Goal: Task Accomplishment & Management: Use online tool/utility

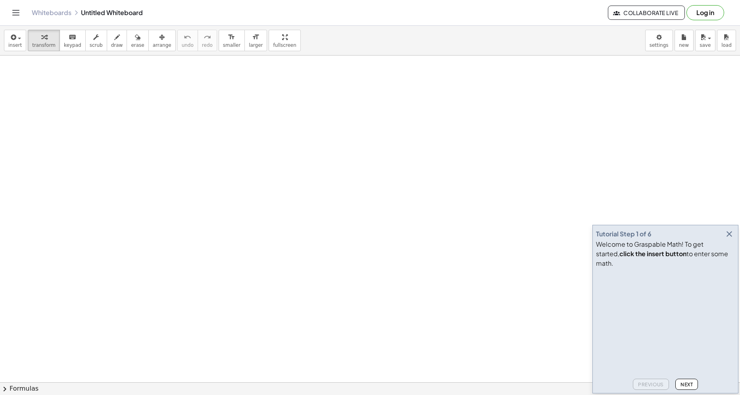
click at [727, 239] on icon "button" at bounding box center [729, 234] width 10 height 10
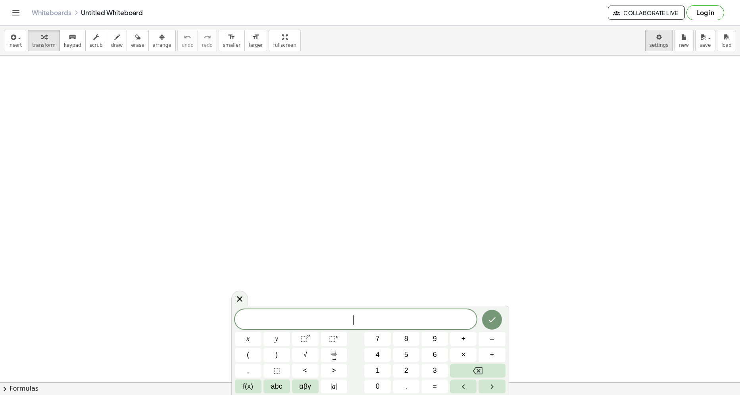
click at [655, 47] on body "Graspable Math Activities Get Started Activity Bank Assigned Work Classes White…" at bounding box center [370, 197] width 740 height 395
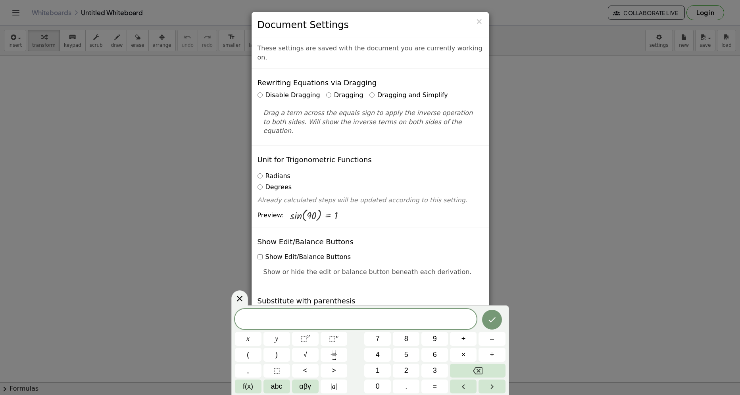
click at [276, 172] on label "Radians" at bounding box center [273, 176] width 33 height 9
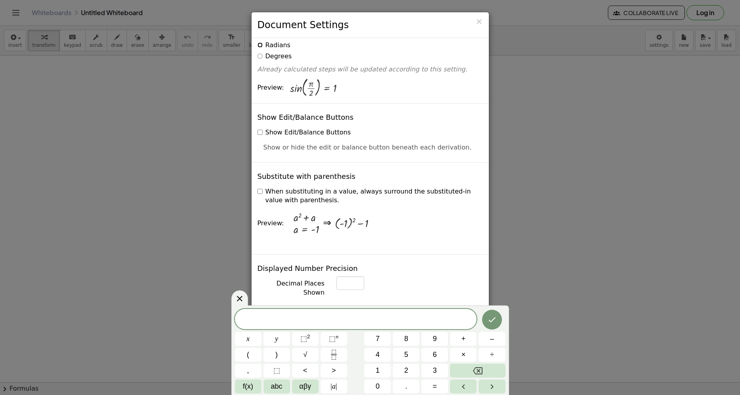
scroll to position [357, 0]
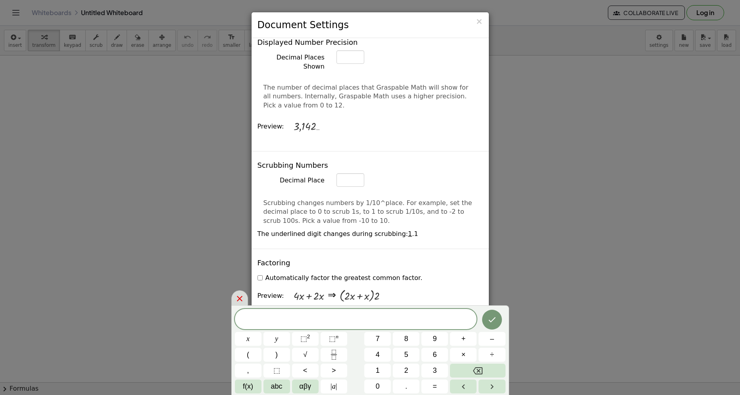
click at [239, 301] on icon at bounding box center [240, 299] width 10 height 10
click at [239, 301] on div "× Document Settings These settings are saved with the document you are currentl…" at bounding box center [370, 197] width 740 height 395
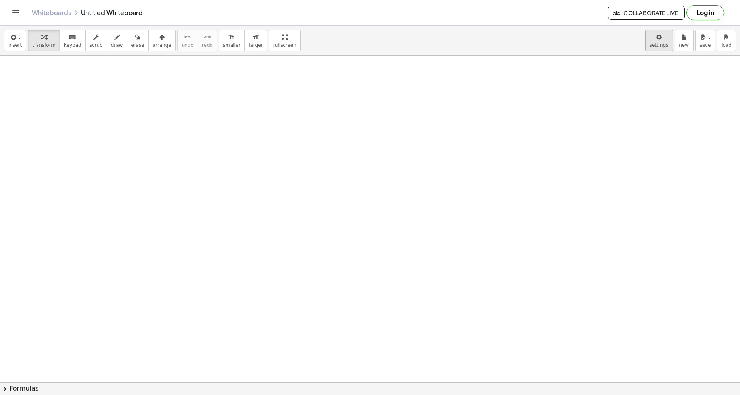
click at [664, 43] on body "Graspable Math Activities Get Started Activity Bank Assigned Work Classes White…" at bounding box center [370, 197] width 740 height 395
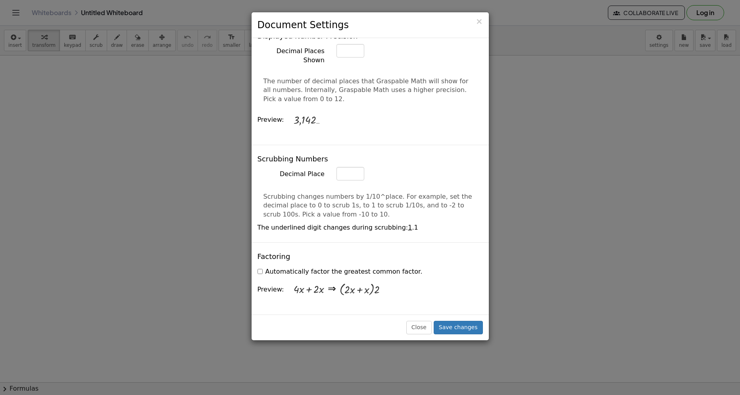
click at [405, 167] on div "*" at bounding box center [409, 173] width 158 height 13
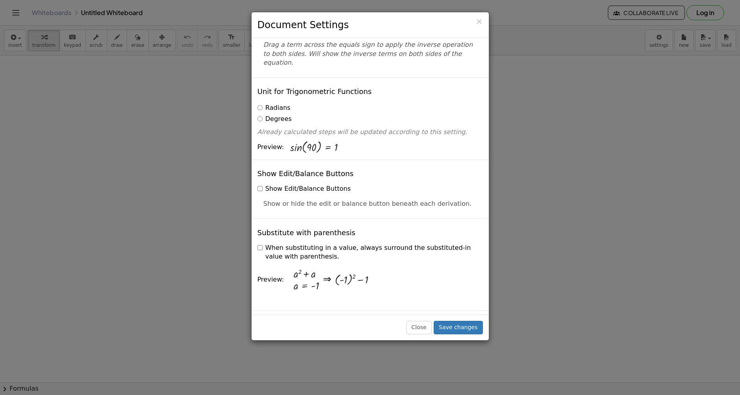
scroll to position [0, 0]
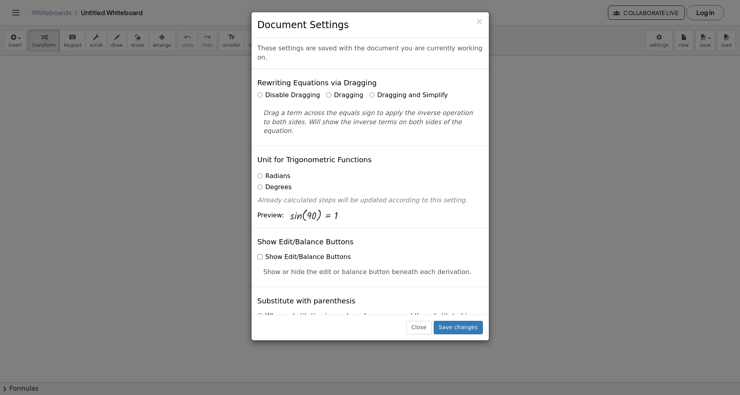
click at [279, 183] on label "Degrees" at bounding box center [274, 187] width 35 height 9
click at [279, 172] on label "Radians" at bounding box center [273, 176] width 33 height 9
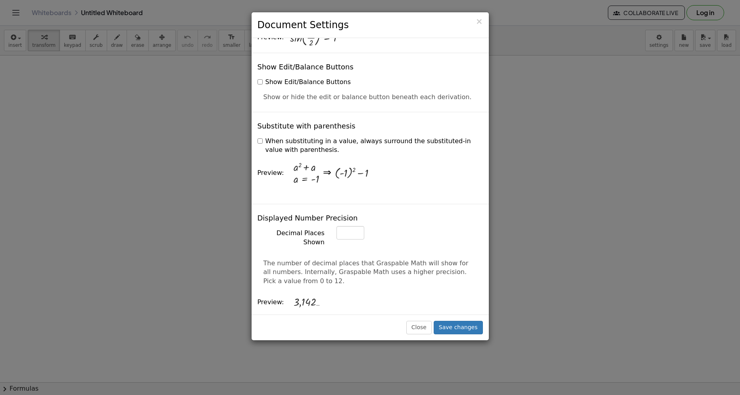
scroll to position [198, 0]
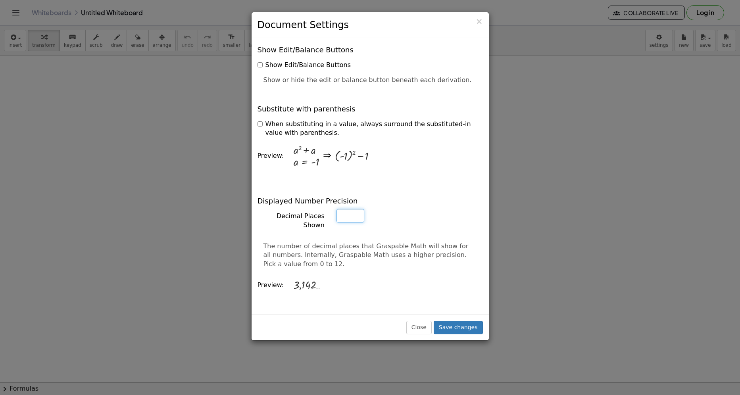
click at [355, 209] on input "*" at bounding box center [350, 215] width 28 height 13
type input "*"
click at [355, 209] on input "*" at bounding box center [350, 215] width 28 height 13
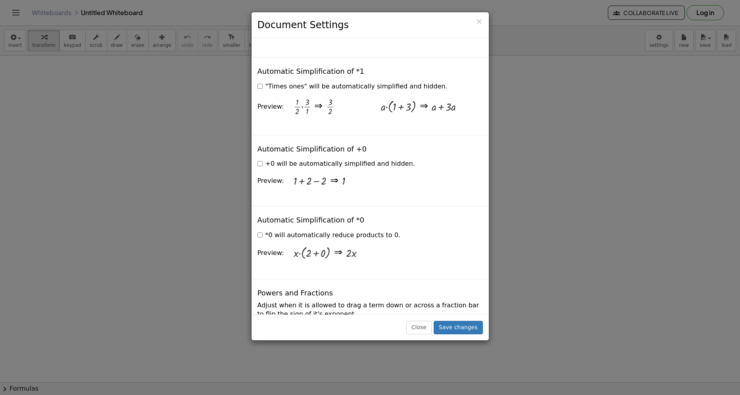
scroll to position [1151, 0]
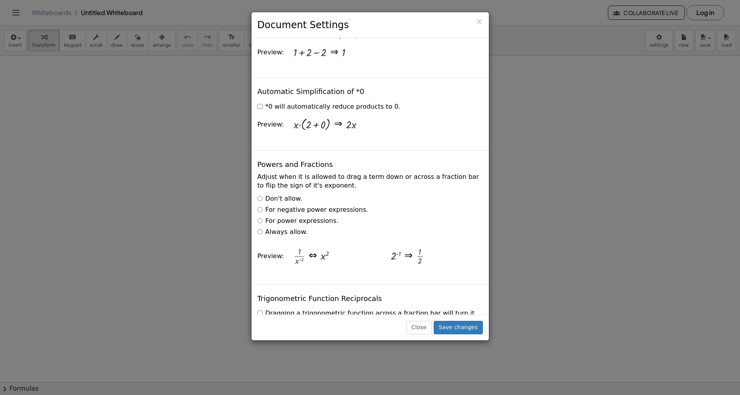
click at [275, 228] on label "Always allow." at bounding box center [282, 232] width 50 height 9
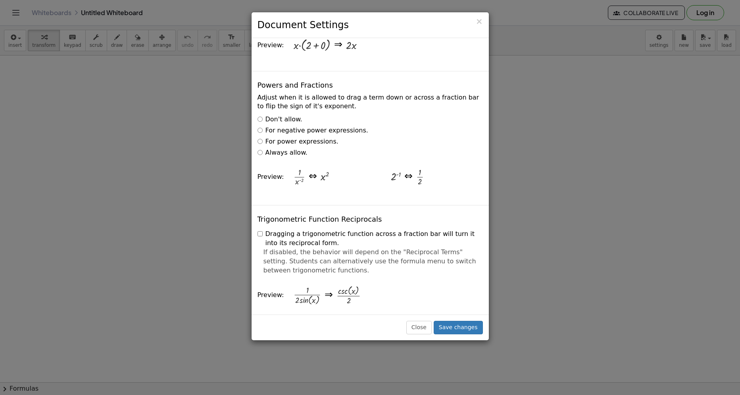
click at [272, 230] on label "Dragging a trigonometric function across a fraction bar will turn it into its r…" at bounding box center [369, 239] width 225 height 18
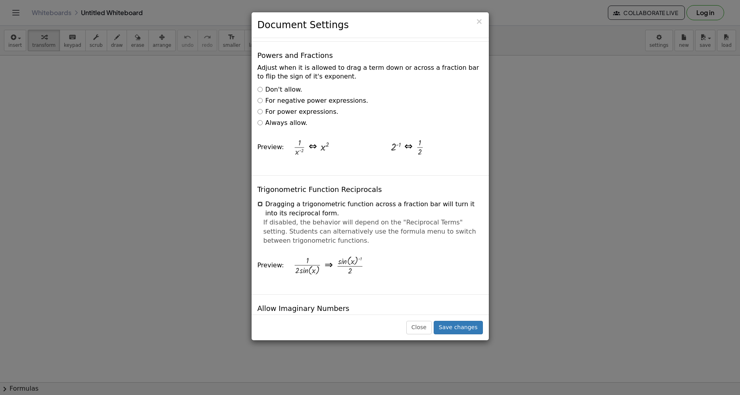
scroll to position [1309, 0]
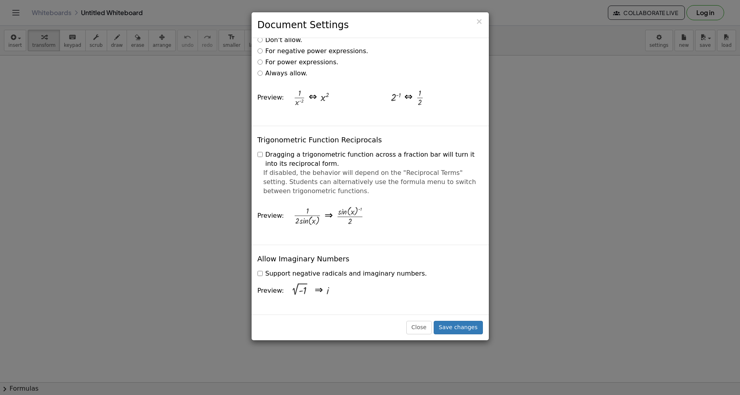
click at [276, 279] on div "Preview: 2 √ ( - 1 ) ⇒ i" at bounding box center [369, 291] width 225 height 25
click at [275, 269] on label "Support negative radicals and imaginary numbers." at bounding box center [341, 273] width 169 height 9
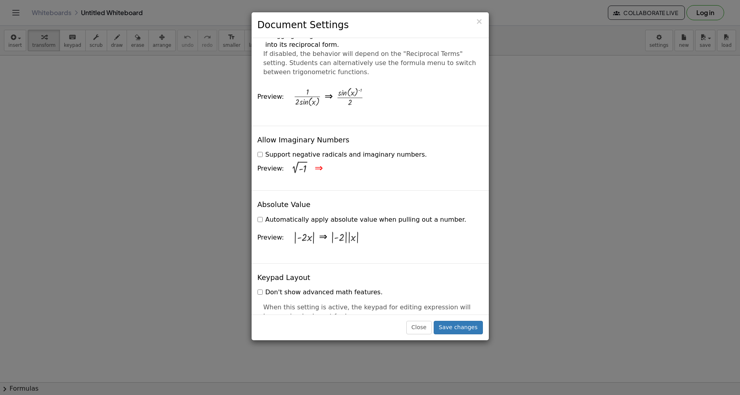
click at [283, 215] on label "Automatically apply absolute value when pulling out a number." at bounding box center [361, 219] width 209 height 9
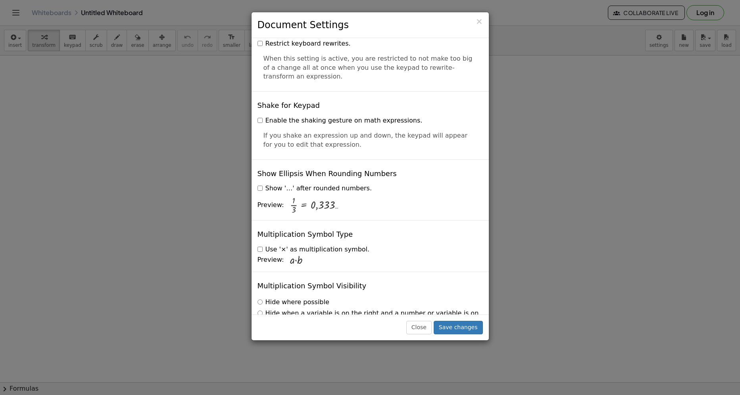
scroll to position [1825, 0]
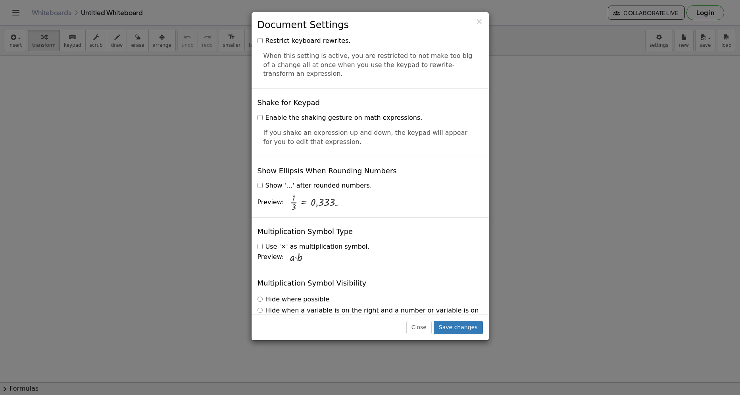
click at [375, 269] on div "Multiplication Symbol Visibility Hide where possible Hide when a variable is on…" at bounding box center [370, 318] width 237 height 98
click at [459, 323] on button "Save changes" at bounding box center [458, 327] width 49 height 13
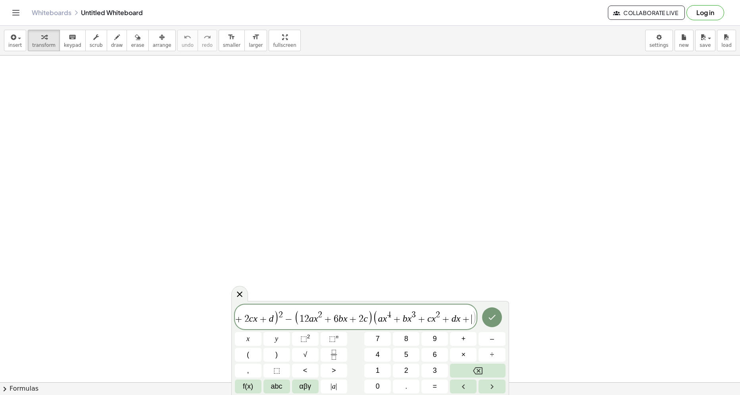
scroll to position [0, 90]
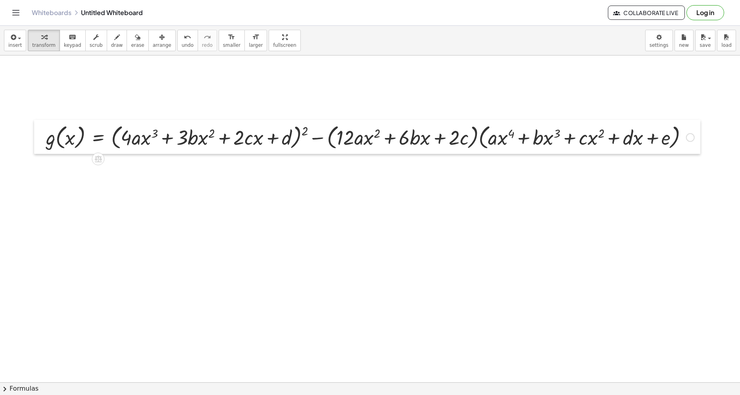
drag, startPoint x: 85, startPoint y: 135, endPoint x: 41, endPoint y: 144, distance: 45.0
click at [41, 144] on div at bounding box center [40, 137] width 12 height 34
click at [307, 132] on div at bounding box center [370, 137] width 656 height 30
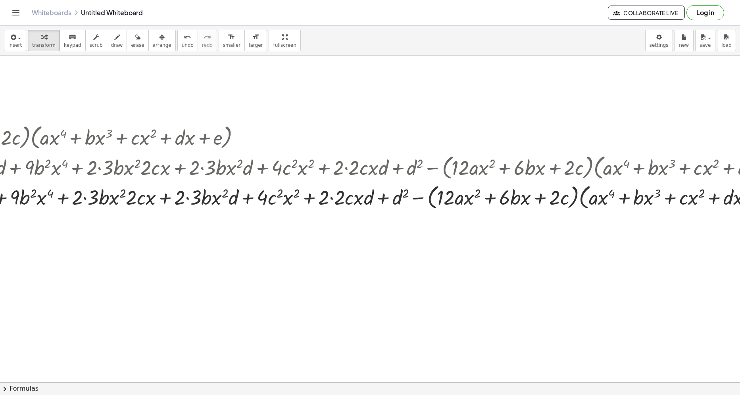
scroll to position [0, 529]
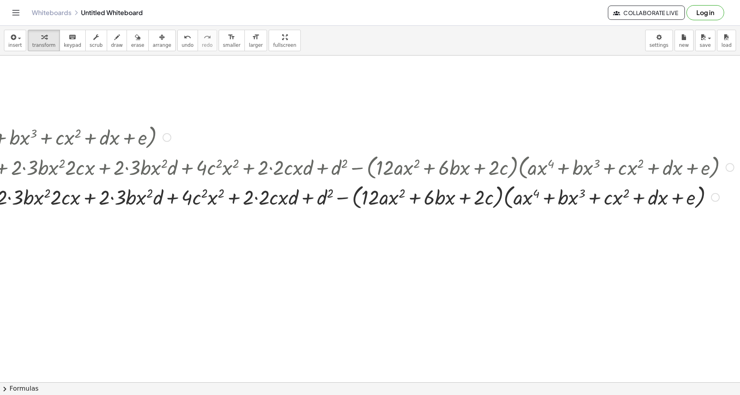
click at [499, 202] on div at bounding box center [128, 197] width 1219 height 30
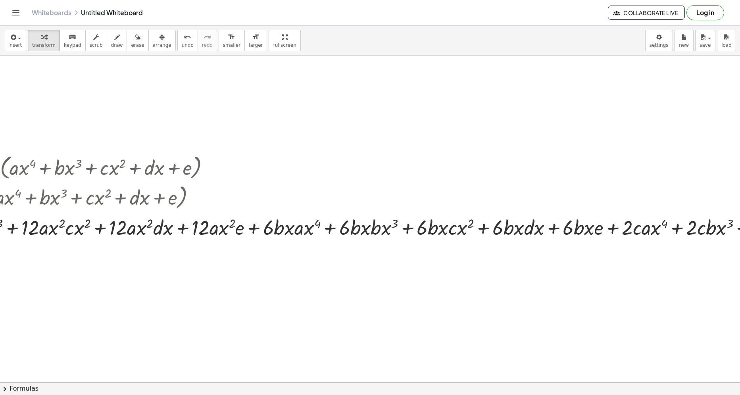
scroll to position [0, 1242]
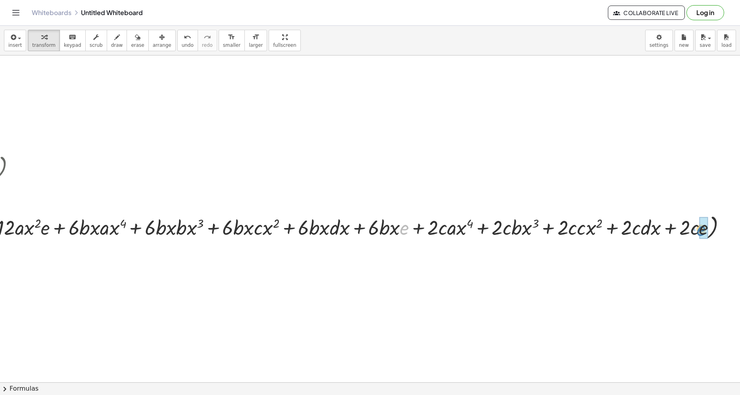
drag, startPoint x: 573, startPoint y: 232, endPoint x: 697, endPoint y: 231, distance: 124.2
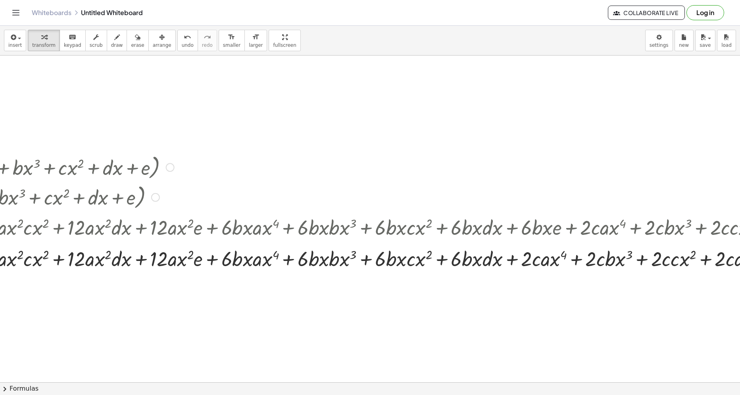
scroll to position [0, 1028]
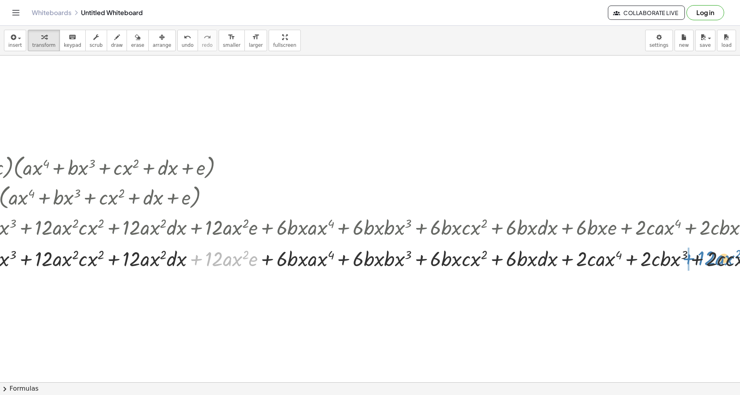
drag, startPoint x: 197, startPoint y: 260, endPoint x: 689, endPoint y: 259, distance: 492.0
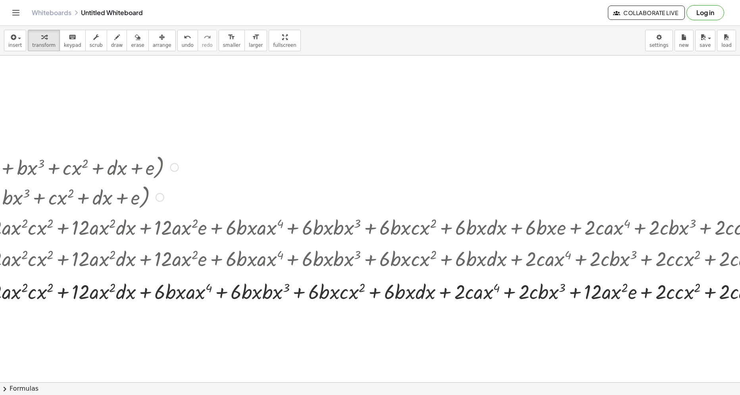
scroll to position [0, 1253]
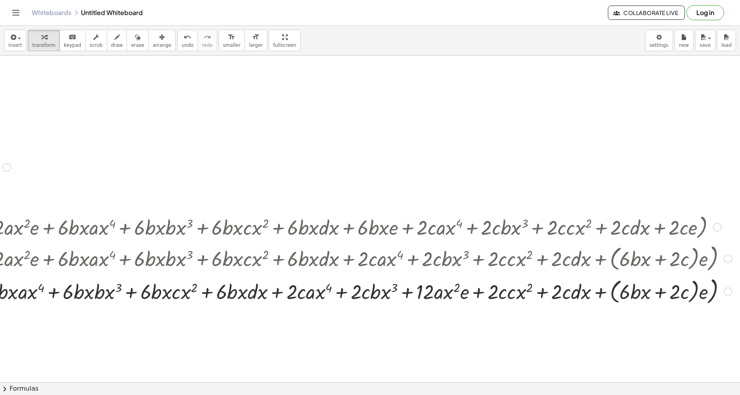
drag, startPoint x: 721, startPoint y: 290, endPoint x: 721, endPoint y: 254, distance: 36.5
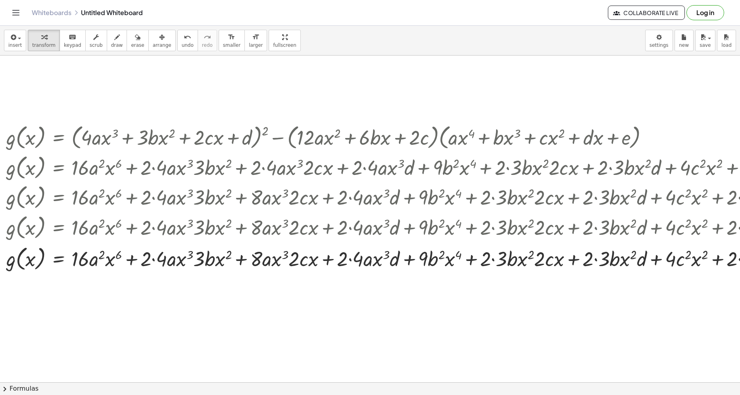
scroll to position [0, 20]
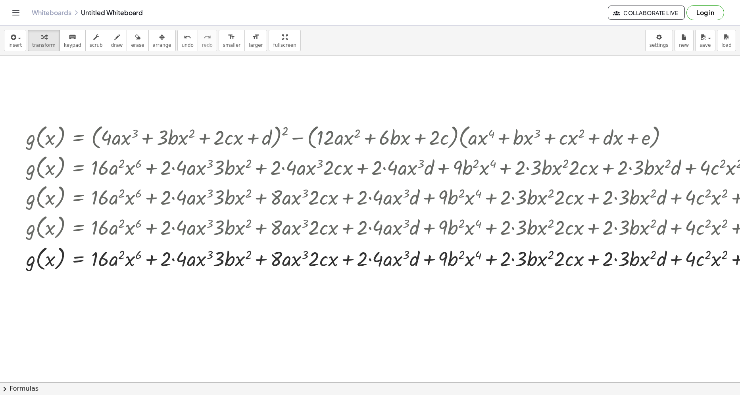
drag, startPoint x: 21, startPoint y: 367, endPoint x: 4, endPoint y: 366, distance: 17.5
click at [0, 366] on html "Graspable Math Activities Get Started Activity Bank Assigned Work Classes White…" at bounding box center [370, 197] width 740 height 395
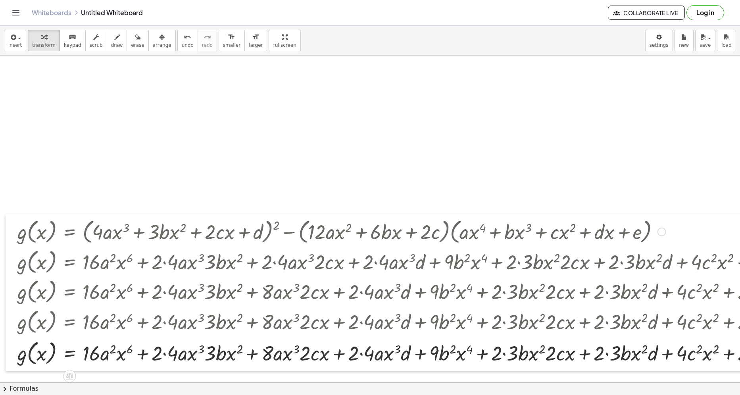
drag, startPoint x: 17, startPoint y: 254, endPoint x: 9, endPoint y: 353, distance: 98.8
click at [9, 350] on div at bounding box center [12, 292] width 12 height 157
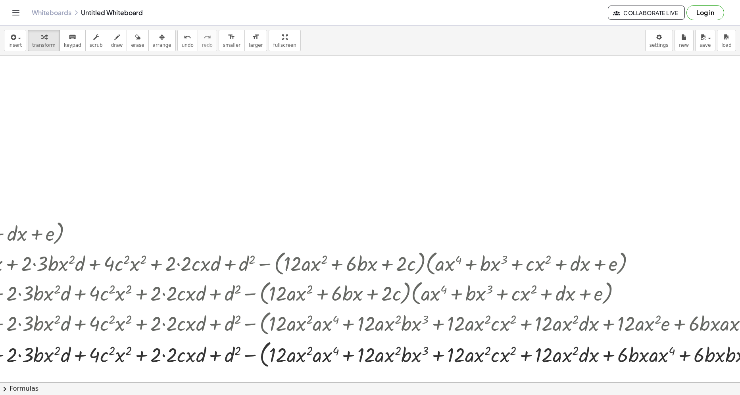
scroll to position [0, 1253]
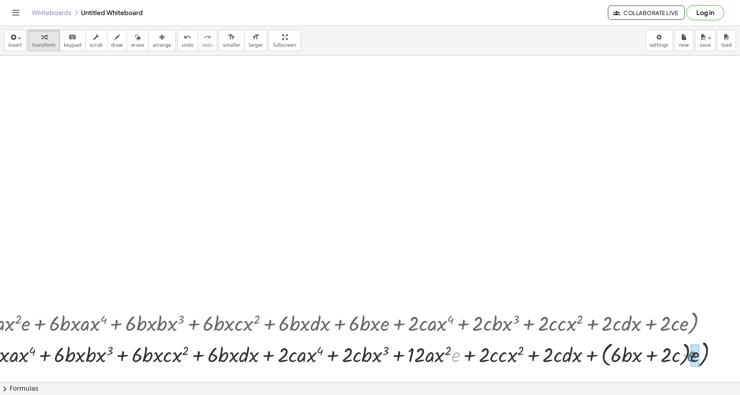
drag, startPoint x: 450, startPoint y: 354, endPoint x: 688, endPoint y: 354, distance: 237.7
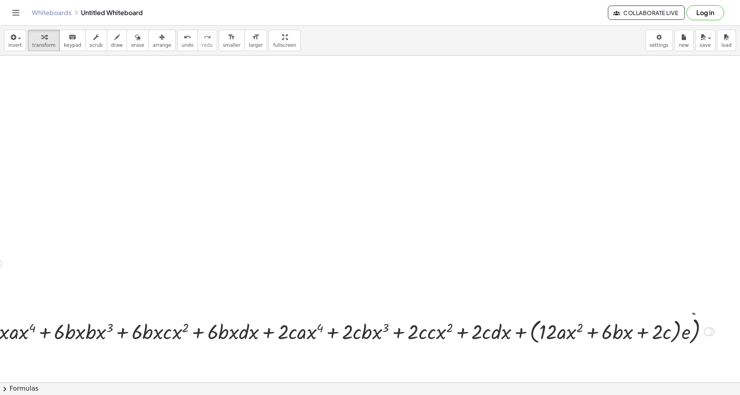
drag, startPoint x: 706, startPoint y: 356, endPoint x: 703, endPoint y: 323, distance: 33.1
click at [705, 328] on div at bounding box center [708, 332] width 9 height 9
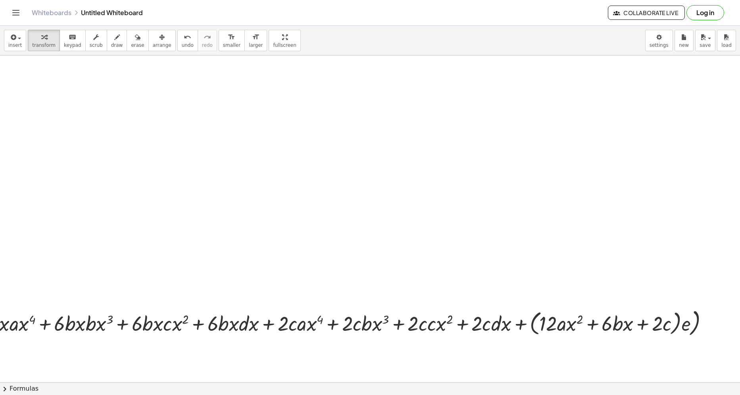
scroll to position [0, 0]
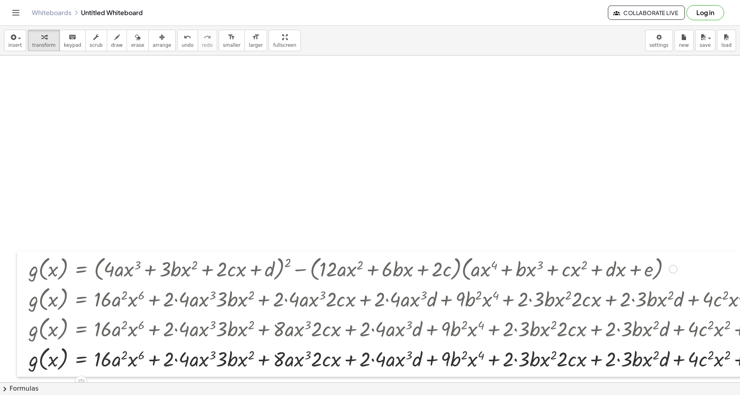
drag, startPoint x: 30, startPoint y: 295, endPoint x: 21, endPoint y: 331, distance: 37.2
click at [21, 331] on div at bounding box center [23, 314] width 12 height 125
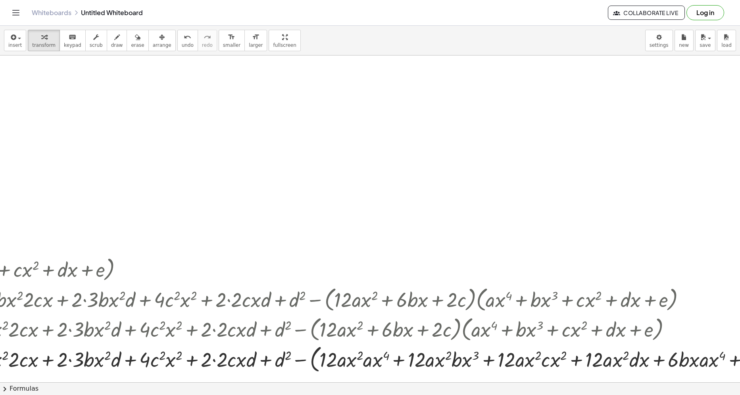
scroll to position [0, 545]
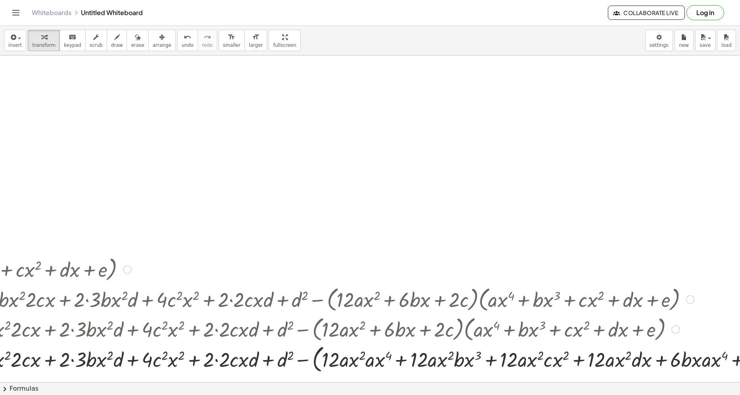
click at [318, 366] on div at bounding box center [444, 358] width 1931 height 33
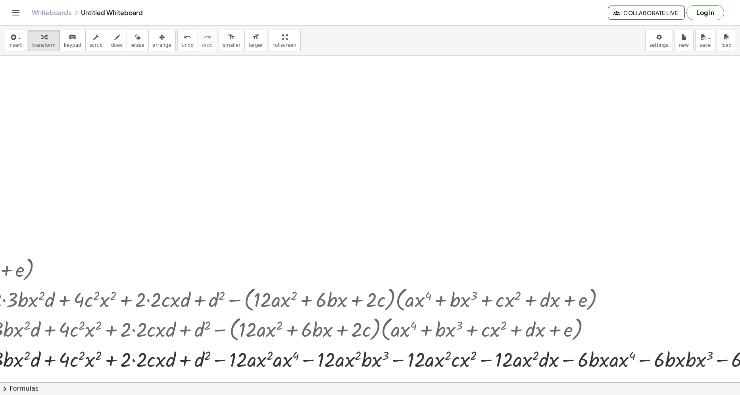
scroll to position [0, 1253]
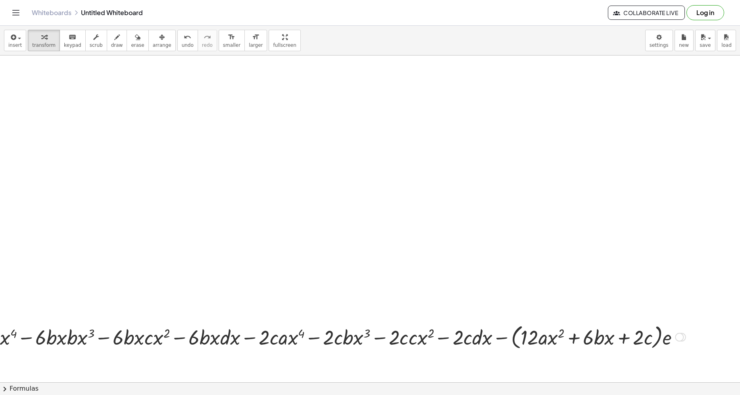
drag, startPoint x: 676, startPoint y: 361, endPoint x: 655, endPoint y: 341, distance: 28.9
click at [675, 333] on div at bounding box center [679, 337] width 9 height 9
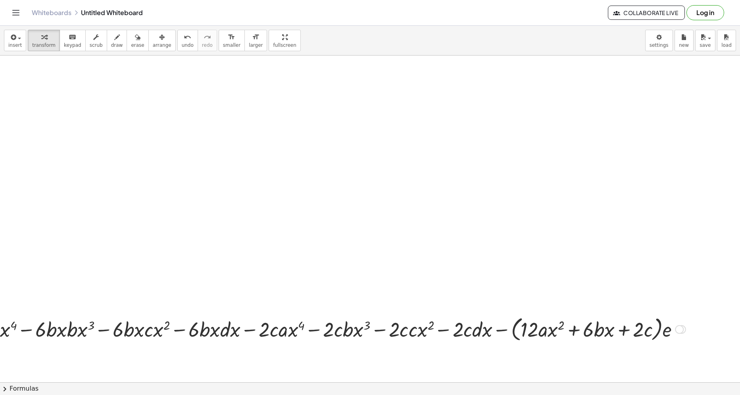
drag, startPoint x: 676, startPoint y: 331, endPoint x: 650, endPoint y: 326, distance: 26.7
click at [675, 325] on div at bounding box center [679, 329] width 9 height 9
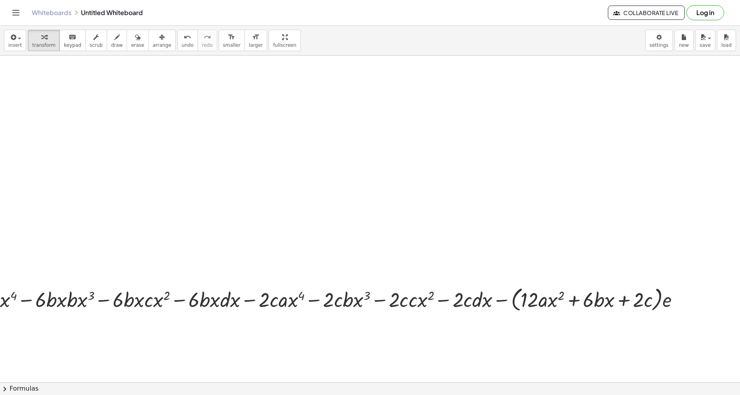
scroll to position [0, 0]
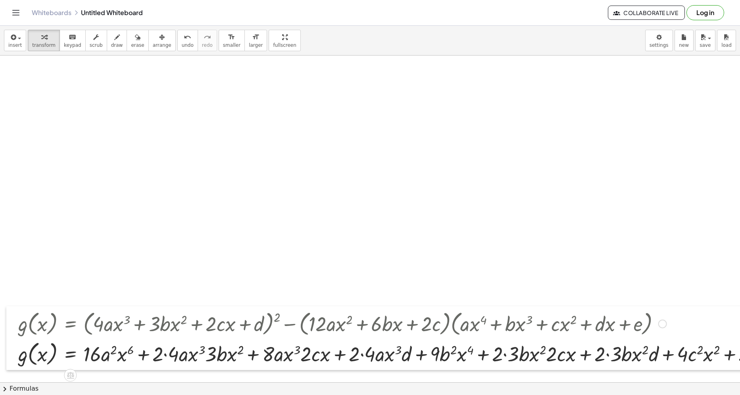
drag, startPoint x: 23, startPoint y: 296, endPoint x: 13, endPoint y: 350, distance: 55.3
click at [13, 350] on div at bounding box center [12, 338] width 12 height 64
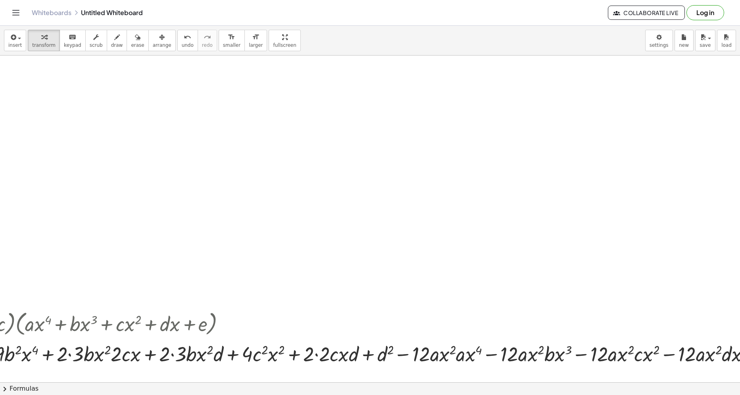
scroll to position [0, 438]
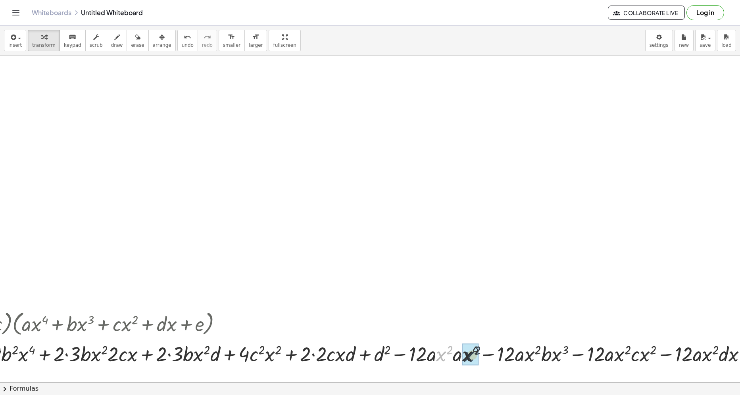
drag, startPoint x: 439, startPoint y: 359, endPoint x: 447, endPoint y: 358, distance: 8.4
click at [471, 351] on div at bounding box center [532, 353] width 1913 height 30
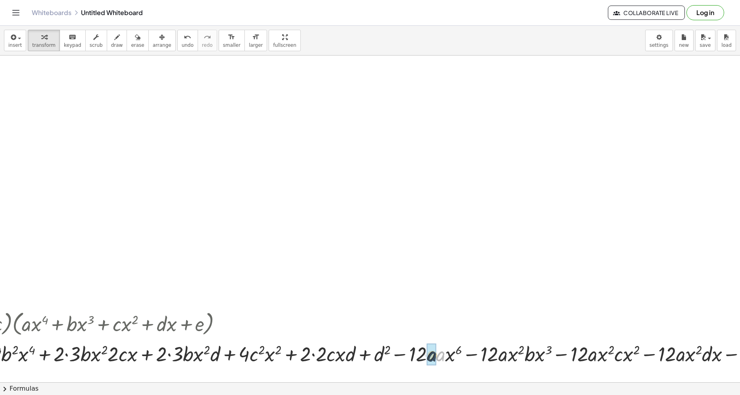
drag, startPoint x: 442, startPoint y: 358, endPoint x: 434, endPoint y: 359, distance: 8.8
drag, startPoint x: 512, startPoint y: 359, endPoint x: 535, endPoint y: 357, distance: 23.5
click at [540, 350] on div at bounding box center [522, 353] width 1893 height 30
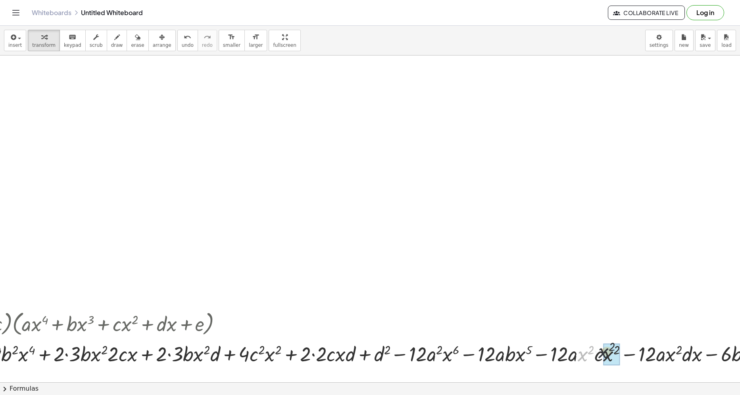
drag, startPoint x: 582, startPoint y: 359, endPoint x: 607, endPoint y: 356, distance: 24.8
click at [612, 354] on div at bounding box center [514, 353] width 1876 height 30
drag, startPoint x: 655, startPoint y: 356, endPoint x: 677, endPoint y: 358, distance: 22.3
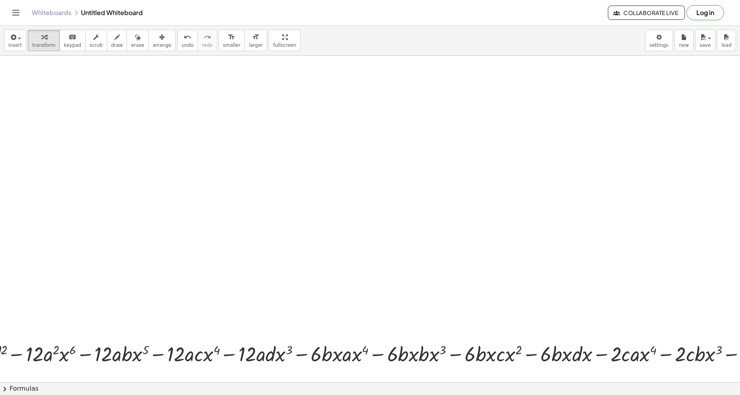
scroll to position [0, 886]
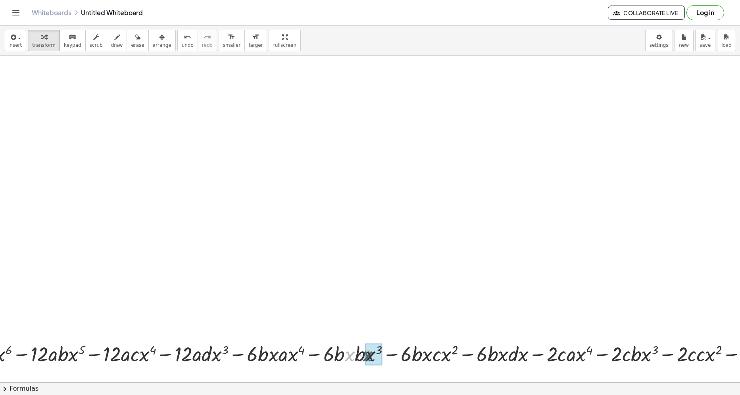
drag, startPoint x: 351, startPoint y: 357, endPoint x: 369, endPoint y: 357, distance: 18.3
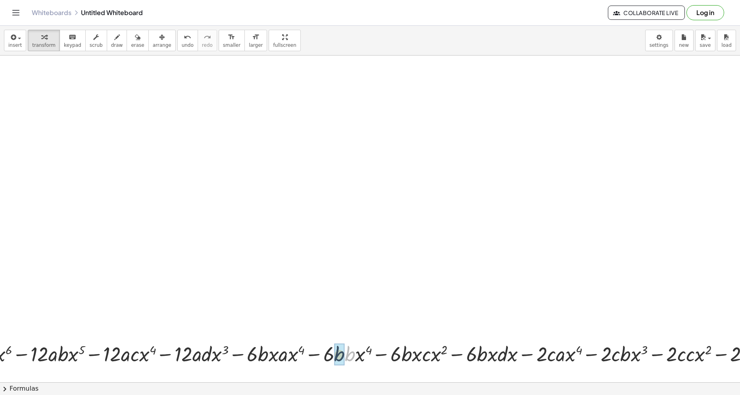
drag, startPoint x: 349, startPoint y: 356, endPoint x: 338, endPoint y: 356, distance: 10.7
drag, startPoint x: 270, startPoint y: 355, endPoint x: 294, endPoint y: 356, distance: 23.8
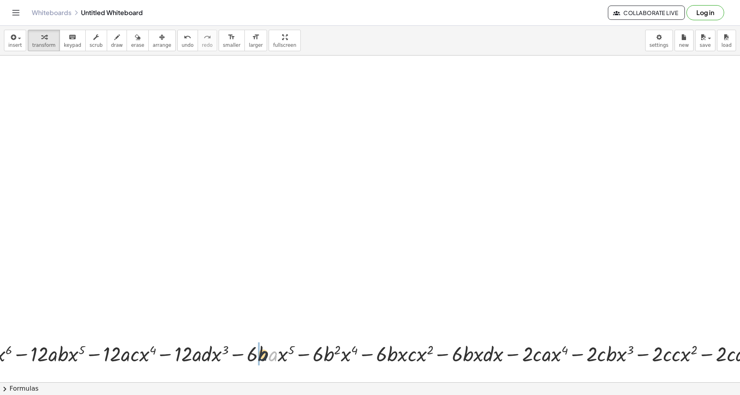
drag, startPoint x: 274, startPoint y: 359, endPoint x: 262, endPoint y: 359, distance: 11.9
click at [262, 359] on div at bounding box center [41, 353] width 1824 height 30
drag, startPoint x: 401, startPoint y: 356, endPoint x: 427, endPoint y: 356, distance: 26.2
drag, startPoint x: 467, startPoint y: 357, endPoint x: 489, endPoint y: 357, distance: 21.8
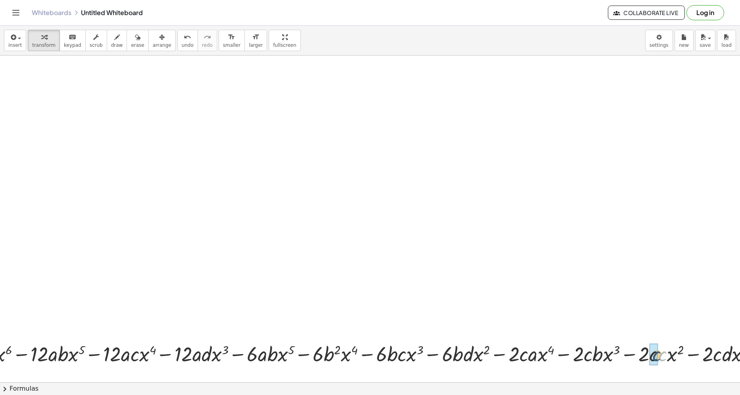
drag, startPoint x: 659, startPoint y: 357, endPoint x: 655, endPoint y: 357, distance: 4.8
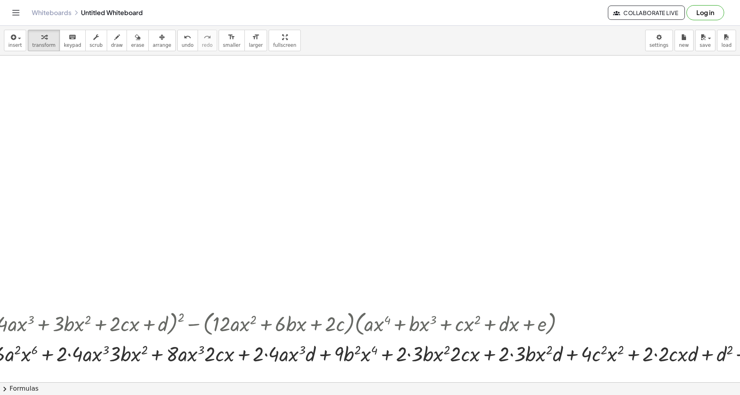
scroll to position [0, 0]
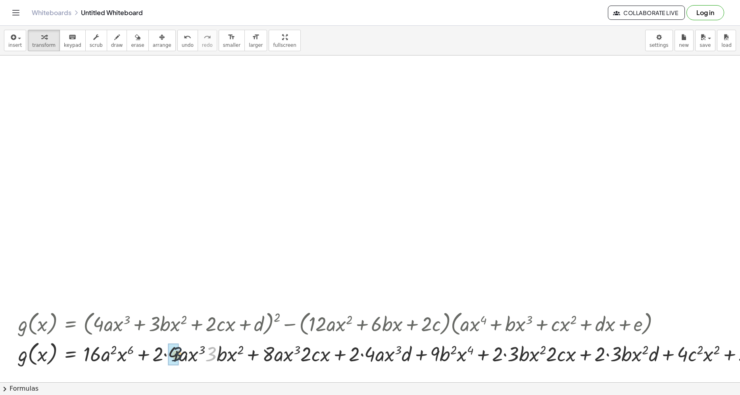
drag, startPoint x: 210, startPoint y: 357, endPoint x: 173, endPoint y: 357, distance: 37.3
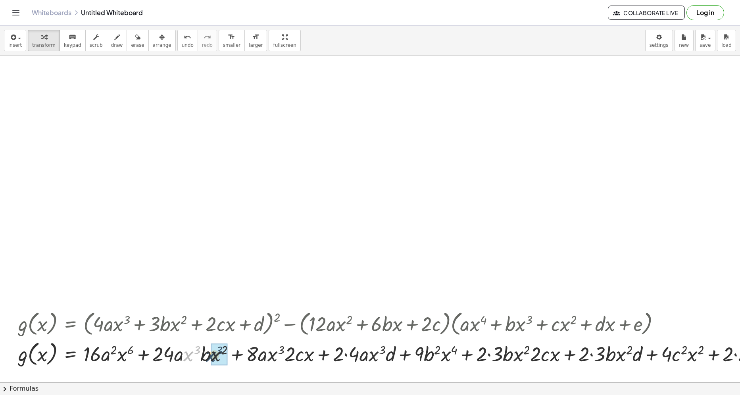
drag, startPoint x: 190, startPoint y: 358, endPoint x: 213, endPoint y: 359, distance: 22.6
drag, startPoint x: 274, startPoint y: 359, endPoint x: 305, endPoint y: 362, distance: 31.5
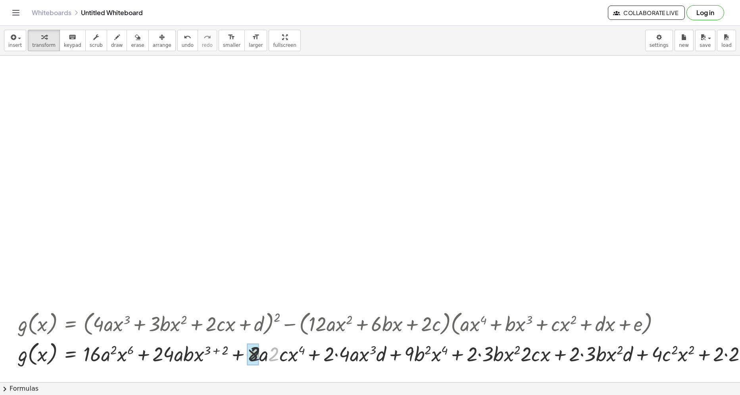
drag, startPoint x: 270, startPoint y: 357, endPoint x: 253, endPoint y: 357, distance: 17.5
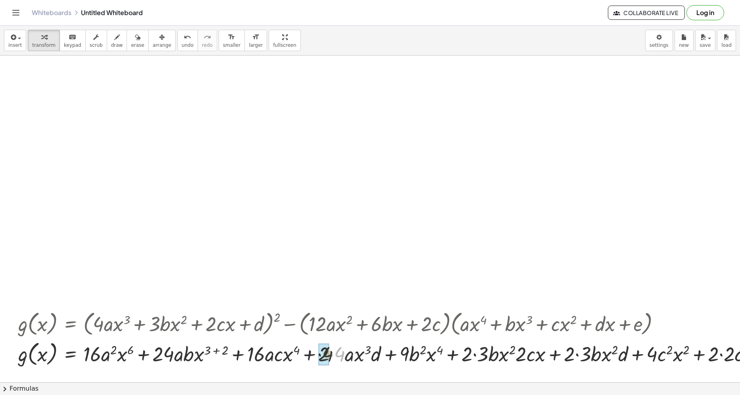
drag, startPoint x: 340, startPoint y: 357, endPoint x: 327, endPoint y: 357, distance: 13.1
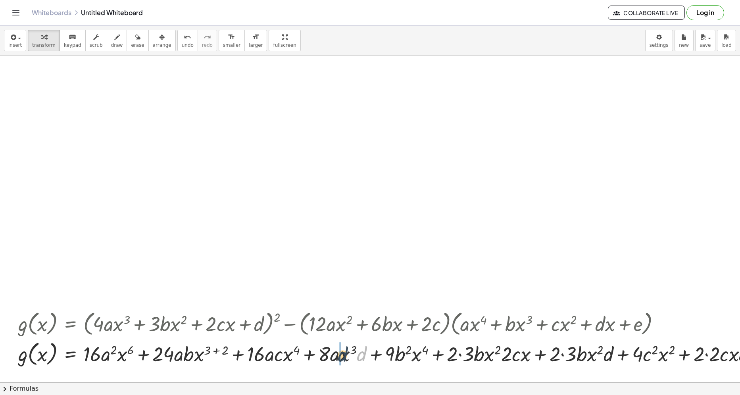
drag, startPoint x: 364, startPoint y: 355, endPoint x: 412, endPoint y: 355, distance: 48.0
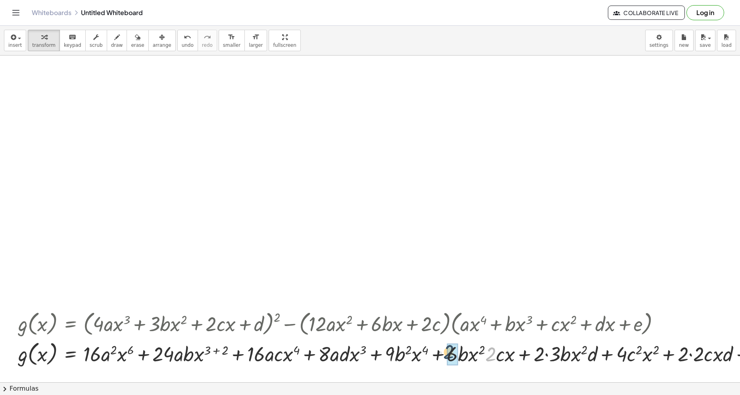
drag, startPoint x: 461, startPoint y: 357, endPoint x: 448, endPoint y: 355, distance: 14.0
drag, startPoint x: 501, startPoint y: 359, endPoint x: 484, endPoint y: 359, distance: 17.5
drag, startPoint x: 480, startPoint y: 357, endPoint x: 496, endPoint y: 357, distance: 15.9
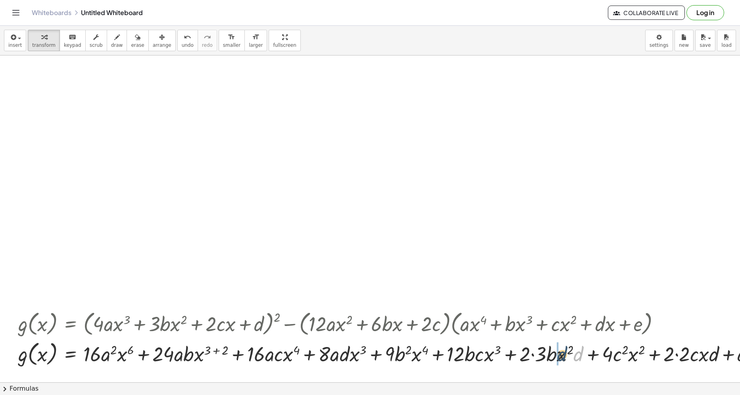
drag, startPoint x: 576, startPoint y: 357, endPoint x: 561, endPoint y: 357, distance: 15.5
drag, startPoint x: 685, startPoint y: 354, endPoint x: 671, endPoint y: 355, distance: 14.7
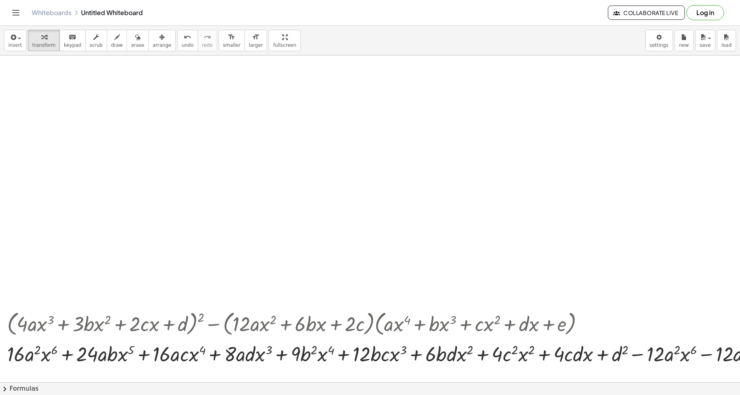
scroll to position [0, 69]
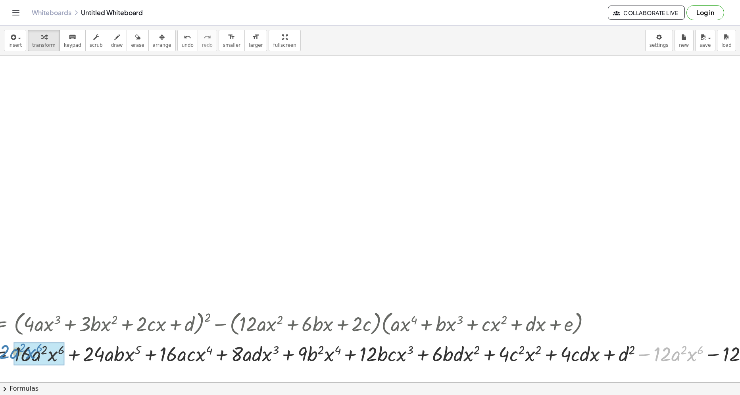
drag, startPoint x: 642, startPoint y: 356, endPoint x: 658, endPoint y: 343, distance: 20.3
click at [0, 353] on html "Graspable Math Activities Get Started Activity Bank Assigned Work Classes White…" at bounding box center [370, 197] width 740 height 395
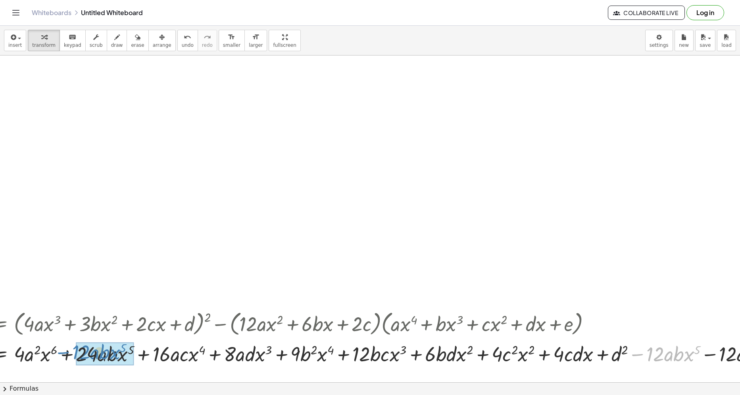
drag, startPoint x: 642, startPoint y: 356, endPoint x: 615, endPoint y: 342, distance: 30.2
click at [69, 354] on div at bounding box center [749, 353] width 1608 height 30
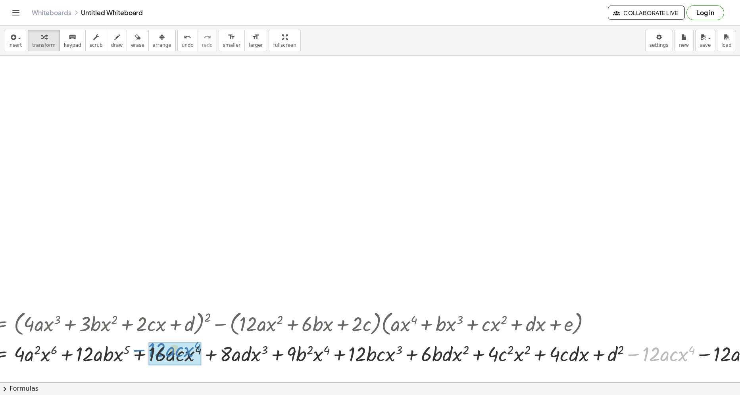
drag, startPoint x: 263, startPoint y: 357, endPoint x: 145, endPoint y: 354, distance: 117.9
click at [145, 354] on div at bounding box center [710, 353] width 1531 height 30
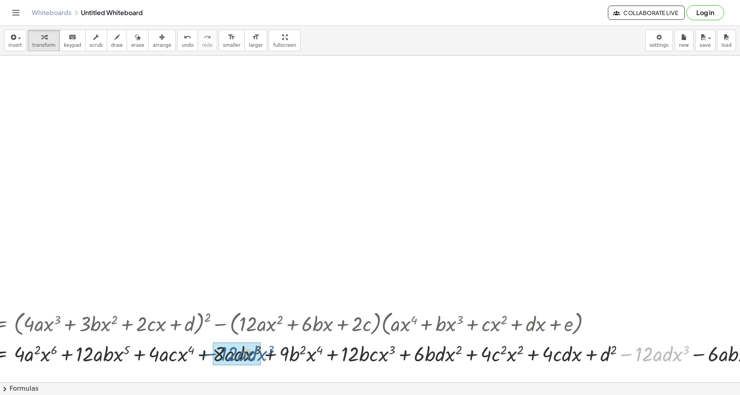
drag, startPoint x: 630, startPoint y: 355, endPoint x: 211, endPoint y: 355, distance: 419.4
click at [211, 355] on div at bounding box center [671, 353] width 1453 height 30
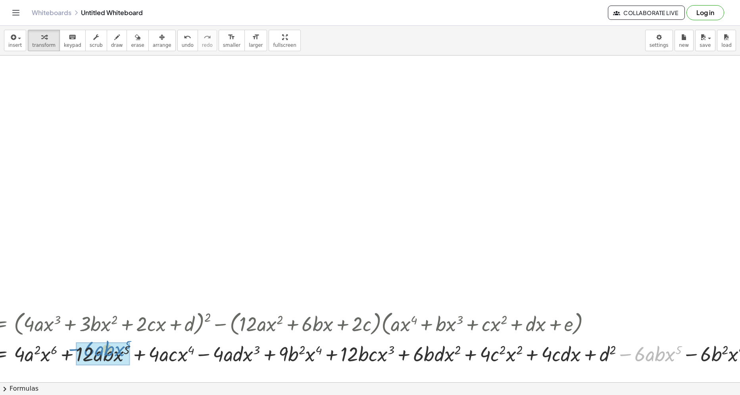
drag, startPoint x: 628, startPoint y: 357, endPoint x: 77, endPoint y: 352, distance: 551.1
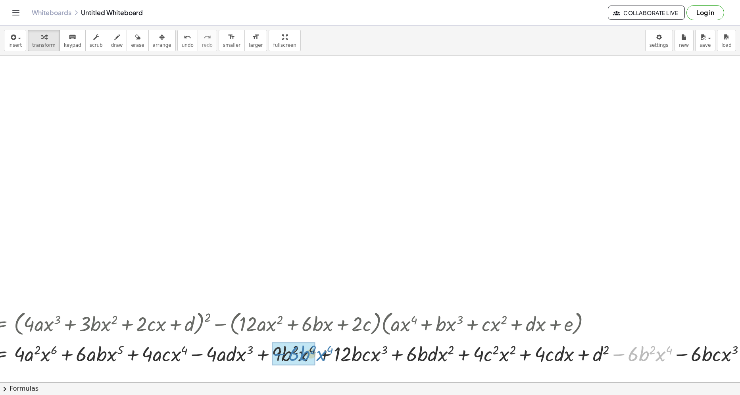
drag, startPoint x: 621, startPoint y: 355, endPoint x: 706, endPoint y: 347, distance: 85.7
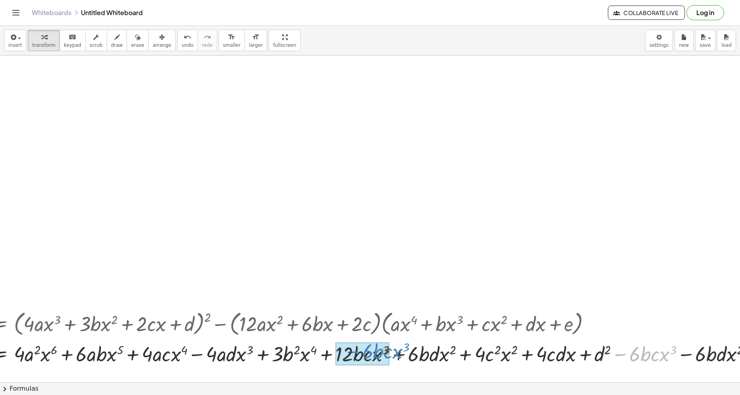
drag, startPoint x: 621, startPoint y: 355, endPoint x: 351, endPoint y: 352, distance: 269.8
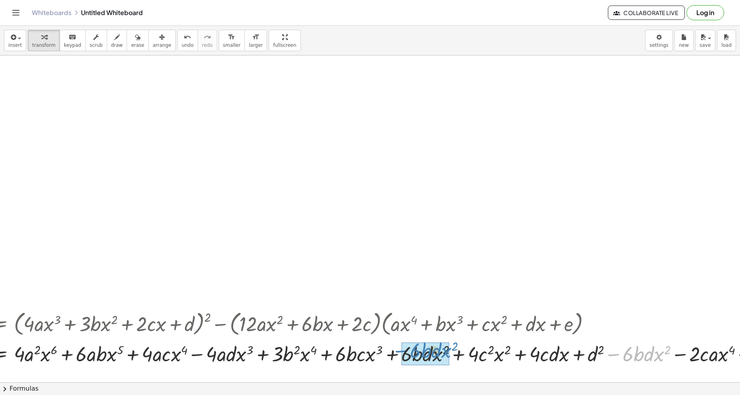
drag, startPoint x: 617, startPoint y: 355, endPoint x: 402, endPoint y: 352, distance: 214.7
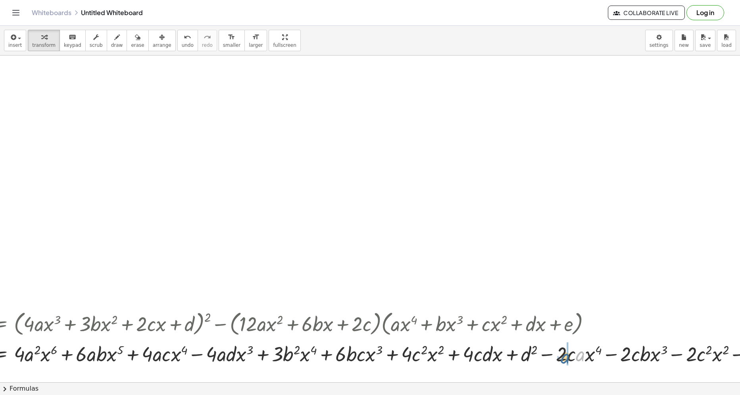
drag, startPoint x: 583, startPoint y: 355, endPoint x: 568, endPoint y: 357, distance: 15.2
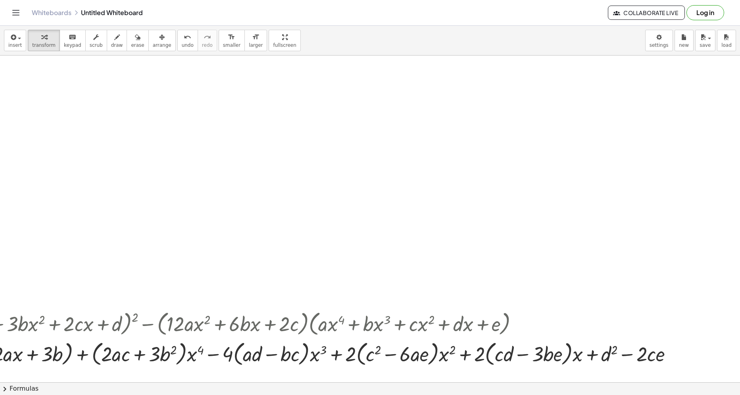
scroll to position [0, 140]
click at [519, 325] on div at bounding box center [522, 324] width 9 height 9
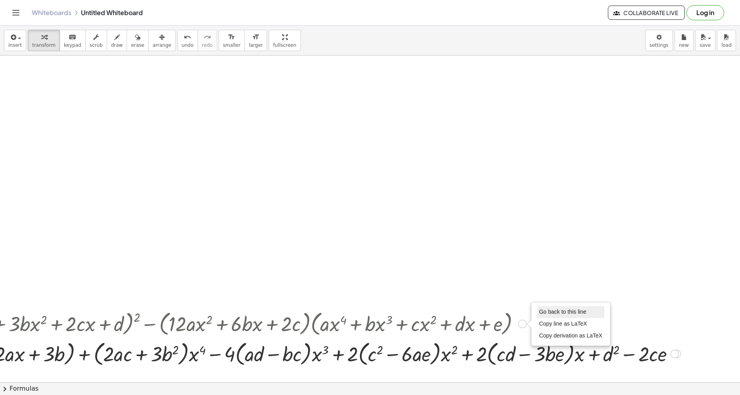
click at [538, 314] on li "Go back to this line" at bounding box center [570, 312] width 67 height 12
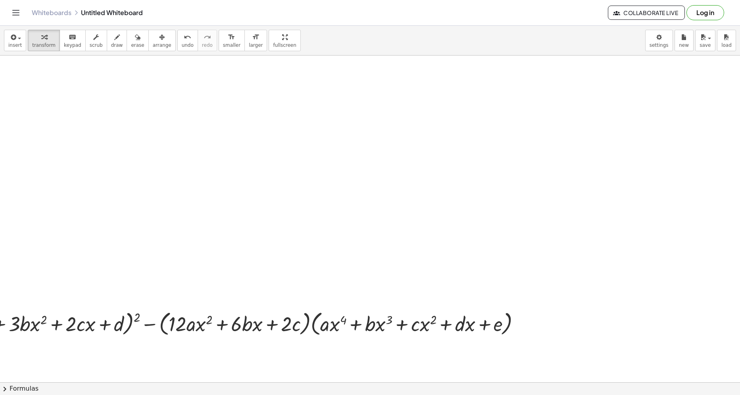
scroll to position [0, 0]
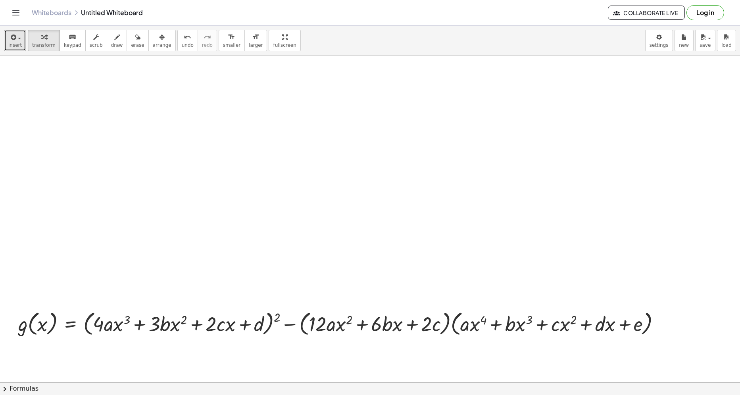
click at [13, 38] on icon "button" at bounding box center [12, 38] width 7 height 10
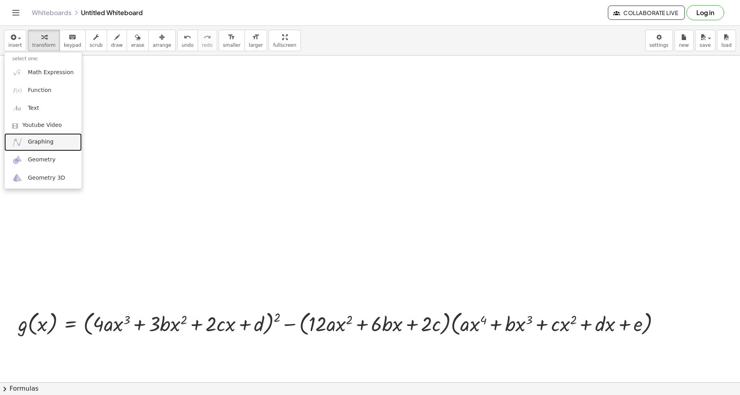
click at [53, 143] on link "Graphing" at bounding box center [42, 142] width 77 height 18
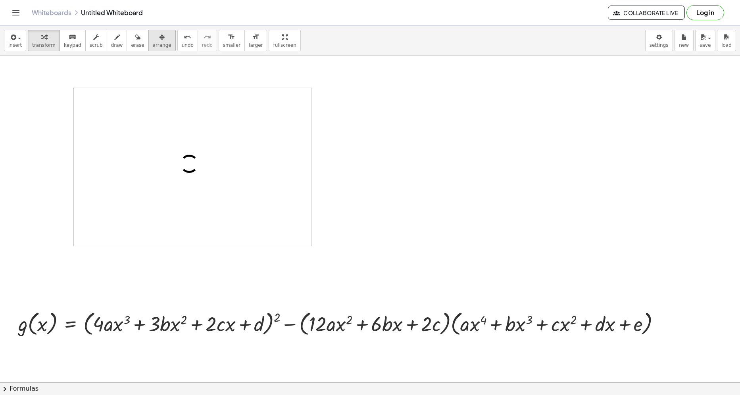
click at [153, 42] on span "arrange" at bounding box center [162, 45] width 19 height 6
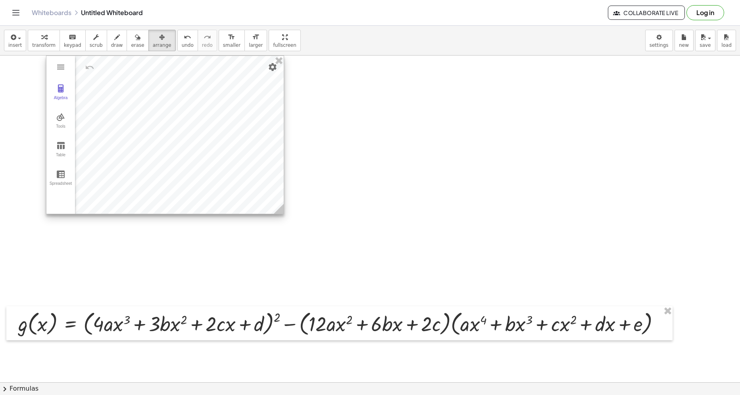
drag, startPoint x: 241, startPoint y: 187, endPoint x: 214, endPoint y: 134, distance: 59.6
click at [214, 134] on div at bounding box center [164, 135] width 237 height 158
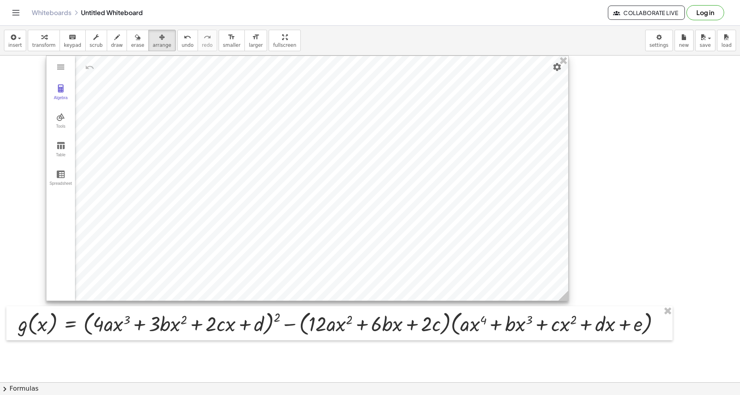
drag, startPoint x: 280, startPoint y: 212, endPoint x: 568, endPoint y: 257, distance: 291.2
click at [566, 299] on icon at bounding box center [563, 296] width 10 height 10
click at [558, 71] on img "Settings" at bounding box center [558, 67] width 10 height 10
click at [494, 142] on div "Show Axes Show Grid No Grid Major Gridlines Major and Minor Gridlines Polar Iso…" at bounding box center [512, 103] width 101 height 83
click at [494, 140] on li "Settings" at bounding box center [512, 135] width 101 height 13
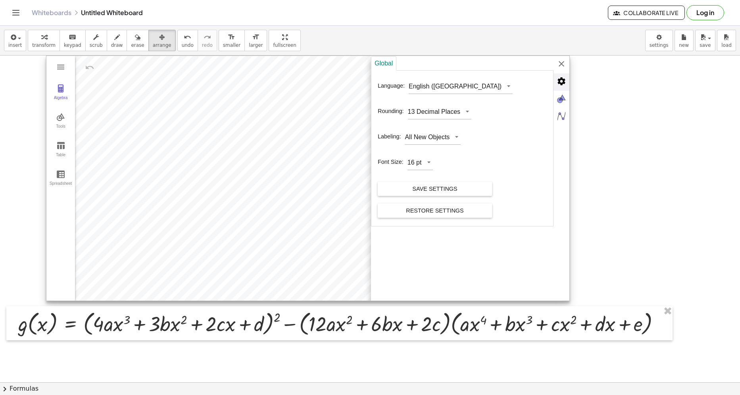
click at [559, 85] on img "Advanced" at bounding box center [561, 81] width 16 height 16
click at [434, 87] on div "English ([GEOGRAPHIC_DATA])" at bounding box center [455, 87] width 93 height 8
click at [446, 89] on div "Algebra Tools Table Spreadsheet GeoGebra Graphing Calculator Basic Tools Move P…" at bounding box center [308, 179] width 524 height 246
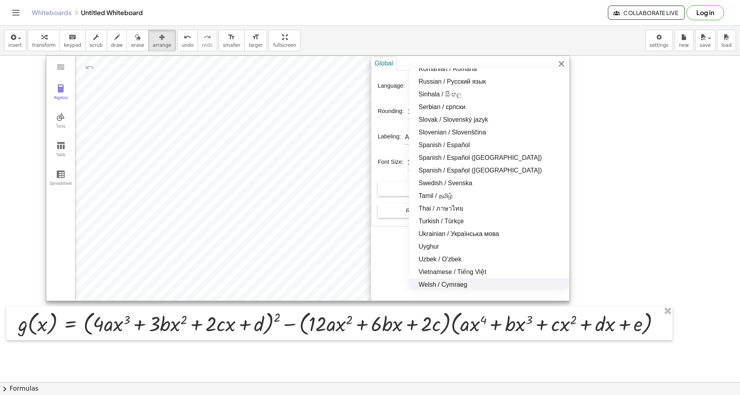
scroll to position [700, 0]
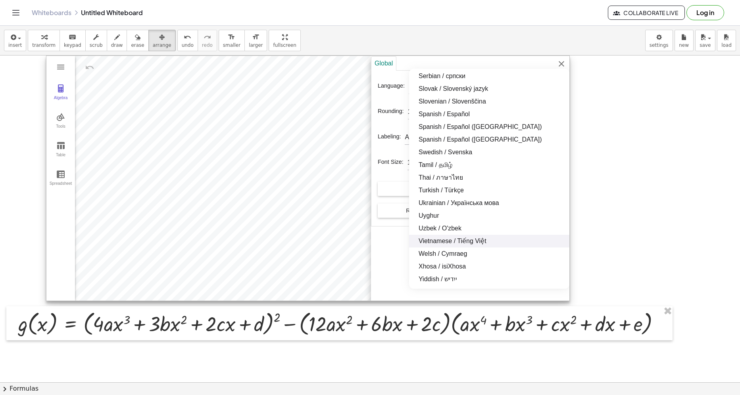
click at [480, 246] on li "Vietnamese / Tiếng Việt" at bounding box center [489, 241] width 160 height 13
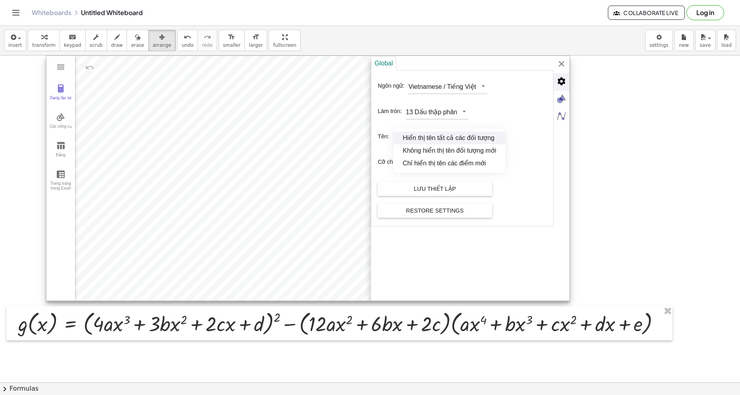
click at [436, 140] on div "[PERSON_NAME] đại số Các công cụ Bảng [PERSON_NAME] [PERSON_NAME] Excel GeoGebr…" at bounding box center [308, 179] width 524 height 246
click at [434, 166] on li "Chỉ hiển thị tên các điểm mới" at bounding box center [449, 163] width 112 height 13
click at [436, 187] on div "Lưu thiết lập" at bounding box center [435, 189] width 102 height 14
click at [560, 66] on div "Global Ngôn ngữ: Vietnamese / Tiếng Việt Làm tròn: 13 Dấu thập phân Tên: Chỉ hi…" at bounding box center [470, 179] width 198 height 246
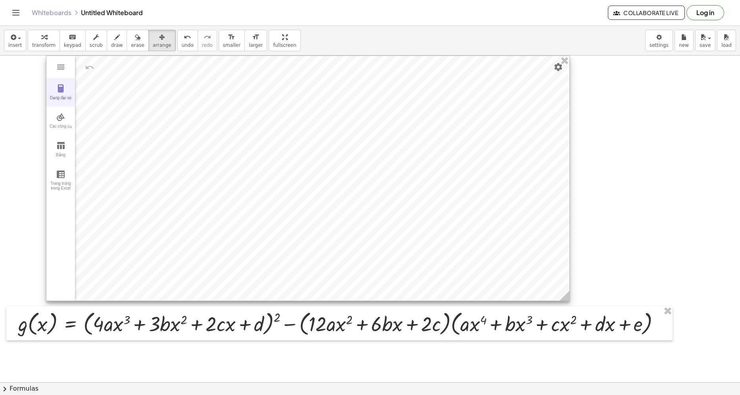
click at [47, 94] on button "Dạng đại số" at bounding box center [60, 92] width 29 height 29
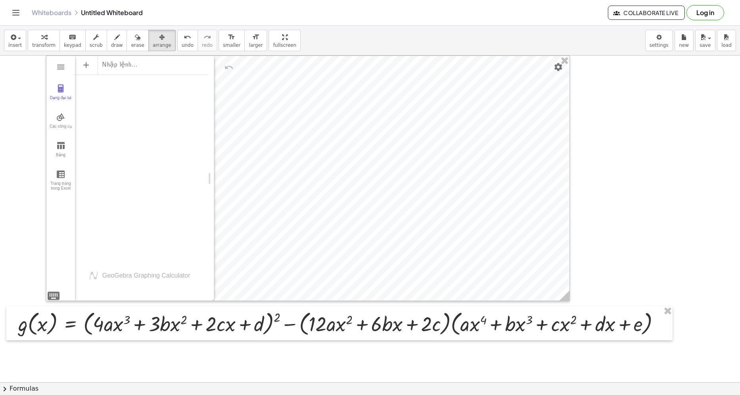
drag, startPoint x: 117, startPoint y: 107, endPoint x: 211, endPoint y: 114, distance: 93.9
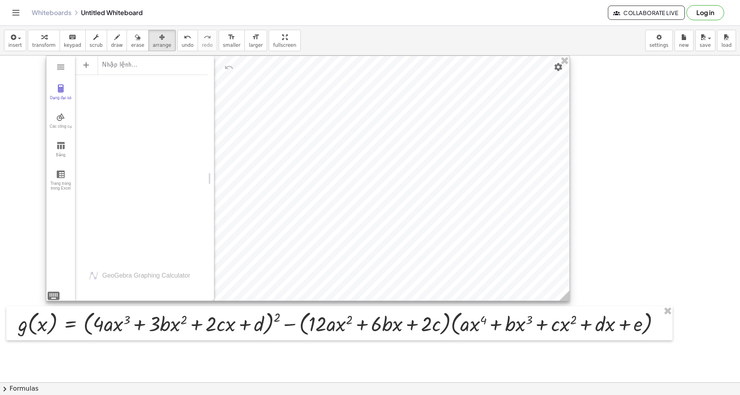
click at [147, 72] on div "Nhập lệnh…" at bounding box center [141, 65] width 133 height 18
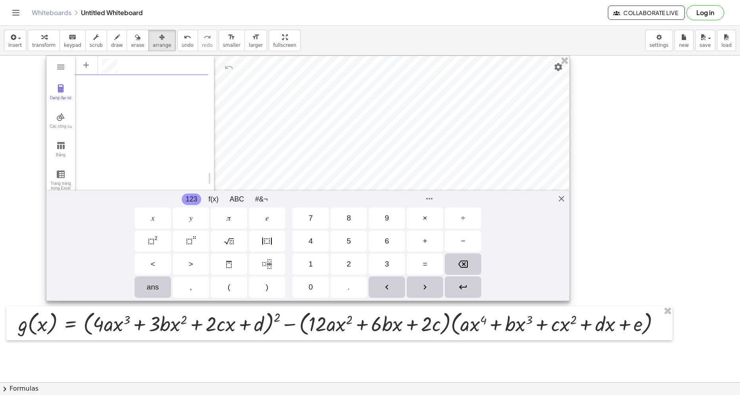
scroll to position [4, 0]
click at [565, 204] on div "Dạng đại số Các công cụ Bảng Trang trống trong Excel GeoGebra Graphing Calculat…" at bounding box center [308, 179] width 524 height 246
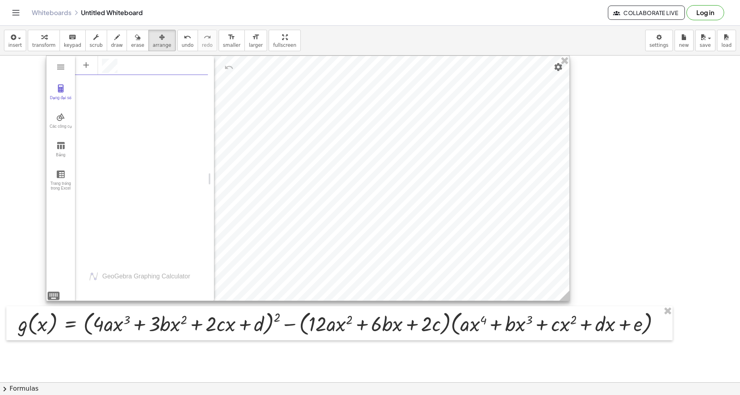
click at [132, 70] on div "Dạng đại số" at bounding box center [155, 66] width 106 height 14
click at [173, 87] on div "Nhập lệnh…" at bounding box center [141, 84] width 133 height 18
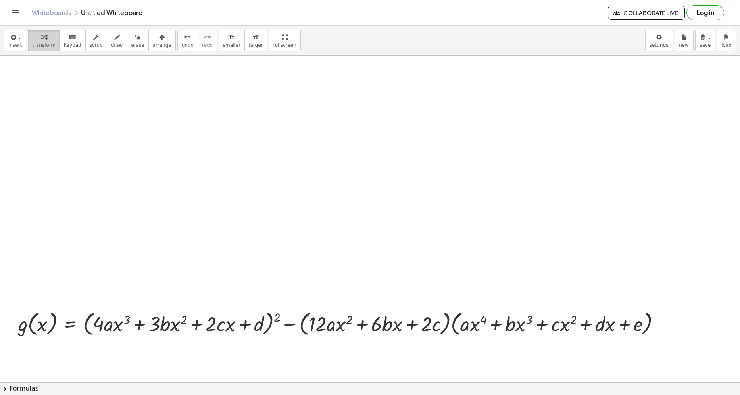
click at [43, 43] on span "transform" at bounding box center [43, 45] width 23 height 6
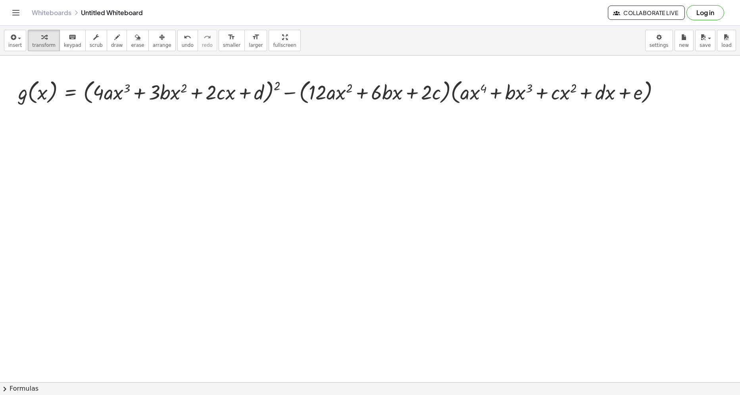
scroll to position [238, 0]
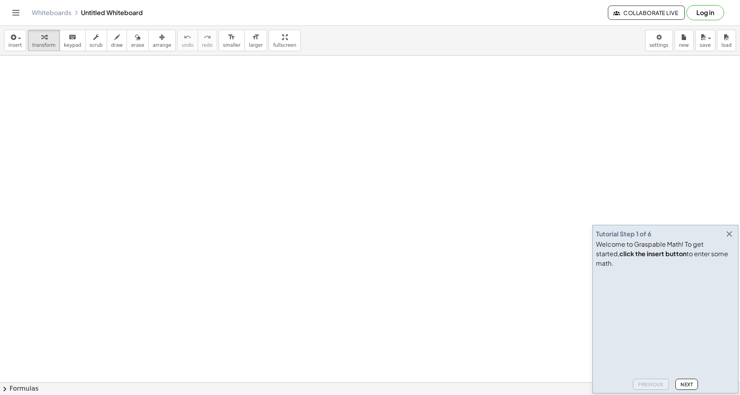
click at [728, 239] on icon "button" at bounding box center [729, 234] width 10 height 10
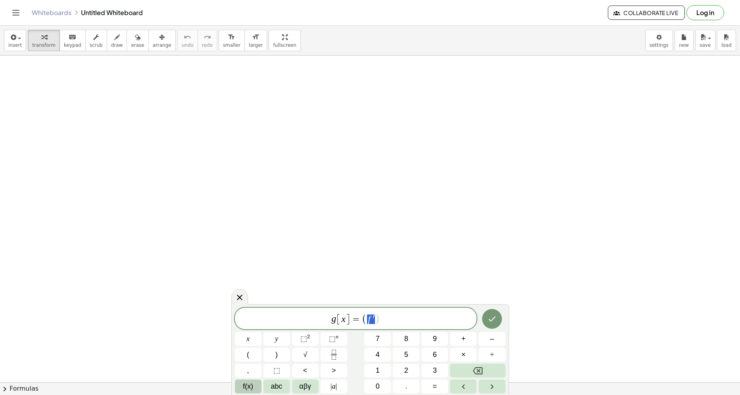
click at [247, 387] on span "f(x)" at bounding box center [248, 386] width 10 height 11
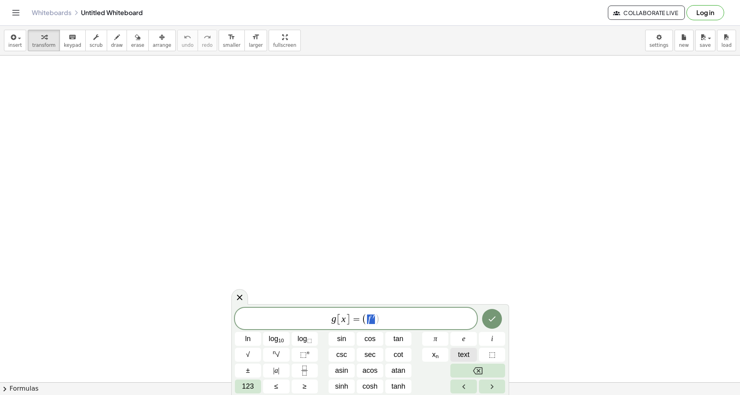
click at [463, 355] on span "text" at bounding box center [464, 355] width 12 height 11
click at [455, 354] on button "text" at bounding box center [463, 355] width 27 height 14
click at [429, 318] on span "g [ x ] = ( f′ [ x ] ) 2 − f′′ ​" at bounding box center [356, 317] width 242 height 16
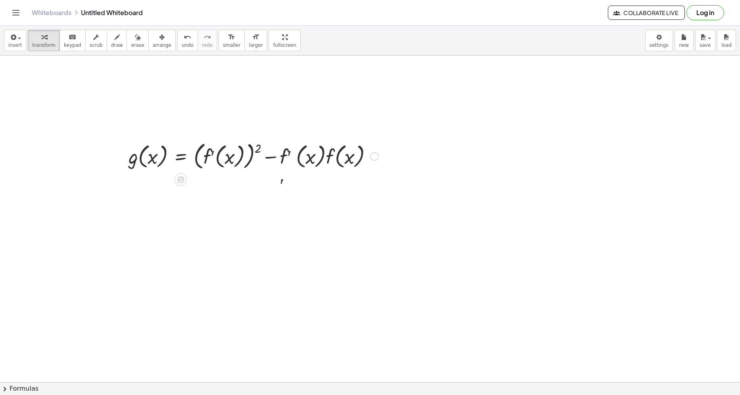
click at [376, 161] on div at bounding box center [254, 155] width 258 height 33
click at [376, 160] on div at bounding box center [374, 156] width 9 height 9
click at [408, 134] on span "Fix a mistake" at bounding box center [407, 132] width 33 height 6
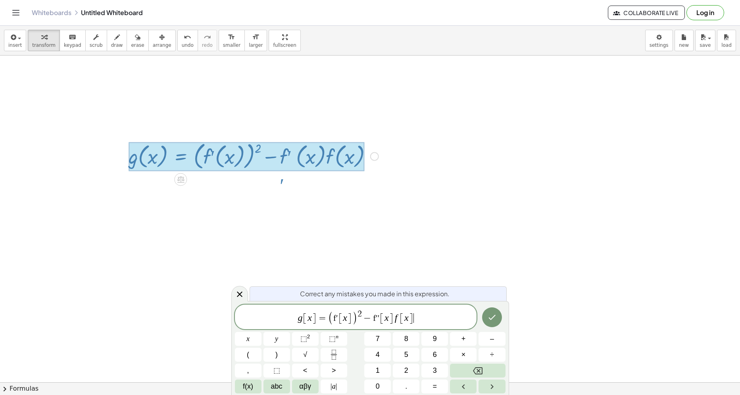
click at [380, 315] on span "[" at bounding box center [381, 319] width 5 height 12
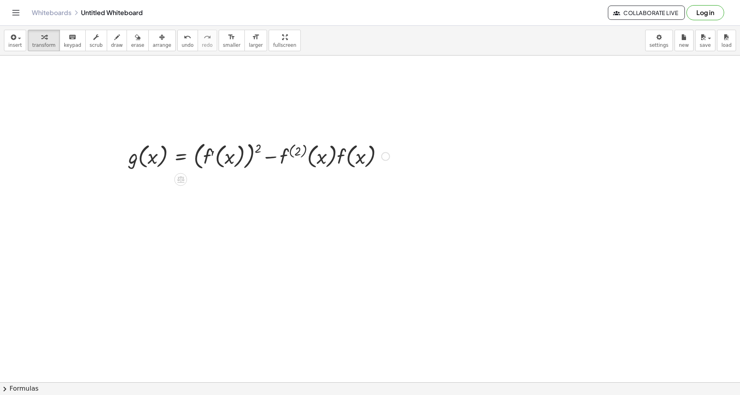
click at [387, 158] on div "Fix a mistake Transform line Copy line as LaTeX Copy derivation as LaTeX Expand…" at bounding box center [385, 156] width 9 height 9
click at [407, 137] on li "Fix a mistake" at bounding box center [433, 133] width 67 height 12
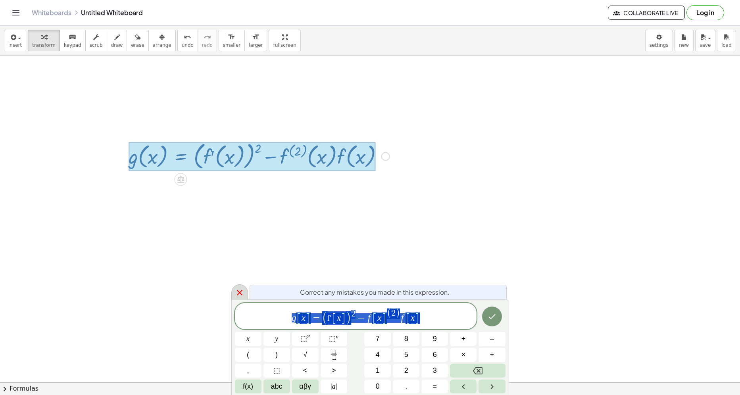
click at [235, 292] on icon at bounding box center [240, 293] width 10 height 10
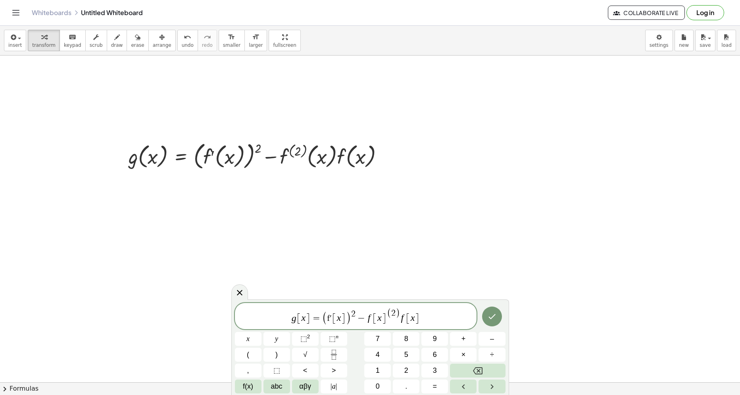
click at [294, 319] on var "g" at bounding box center [294, 318] width 5 height 10
click at [297, 320] on span "[" at bounding box center [298, 319] width 5 height 12
click at [249, 387] on span "f(x)" at bounding box center [248, 386] width 10 height 11
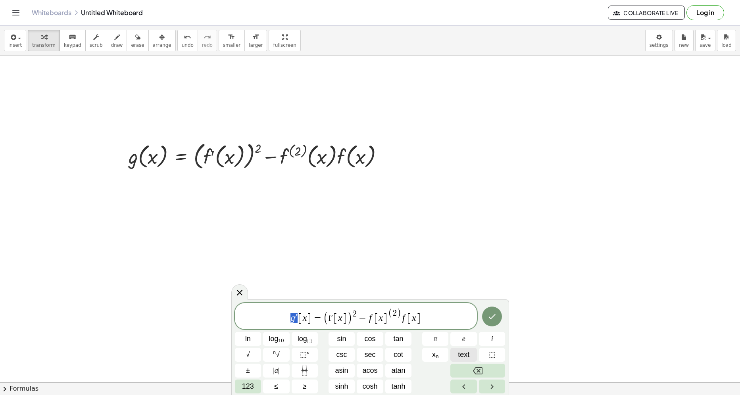
click at [456, 354] on button "text" at bounding box center [463, 355] width 27 height 14
click at [321, 319] on span "=" at bounding box center [317, 318] width 12 height 10
click at [359, 313] on span "−" at bounding box center [365, 318] width 12 height 10
drag, startPoint x: 369, startPoint y: 316, endPoint x: 395, endPoint y: 317, distance: 26.6
click at [358, 319] on span "−" at bounding box center [362, 318] width 12 height 10
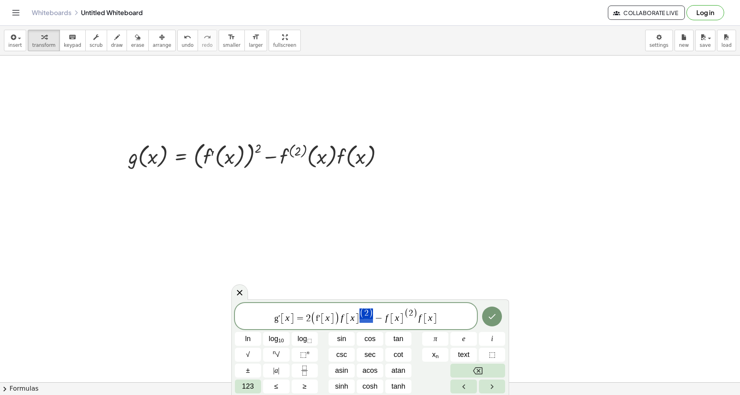
drag, startPoint x: 374, startPoint y: 312, endPoint x: 363, endPoint y: 313, distance: 10.7
click at [363, 313] on span "g′ [ x ] = 2 ( f′ [ x ] ) f [ x ] ( 2 ) − f [ x ] ( 2 ) f [ x ]" at bounding box center [356, 317] width 242 height 18
click at [352, 320] on span "[" at bounding box center [354, 319] width 5 height 12
drag, startPoint x: 440, startPoint y: 317, endPoint x: 381, endPoint y: 320, distance: 58.4
click at [381, 320] on span "g′ [ x ] = 2 ( f′ [ x ] ) f ( 2 ) [ x ] − f [ x ] ( 3 ) f [ x ]" at bounding box center [356, 317] width 242 height 18
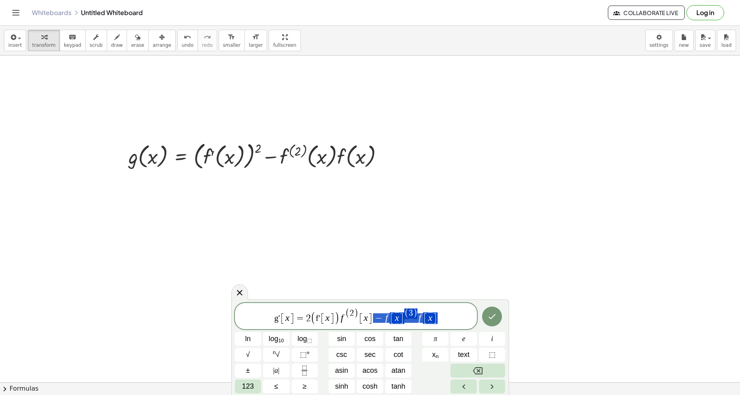
drag, startPoint x: 373, startPoint y: 320, endPoint x: 435, endPoint y: 316, distance: 62.0
click at [449, 316] on span "g′ [ x ] = 2 ( f′ [ x ] ) f ( 2 ) [ x ] − f [ x ] ( 3 ) f [ x ]" at bounding box center [356, 317] width 242 height 18
click at [449, 316] on span "g′ [ x ] = 2 ( f′ [ x ] ) f ( 2 ) [ x ] − f [ x ] ( 3 ) f [ x ] ​" at bounding box center [356, 317] width 242 height 18
click at [444, 311] on span "( 3 )" at bounding box center [442, 314] width 13 height 10
click at [415, 318] on span "−" at bounding box center [411, 318] width 12 height 10
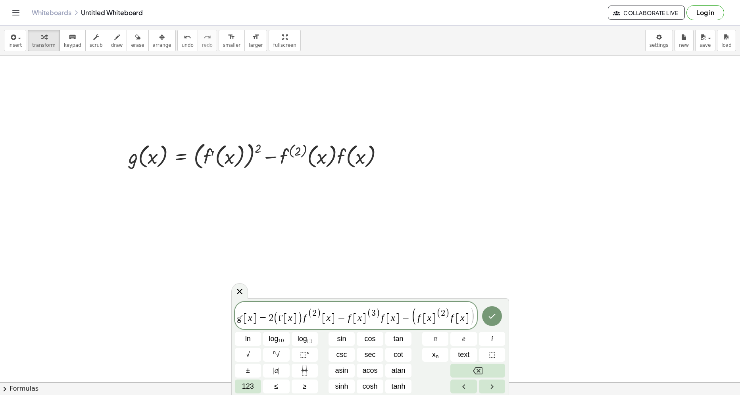
click at [450, 319] on span "​ f [ x ] ( 2 ) f [ x ]" at bounding box center [443, 316] width 53 height 15
drag, startPoint x: 453, startPoint y: 320, endPoint x: 495, endPoint y: 320, distance: 41.3
click at [495, 320] on div "**********" at bounding box center [370, 348] width 271 height 92
drag, startPoint x: 455, startPoint y: 314, endPoint x: 448, endPoint y: 315, distance: 7.2
click at [435, 318] on span "[" at bounding box center [436, 319] width 5 height 12
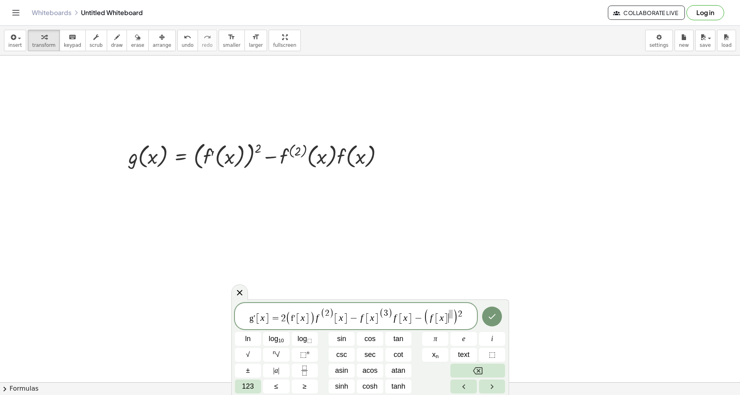
click at [449, 315] on span "f [ x ] ​" at bounding box center [441, 317] width 24 height 14
click at [436, 321] on span "f ​ [ x ]" at bounding box center [441, 319] width 20 height 12
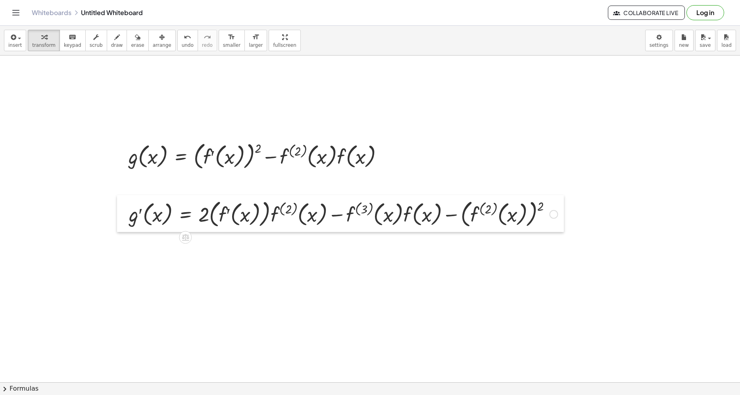
drag, startPoint x: 127, startPoint y: 242, endPoint x: 123, endPoint y: 215, distance: 27.2
click at [123, 215] on div at bounding box center [123, 213] width 12 height 37
drag, startPoint x: 467, startPoint y: 225, endPoint x: 336, endPoint y: 224, distance: 130.5
click at [336, 224] on div at bounding box center [343, 213] width 437 height 33
drag, startPoint x: 554, startPoint y: 249, endPoint x: 556, endPoint y: 215, distance: 34.2
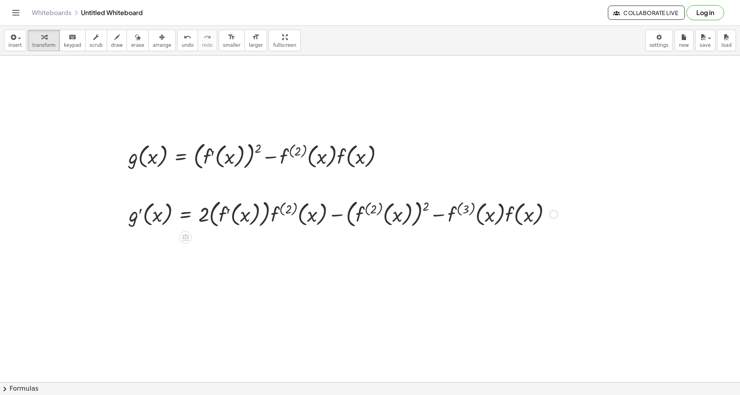
click at [556, 215] on div at bounding box center [554, 214] width 9 height 9
click at [294, 221] on div at bounding box center [343, 213] width 437 height 33
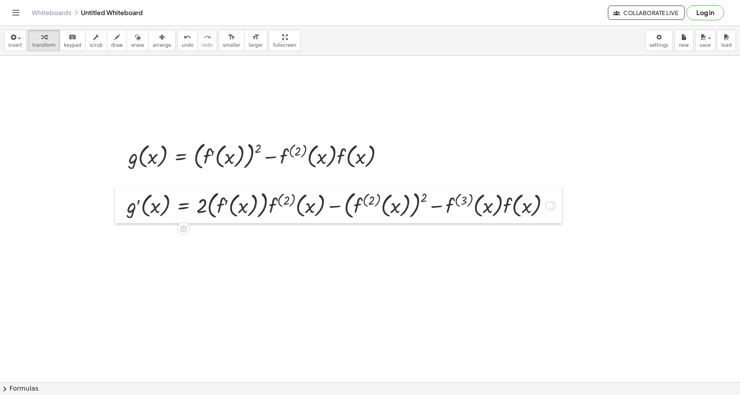
drag, startPoint x: 119, startPoint y: 217, endPoint x: 117, endPoint y: 209, distance: 9.0
click at [117, 209] on div at bounding box center [121, 204] width 12 height 37
click at [124, 212] on div at bounding box center [123, 202] width 12 height 37
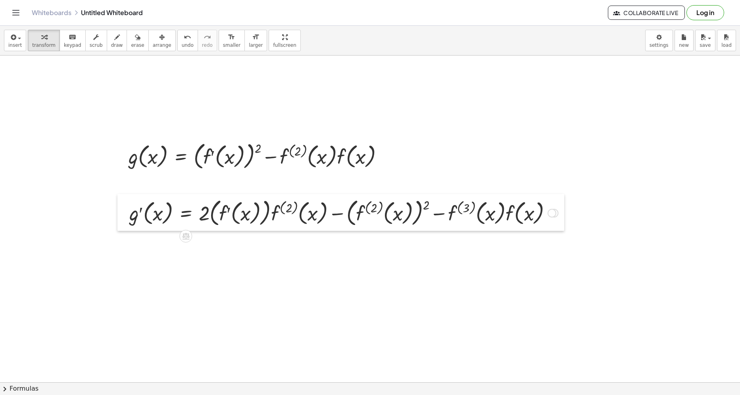
drag, startPoint x: 126, startPoint y: 214, endPoint x: 126, endPoint y: 223, distance: 9.5
click at [126, 223] on div at bounding box center [123, 212] width 12 height 37
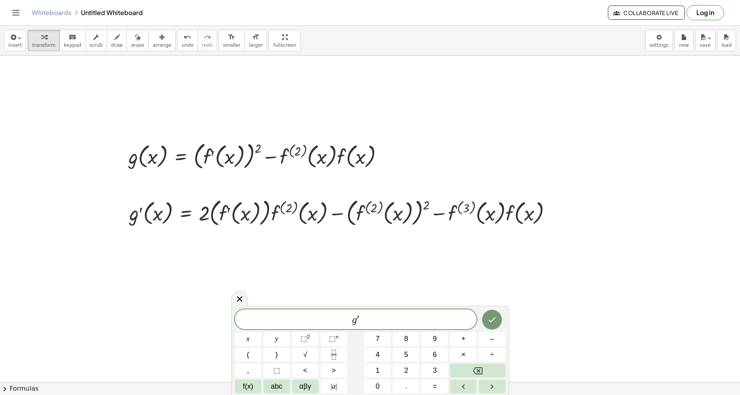
click at [234, 385] on div "g ′ x y ⬚ 2 ⬚ n 7 8 9 + – ( ) √ 4 5 6 × ÷ , ⬚ < > 1 2 3 f(x) abc αβγ | a | 0 . =" at bounding box center [370, 350] width 278 height 89
click at [249, 388] on span "f(x)" at bounding box center [248, 386] width 10 height 11
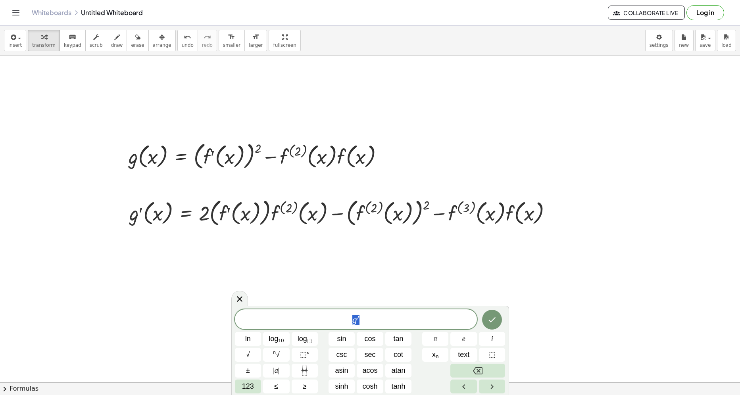
drag, startPoint x: 396, startPoint y: 325, endPoint x: 319, endPoint y: 321, distance: 77.1
click at [319, 321] on span "g ′" at bounding box center [356, 320] width 242 height 11
click at [469, 355] on span "text" at bounding box center [464, 355] width 12 height 11
click at [380, 308] on div "g′ ln log 10 log ⬚ sin cos tan π e i √ n √ ⬚ n csc sec cot x n text ⬚ ± | a | a…" at bounding box center [370, 350] width 278 height 89
click at [390, 313] on div "g′" at bounding box center [356, 319] width 242 height 20
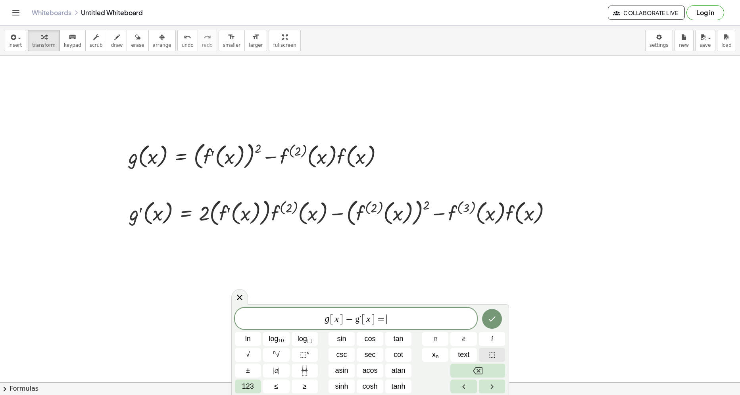
click at [499, 355] on button "⬚" at bounding box center [492, 355] width 27 height 14
click at [384, 319] on span "⬚" at bounding box center [383, 320] width 8 height 10
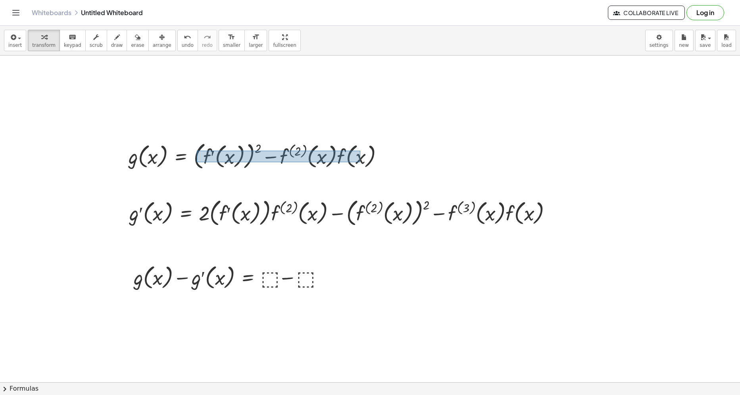
drag, startPoint x: 197, startPoint y: 151, endPoint x: 366, endPoint y: 162, distance: 169.8
click at [366, 162] on div at bounding box center [259, 155] width 269 height 33
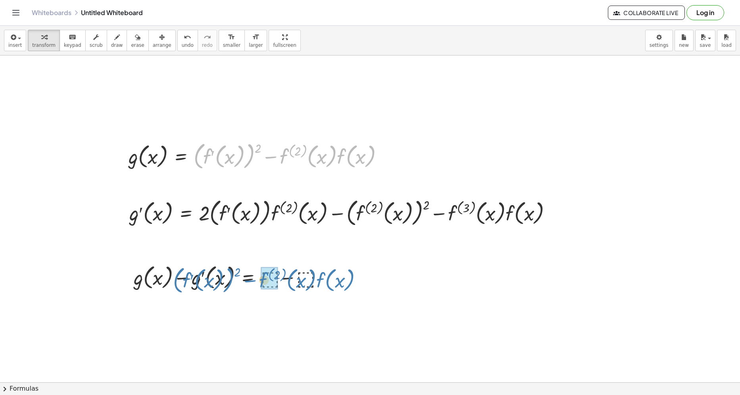
drag, startPoint x: 369, startPoint y: 163, endPoint x: 330, endPoint y: 232, distance: 78.3
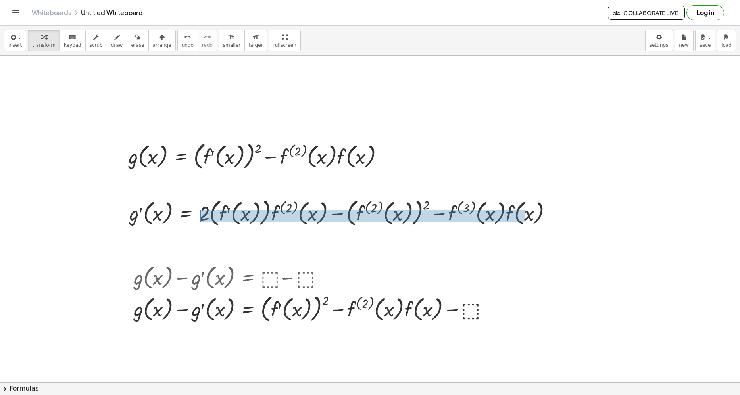
drag, startPoint x: 200, startPoint y: 210, endPoint x: 543, endPoint y: 223, distance: 342.6
click at [543, 223] on div at bounding box center [343, 212] width 437 height 33
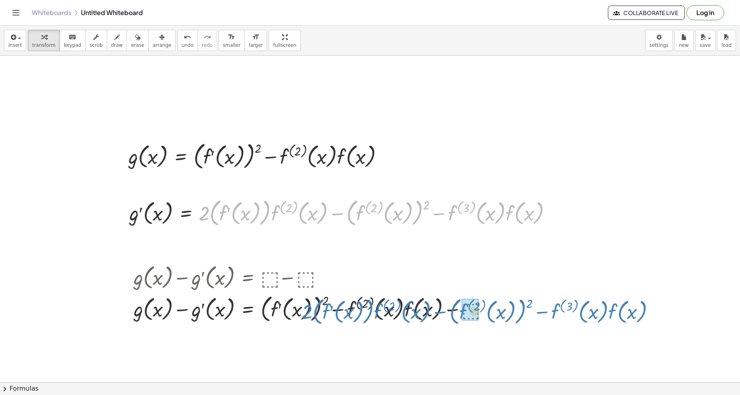
drag, startPoint x: 519, startPoint y: 221, endPoint x: 621, endPoint y: 319, distance: 141.7
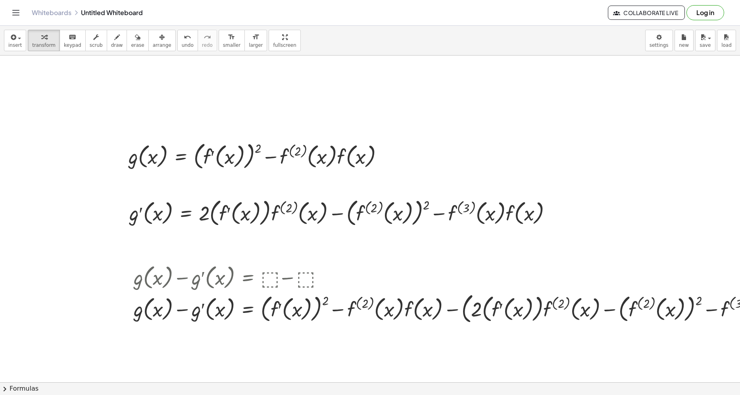
scroll to position [0, 114]
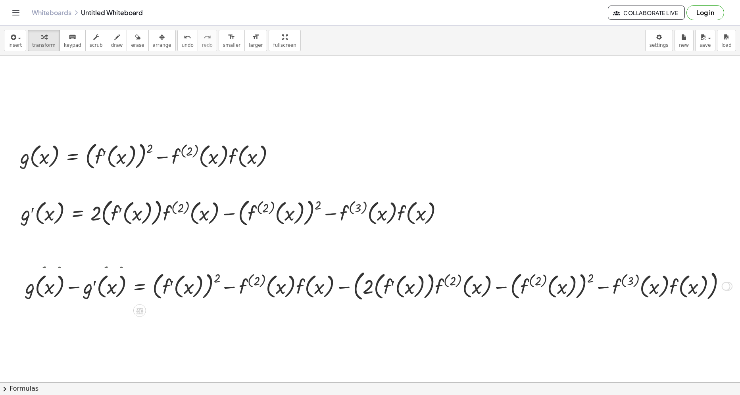
drag, startPoint x: 718, startPoint y: 298, endPoint x: 715, endPoint y: 282, distance: 15.3
click at [140, 286] on div "+ g ( , x ) − g′ ( , x ) = + − + ( f′ ( , x ) ) 2 − · f ( , x ) ( 2 ) · f ( , x…" at bounding box center [140, 286] width 0 height 0
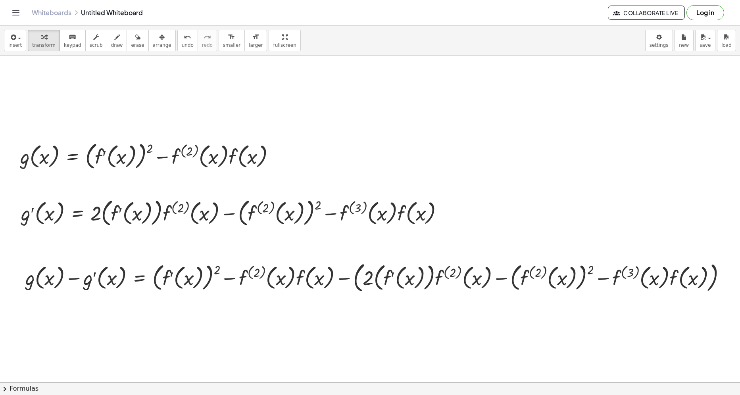
scroll to position [0, 0]
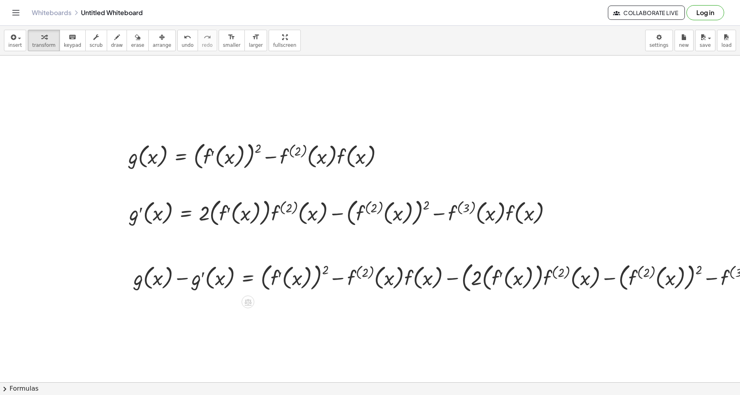
click at [129, 278] on div at bounding box center [128, 277] width 12 height 40
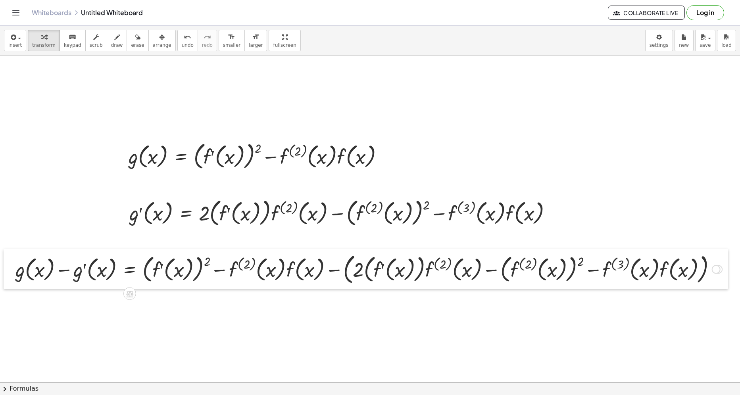
drag, startPoint x: 129, startPoint y: 278, endPoint x: 11, endPoint y: 270, distance: 118.5
click at [11, 270] on div at bounding box center [10, 269] width 12 height 40
click at [348, 275] on div at bounding box center [369, 269] width 715 height 36
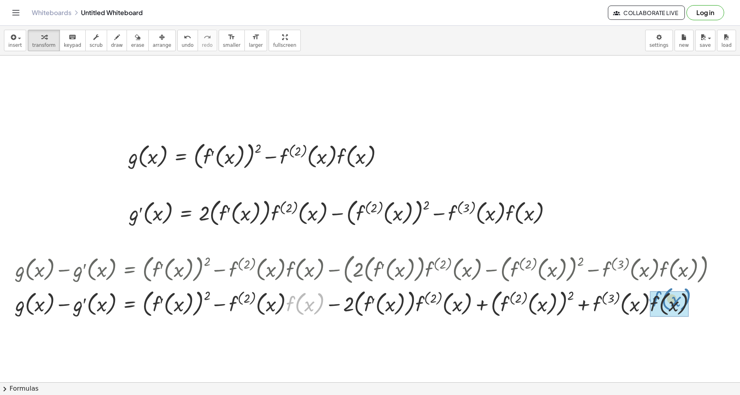
drag, startPoint x: 298, startPoint y: 307, endPoint x: 664, endPoint y: 302, distance: 366.6
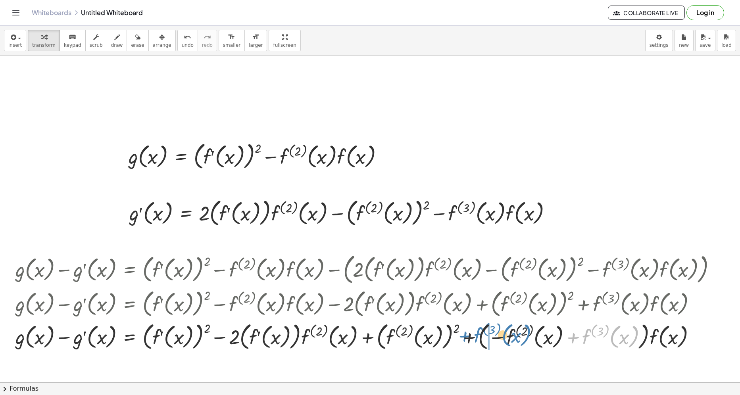
drag, startPoint x: 572, startPoint y: 339, endPoint x: 464, endPoint y: 338, distance: 108.3
click at [464, 338] on div at bounding box center [369, 336] width 715 height 33
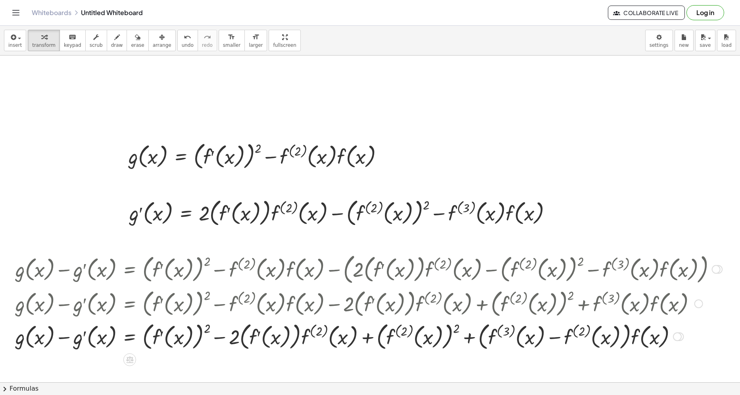
click at [678, 336] on div at bounding box center [677, 336] width 9 height 9
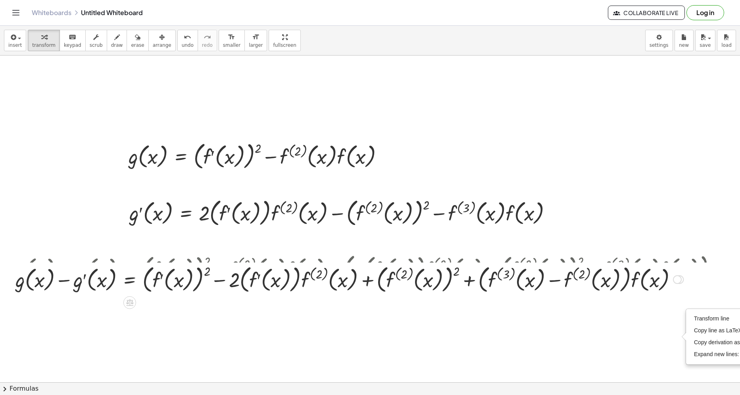
drag, startPoint x: 678, startPoint y: 336, endPoint x: 680, endPoint y: 277, distance: 60.0
click at [680, 277] on div "Transform line Copy line as LaTeX Copy derivation as LaTeX Expand new lines: On" at bounding box center [677, 279] width 9 height 9
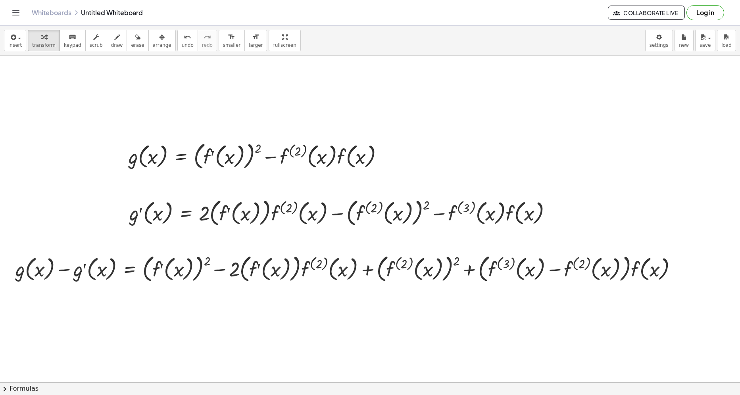
click at [301, 384] on button "chevron_right Formulas" at bounding box center [370, 388] width 740 height 13
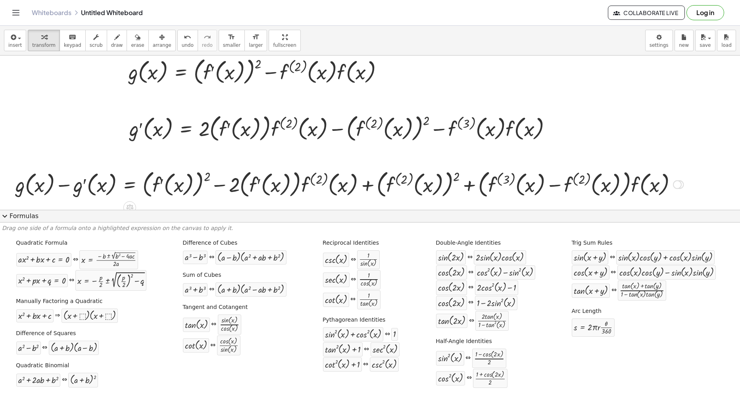
scroll to position [119, 0]
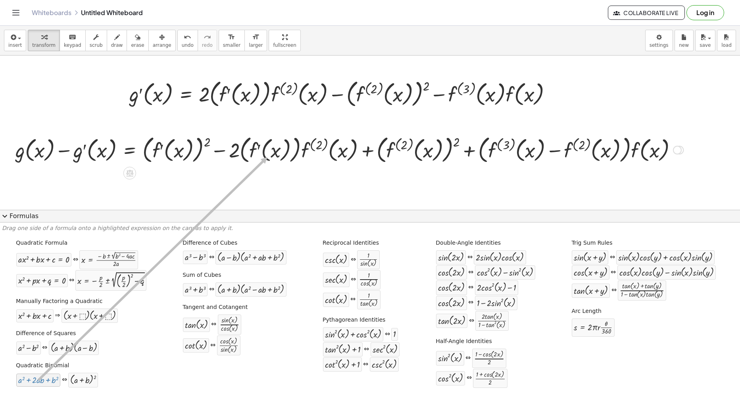
drag, startPoint x: 25, startPoint y: 382, endPoint x: 267, endPoint y: 157, distance: 330.1
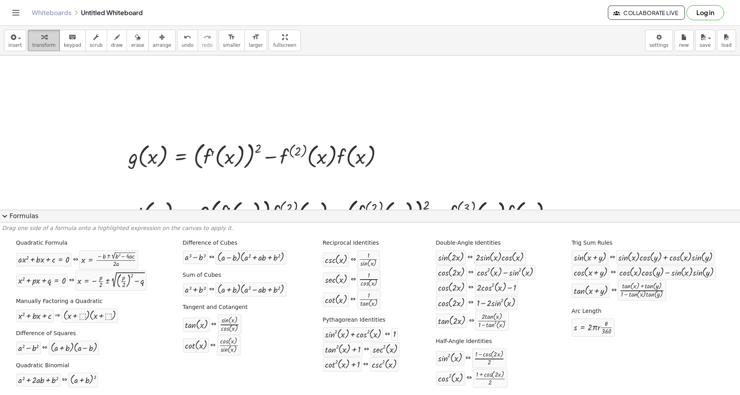
click at [44, 45] on span "transform" at bounding box center [43, 45] width 23 height 6
click at [115, 220] on button "expand_more Formulas" at bounding box center [370, 216] width 740 height 13
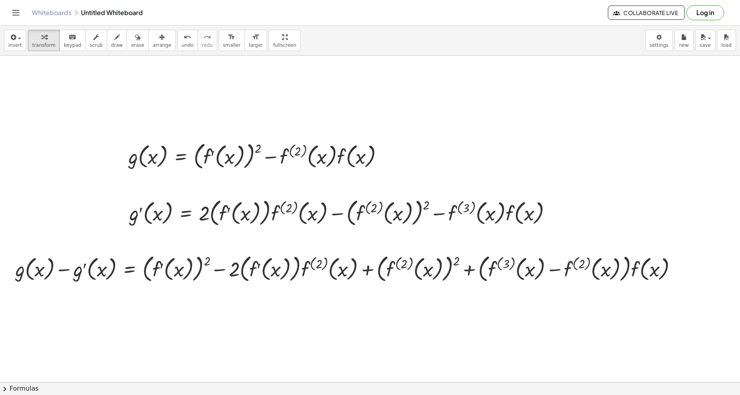
click at [64, 44] on span "keypad" at bounding box center [72, 45] width 17 height 6
click at [154, 270] on div at bounding box center [173, 269] width 42 height 26
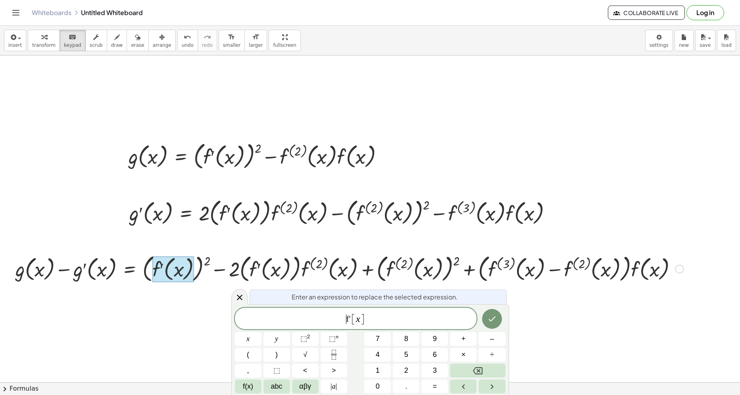
click at [335, 313] on span "​ f′ [ x ]" at bounding box center [356, 319] width 242 height 13
click at [241, 294] on icon at bounding box center [240, 298] width 10 height 10
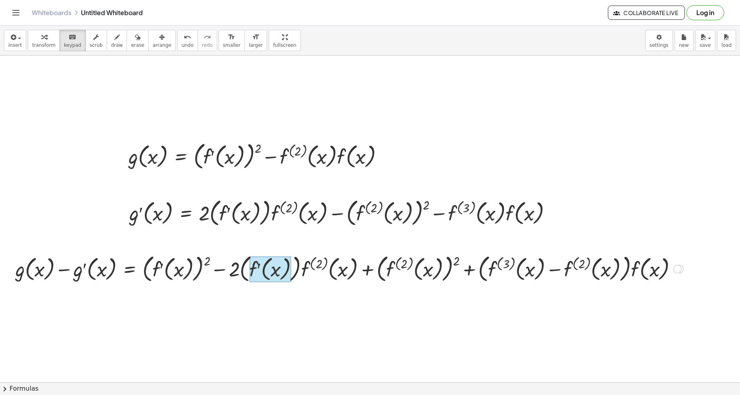
click at [252, 275] on div at bounding box center [270, 269] width 42 height 26
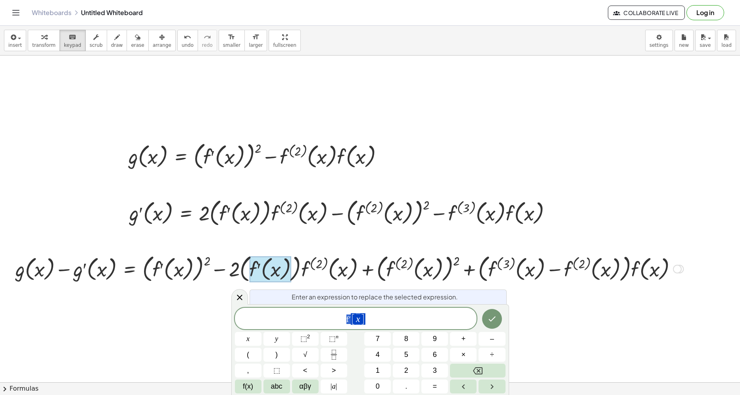
click at [334, 317] on span "f′ [ x ]" at bounding box center [356, 319] width 242 height 13
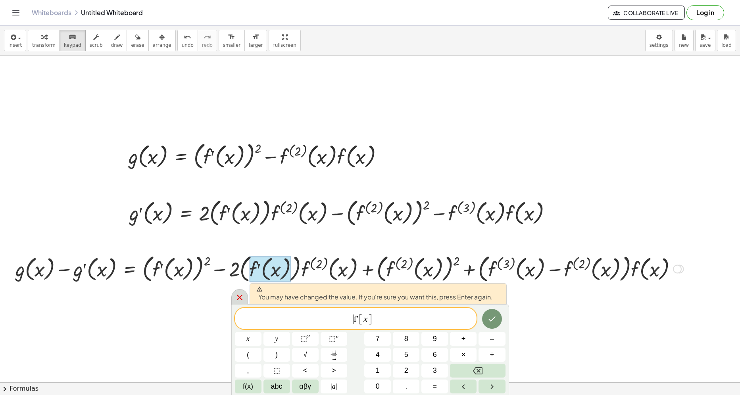
click at [239, 305] on div at bounding box center [239, 296] width 17 height 15
drag, startPoint x: 239, startPoint y: 305, endPoint x: 311, endPoint y: 298, distance: 71.7
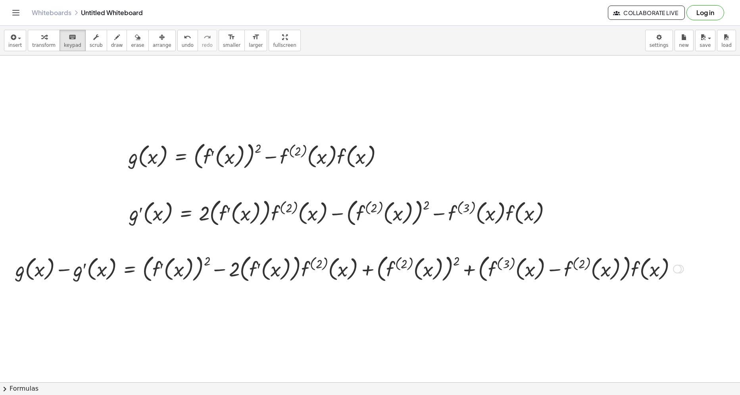
click at [677, 271] on div "Transform line Copy line as LaTeX Copy derivation as LaTeX Expand new lines: On" at bounding box center [677, 269] width 9 height 9
click at [697, 250] on span "Transform line" at bounding box center [711, 251] width 35 height 6
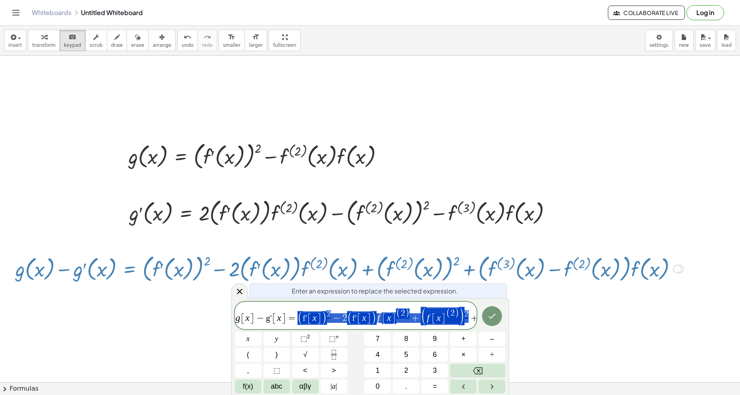
drag, startPoint x: 295, startPoint y: 319, endPoint x: 465, endPoint y: 319, distance: 170.6
click at [240, 296] on icon at bounding box center [240, 292] width 10 height 10
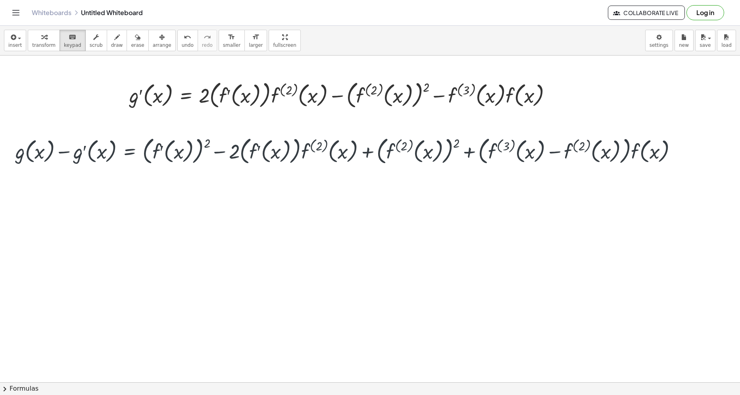
scroll to position [119, 0]
click at [111, 233] on div at bounding box center [424, 289] width 848 height 705
click at [122, 232] on div at bounding box center [424, 289] width 848 height 705
click at [102, 250] on div at bounding box center [424, 289] width 848 height 705
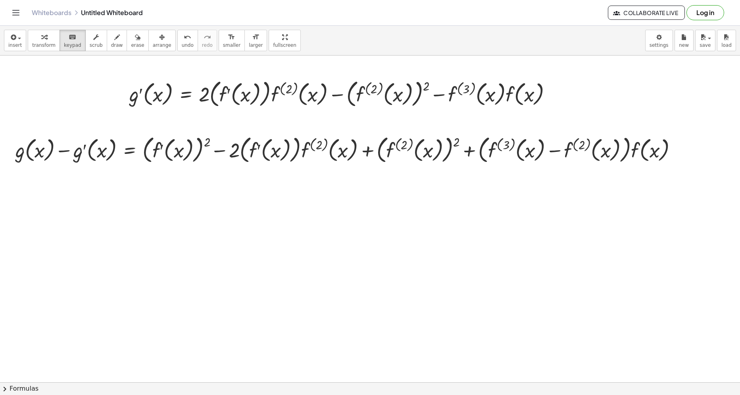
click at [109, 268] on div at bounding box center [424, 289] width 848 height 705
click at [42, 46] on span "transform" at bounding box center [43, 45] width 23 height 6
click at [56, 269] on div at bounding box center [424, 289] width 848 height 705
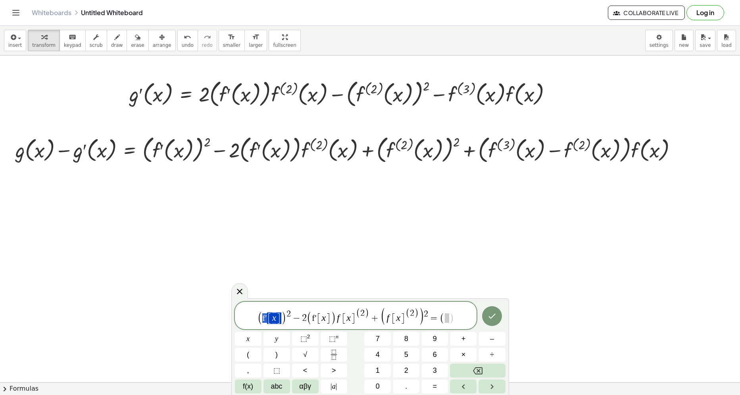
drag, startPoint x: 261, startPoint y: 320, endPoint x: 278, endPoint y: 319, distance: 17.1
click at [278, 319] on span "( f′ [ x ] )" at bounding box center [271, 317] width 29 height 13
click at [445, 319] on span at bounding box center [447, 318] width 4 height 10
click at [409, 318] on span ")" at bounding box center [409, 313] width 4 height 10
drag, startPoint x: 409, startPoint y: 318, endPoint x: 378, endPoint y: 315, distance: 31.1
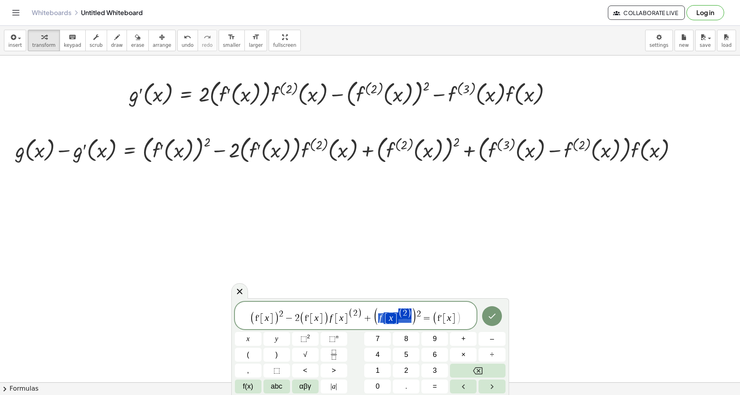
click at [456, 321] on span "( f′ [ x ] )" at bounding box center [446, 317] width 29 height 13
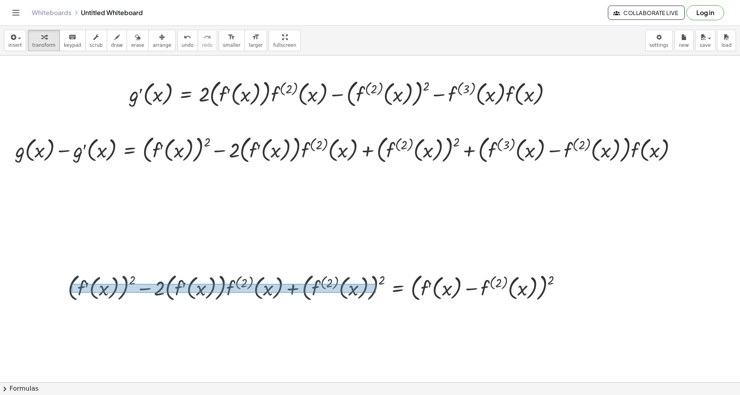
drag, startPoint x: 72, startPoint y: 284, endPoint x: 369, endPoint y: 293, distance: 297.7
click at [375, 293] on div at bounding box center [318, 287] width 508 height 33
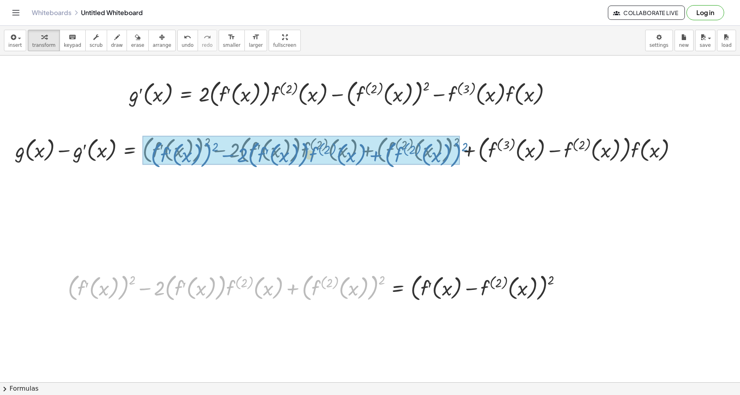
drag, startPoint x: 369, startPoint y: 293, endPoint x: 453, endPoint y: 158, distance: 158.4
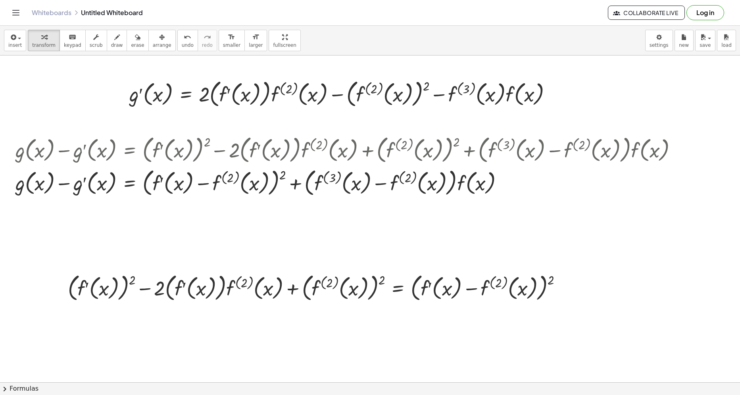
click at [148, 37] on button "arrange" at bounding box center [161, 40] width 27 height 21
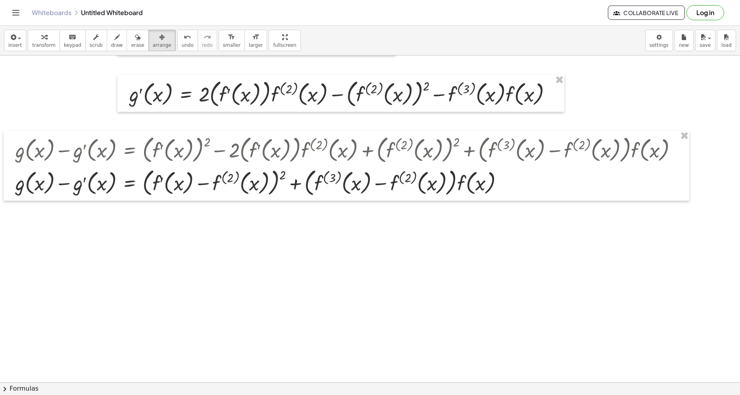
click at [567, 274] on div at bounding box center [424, 289] width 848 height 705
click at [34, 48] on span "transform" at bounding box center [43, 45] width 23 height 6
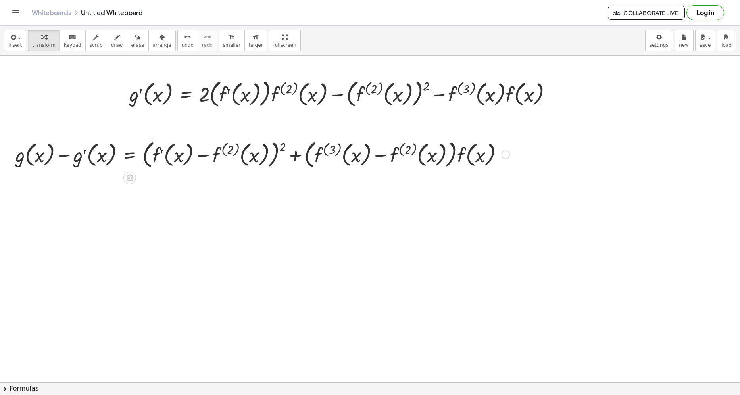
drag, startPoint x: 508, startPoint y: 186, endPoint x: 508, endPoint y: 154, distance: 31.7
click at [508, 154] on div at bounding box center [505, 155] width 9 height 9
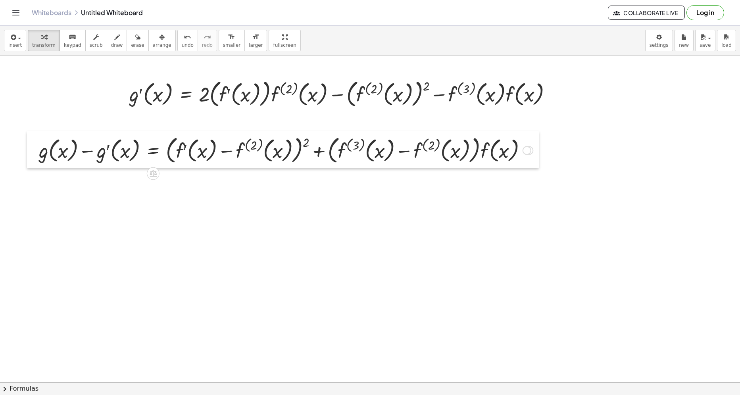
drag, startPoint x: 13, startPoint y: 153, endPoint x: 36, endPoint y: 154, distance: 23.4
click at [36, 154] on div at bounding box center [33, 149] width 12 height 37
click at [531, 148] on div at bounding box center [529, 150] width 9 height 9
click at [530, 150] on div "Transform line Copy line as LaTeX Copy derivation as LaTeX Expand new lines: On" at bounding box center [527, 150] width 9 height 9
click at [555, 133] on span "Transform line" at bounding box center [561, 132] width 35 height 6
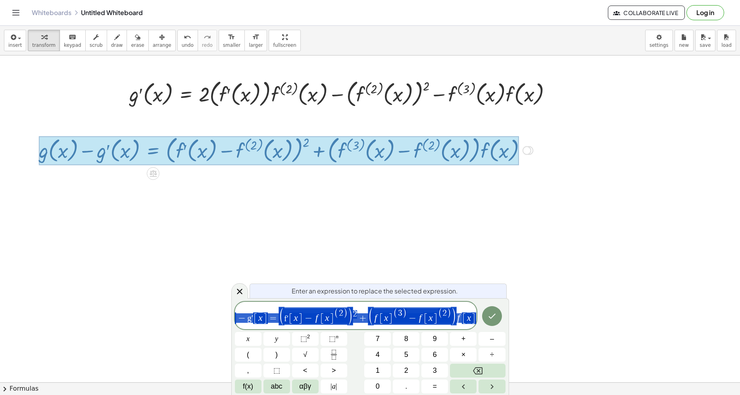
scroll to position [0, 19]
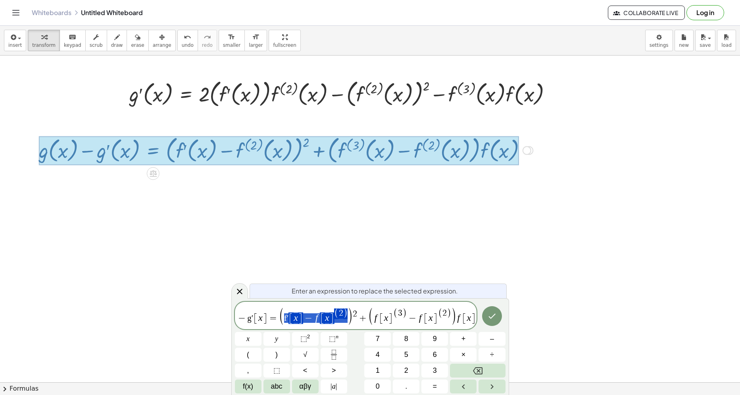
drag, startPoint x: 347, startPoint y: 315, endPoint x: 282, endPoint y: 318, distance: 64.4
click at [241, 295] on icon at bounding box center [240, 292] width 10 height 10
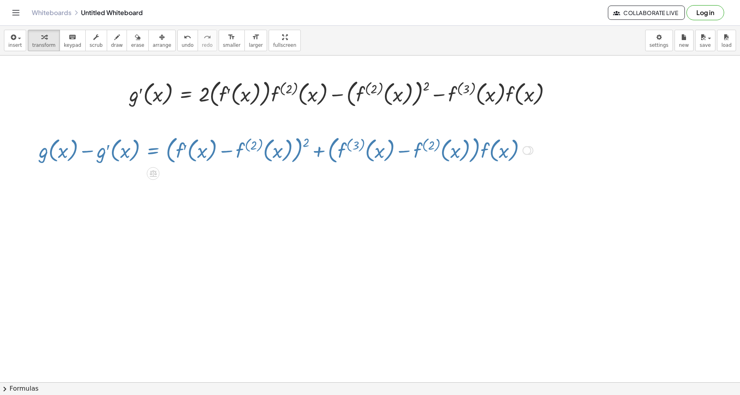
click at [160, 254] on div at bounding box center [424, 289] width 848 height 705
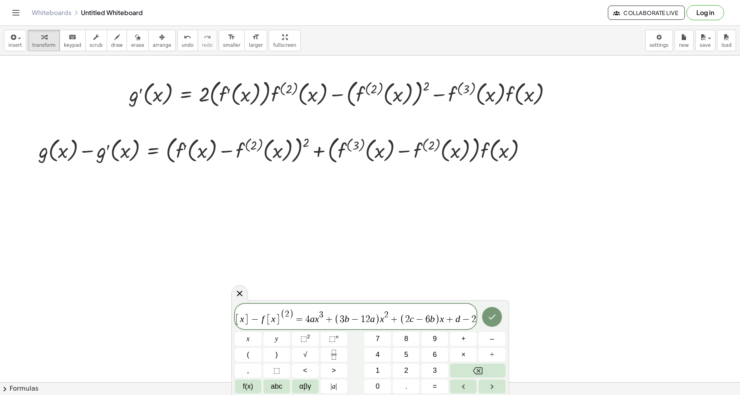
scroll to position [0, 10]
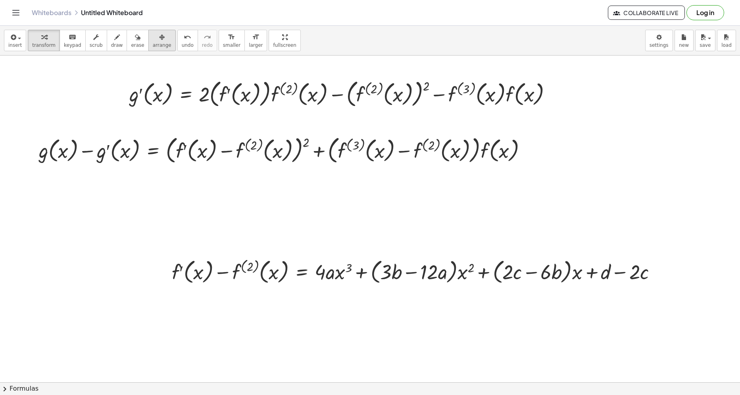
click at [153, 48] on span "arrange" at bounding box center [162, 45] width 19 height 6
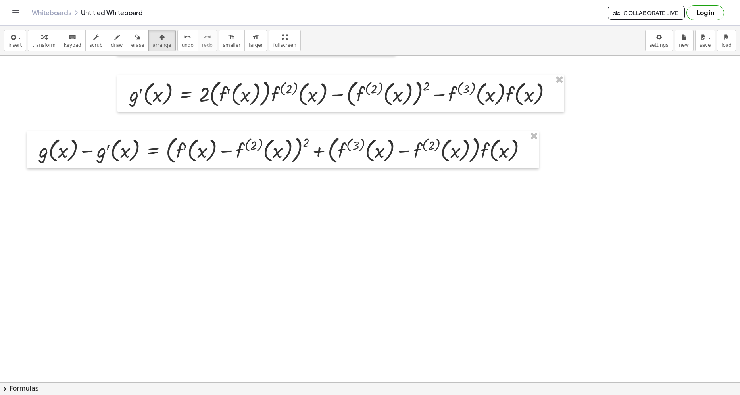
click at [664, 262] on div at bounding box center [424, 289] width 848 height 705
click at [53, 41] on button "transform" at bounding box center [44, 40] width 32 height 21
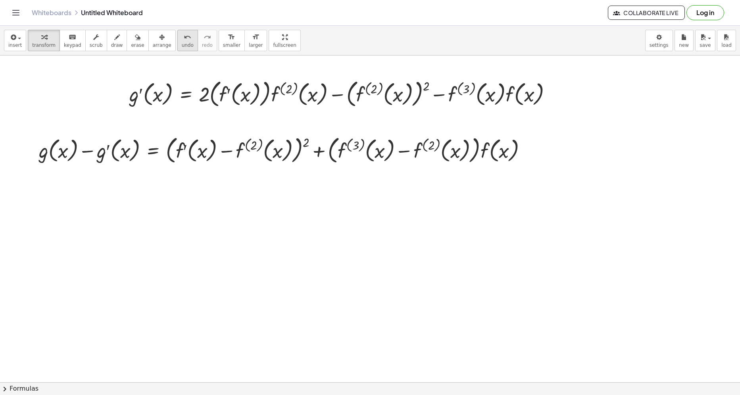
click at [179, 41] on button "undo undo" at bounding box center [187, 40] width 21 height 21
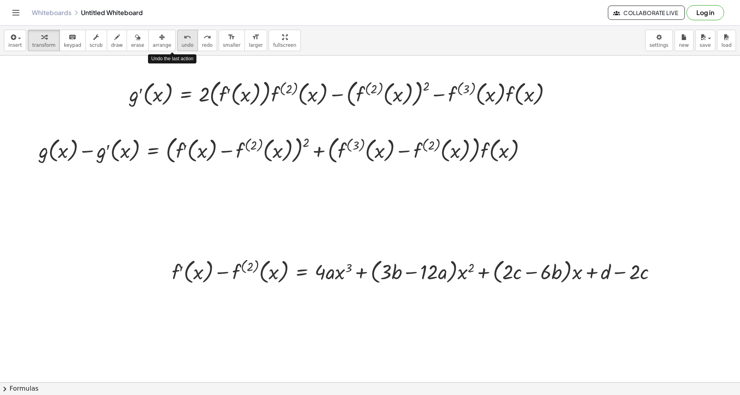
click at [179, 41] on button "undo undo" at bounding box center [187, 40] width 21 height 21
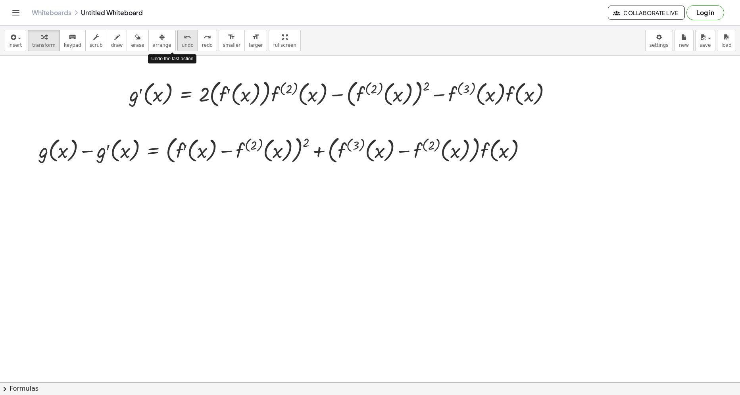
click at [179, 41] on button "undo undo" at bounding box center [187, 40] width 21 height 21
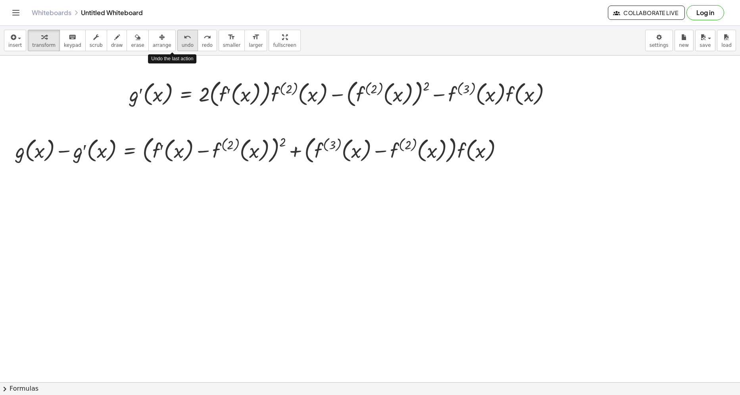
click at [179, 41] on button "undo undo" at bounding box center [187, 40] width 21 height 21
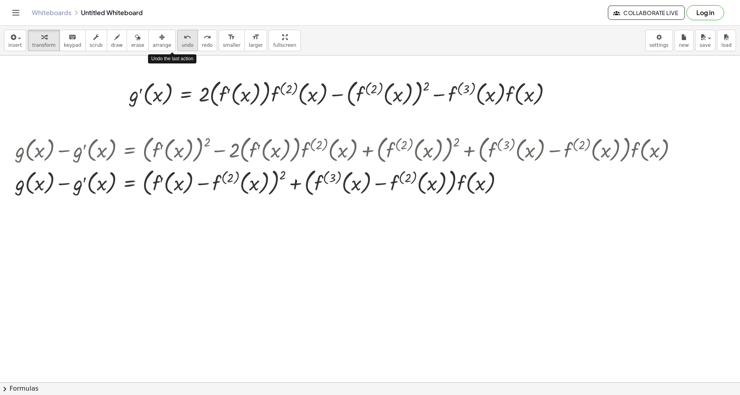
click at [179, 41] on button "undo undo" at bounding box center [187, 40] width 21 height 21
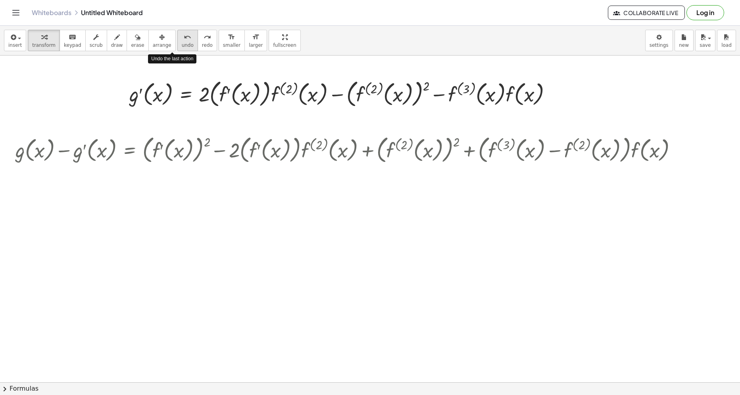
click at [179, 41] on button "undo undo" at bounding box center [187, 40] width 21 height 21
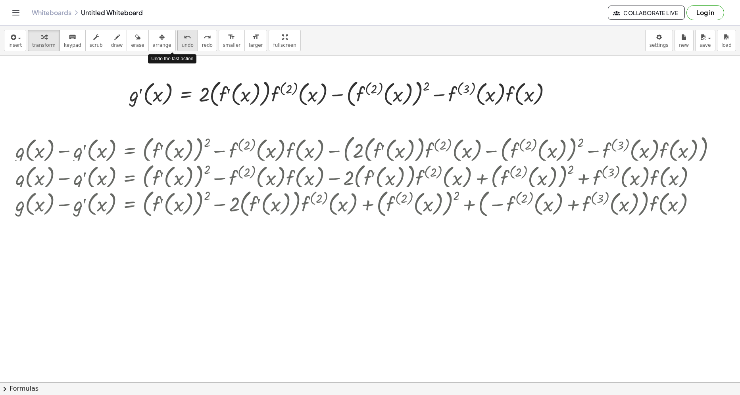
click at [179, 41] on button "undo undo" at bounding box center [187, 40] width 21 height 21
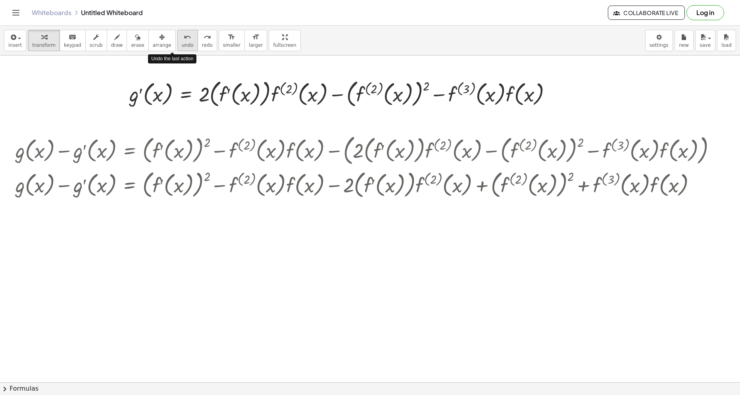
click at [179, 41] on button "undo undo" at bounding box center [187, 40] width 21 height 21
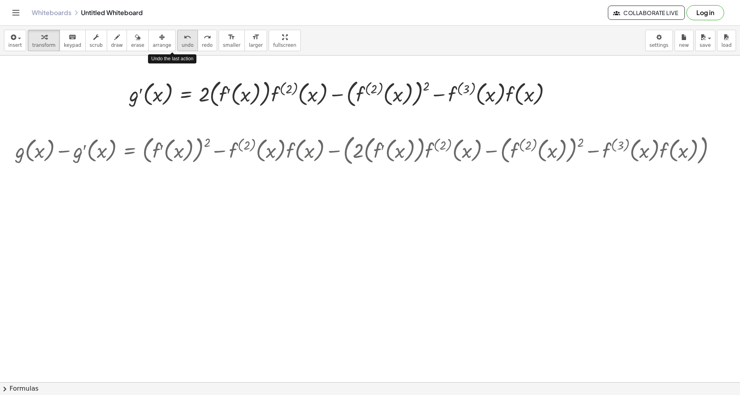
click at [179, 41] on button "undo undo" at bounding box center [187, 40] width 21 height 21
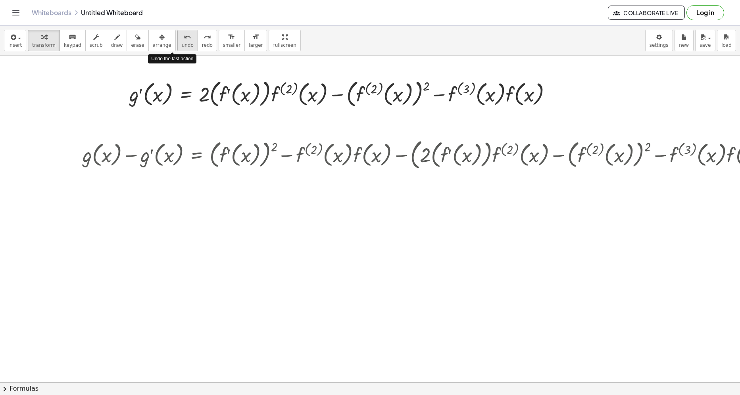
click at [179, 41] on button "undo undo" at bounding box center [187, 40] width 21 height 21
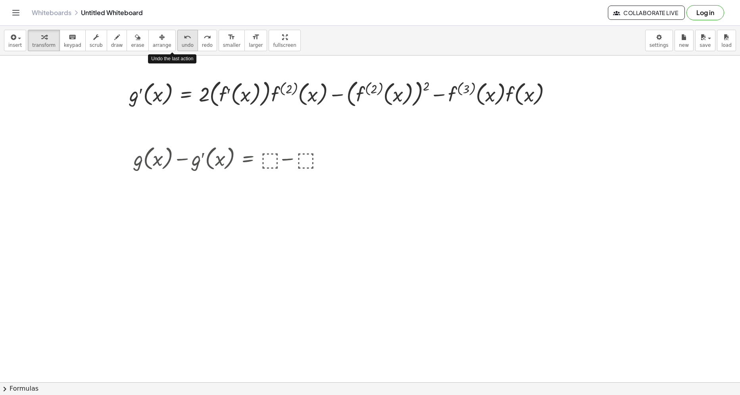
click at [179, 41] on button "undo undo" at bounding box center [187, 40] width 21 height 21
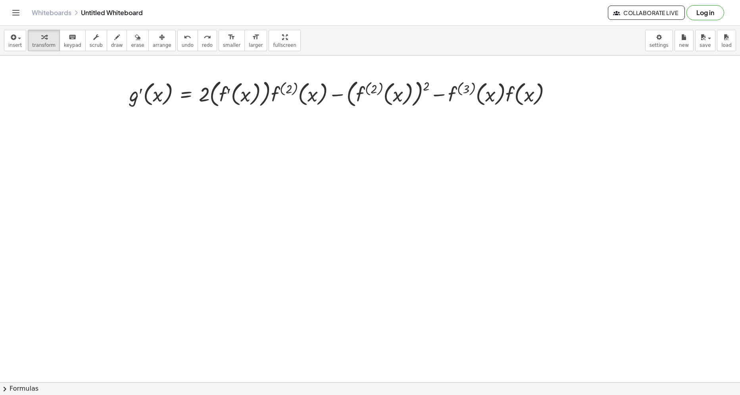
scroll to position [0, 0]
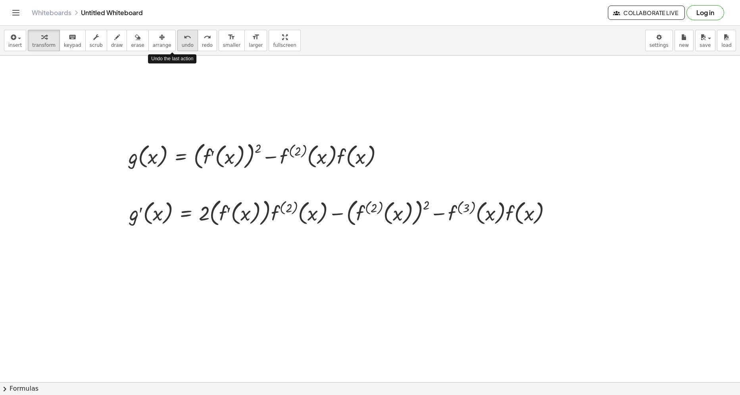
click at [182, 40] on div "undo" at bounding box center [188, 37] width 12 height 10
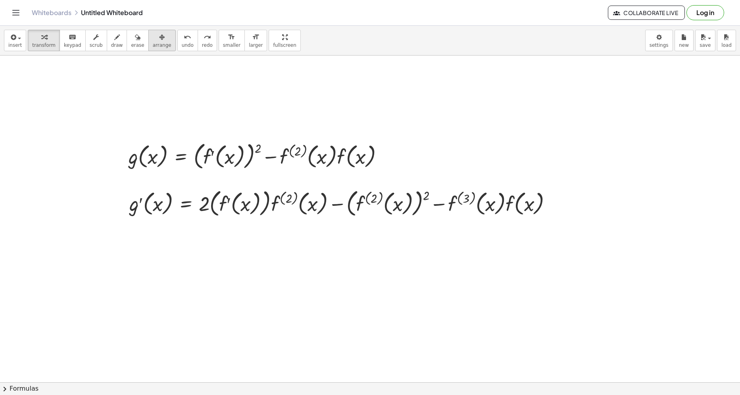
click at [156, 43] on span "arrange" at bounding box center [162, 45] width 19 height 6
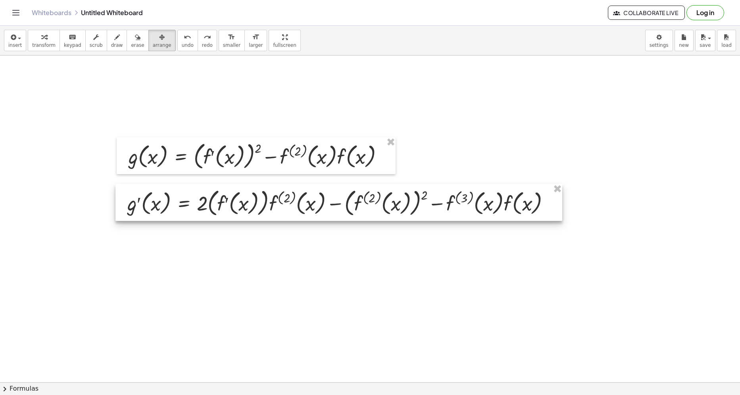
click at [141, 199] on div at bounding box center [338, 202] width 447 height 37
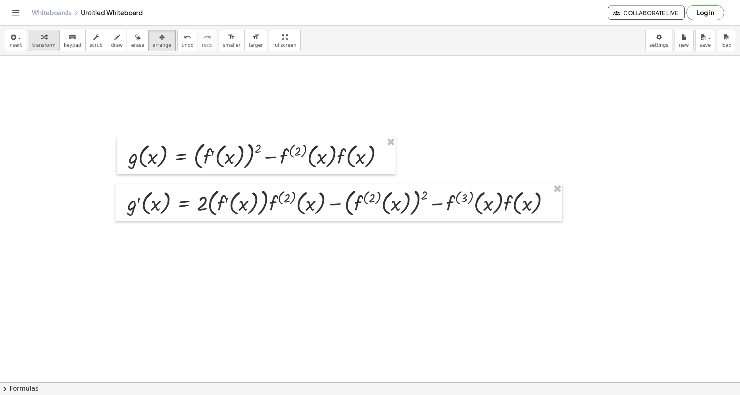
click at [51, 50] on button "transform" at bounding box center [44, 40] width 32 height 21
click at [148, 37] on button "arrange" at bounding box center [161, 40] width 27 height 21
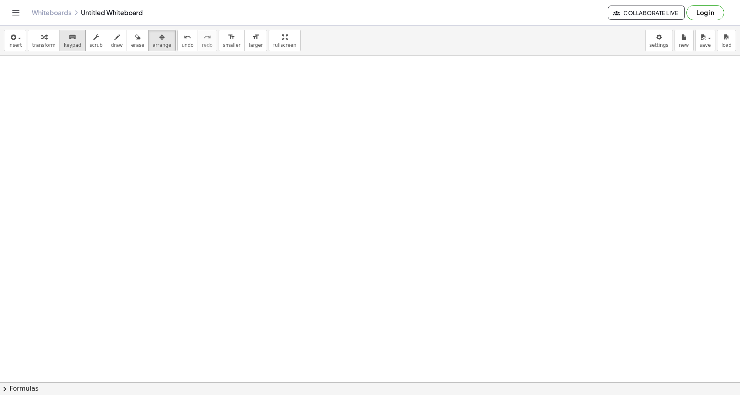
click at [60, 46] on button "keyboard keypad" at bounding box center [73, 40] width 26 height 21
click at [47, 45] on span "transform" at bounding box center [43, 45] width 23 height 6
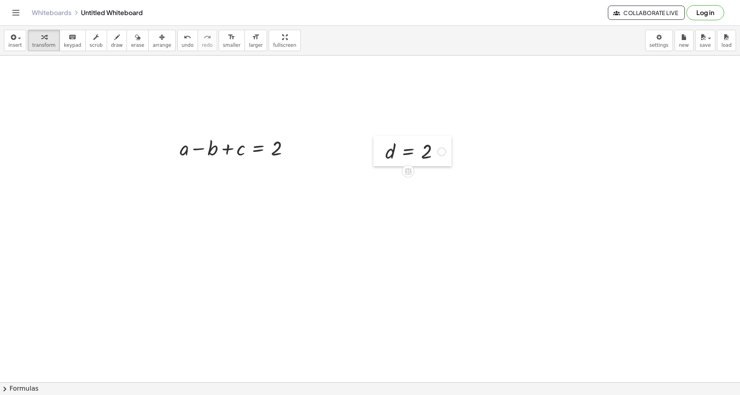
drag, startPoint x: 389, startPoint y: 148, endPoint x: 373, endPoint y: 136, distance: 19.3
click at [373, 136] on div at bounding box center [379, 151] width 12 height 30
drag, startPoint x: 316, startPoint y: 233, endPoint x: 370, endPoint y: 232, distance: 54.0
click at [370, 232] on div at bounding box center [274, 223] width 211 height 27
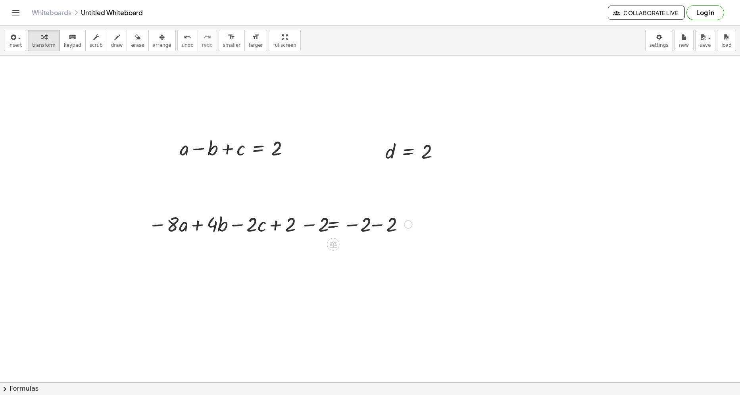
click at [312, 230] on div at bounding box center [278, 223] width 277 height 27
drag, startPoint x: 312, startPoint y: 230, endPoint x: 325, endPoint y: 245, distance: 19.2
click at [312, 230] on div at bounding box center [278, 223] width 277 height 27
click at [394, 230] on div at bounding box center [278, 223] width 277 height 27
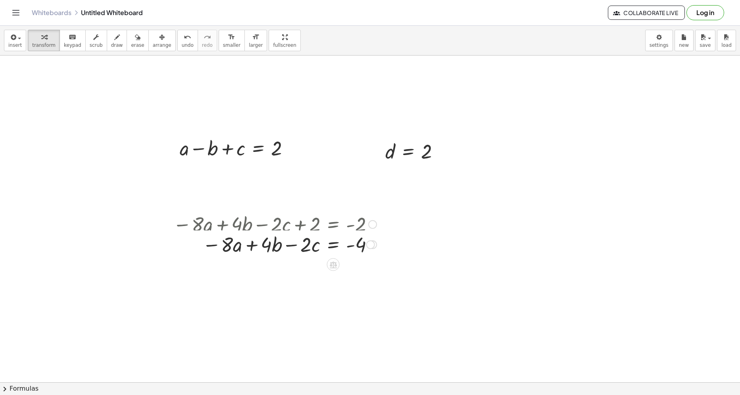
drag, startPoint x: 372, startPoint y: 306, endPoint x: 361, endPoint y: 232, distance: 75.1
click at [333, 245] on div "− · 8 · a + · 4 · b − · 2 · c = - 4" at bounding box center [333, 245] width 0 height 0
drag, startPoint x: 350, startPoint y: 226, endPoint x: 212, endPoint y: 225, distance: 137.7
click at [212, 225] on div at bounding box center [289, 223] width 182 height 27
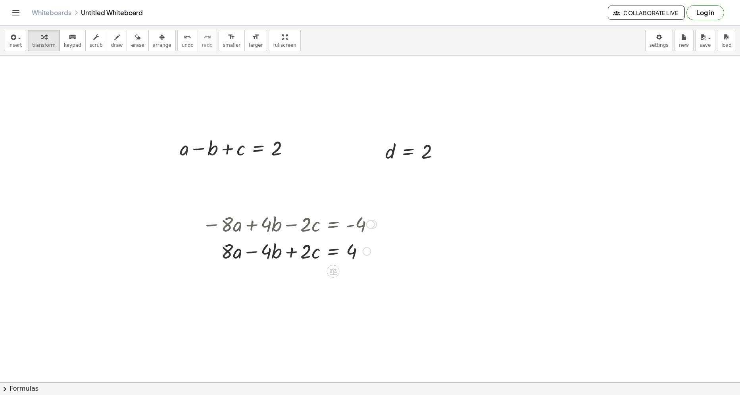
drag, startPoint x: 369, startPoint y: 251, endPoint x: 366, endPoint y: 226, distance: 25.6
click at [367, 247] on div at bounding box center [367, 251] width 9 height 9
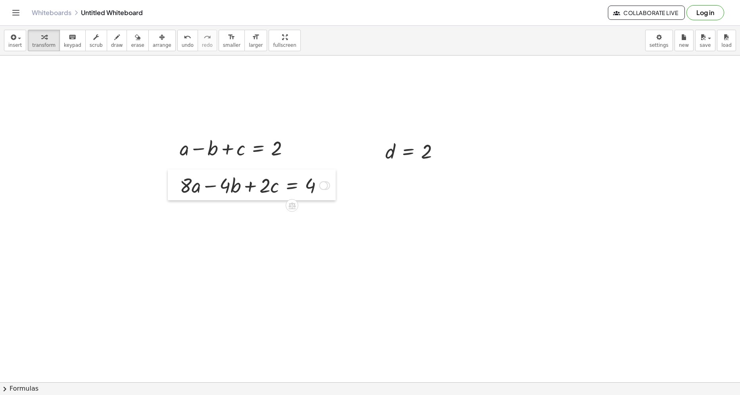
drag, startPoint x: 213, startPoint y: 229, endPoint x: 171, endPoint y: 190, distance: 56.7
click at [171, 190] on div at bounding box center [174, 184] width 12 height 31
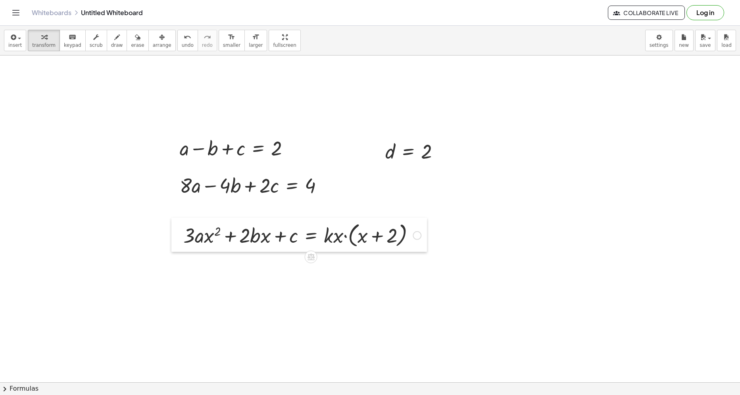
drag, startPoint x: 191, startPoint y: 244, endPoint x: 177, endPoint y: 233, distance: 17.9
click at [177, 233] on div at bounding box center [177, 235] width 12 height 34
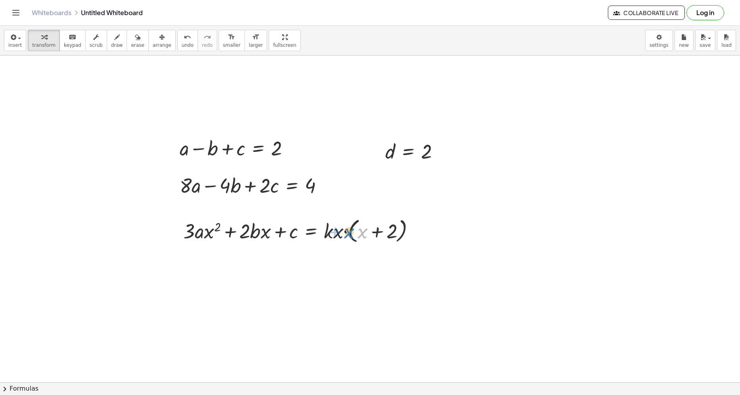
drag, startPoint x: 363, startPoint y: 234, endPoint x: 366, endPoint y: 238, distance: 5.1
click at [366, 238] on div at bounding box center [302, 230] width 246 height 30
drag, startPoint x: 341, startPoint y: 238, endPoint x: 322, endPoint y: 229, distance: 21.1
drag, startPoint x: 332, startPoint y: 236, endPoint x: 345, endPoint y: 235, distance: 13.1
click at [345, 235] on div at bounding box center [302, 230] width 246 height 30
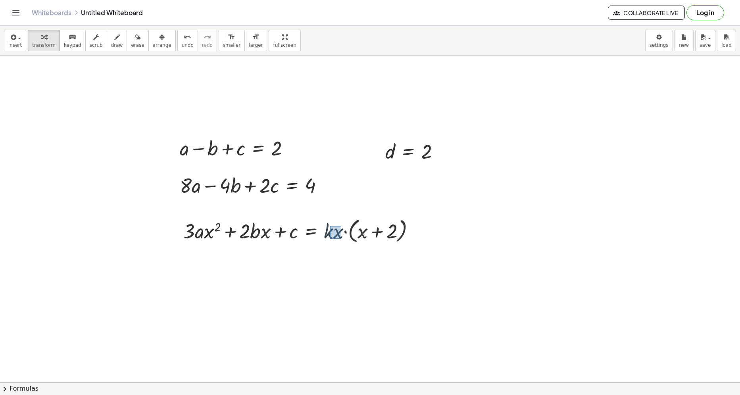
drag, startPoint x: 330, startPoint y: 226, endPoint x: 341, endPoint y: 239, distance: 16.9
click at [341, 239] on div at bounding box center [302, 230] width 246 height 30
drag, startPoint x: 341, startPoint y: 238, endPoint x: 366, endPoint y: 238, distance: 25.4
click at [366, 238] on div at bounding box center [302, 230] width 246 height 30
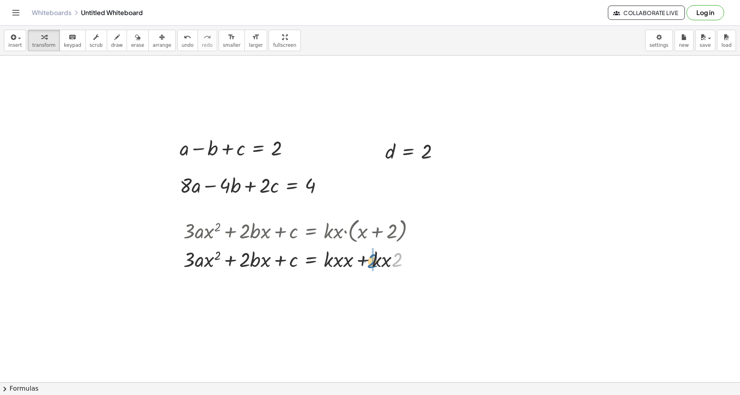
drag, startPoint x: 398, startPoint y: 254, endPoint x: 373, endPoint y: 256, distance: 25.4
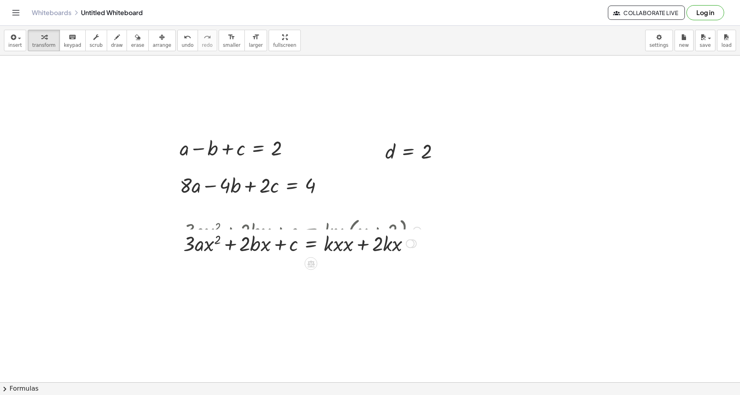
drag, startPoint x: 415, startPoint y: 262, endPoint x: 411, endPoint y: 233, distance: 29.2
click at [311, 244] on div "+ · 3 · a · x 2 + · 2 · b · x + c = + x + 2 · k · x · · k · x ·" at bounding box center [311, 244] width 0 height 0
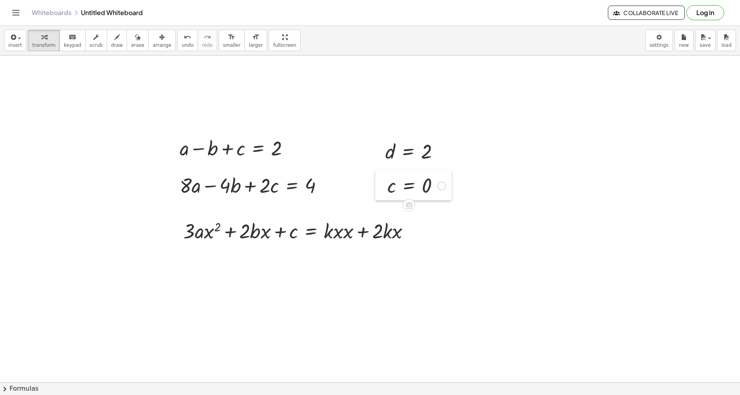
drag, startPoint x: 307, startPoint y: 319, endPoint x: 387, endPoint y: 193, distance: 149.0
click at [387, 193] on div at bounding box center [381, 185] width 12 height 30
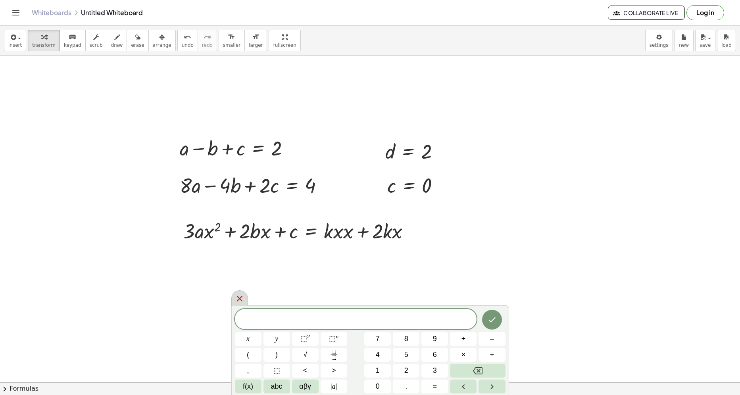
click at [238, 297] on icon at bounding box center [240, 299] width 10 height 10
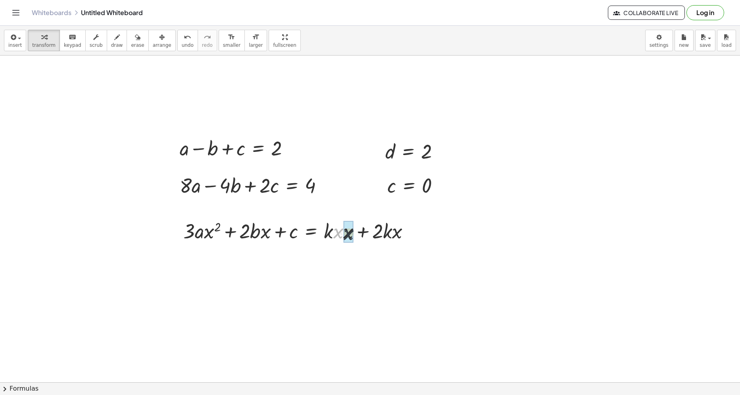
drag, startPoint x: 336, startPoint y: 234, endPoint x: 347, endPoint y: 236, distance: 10.9
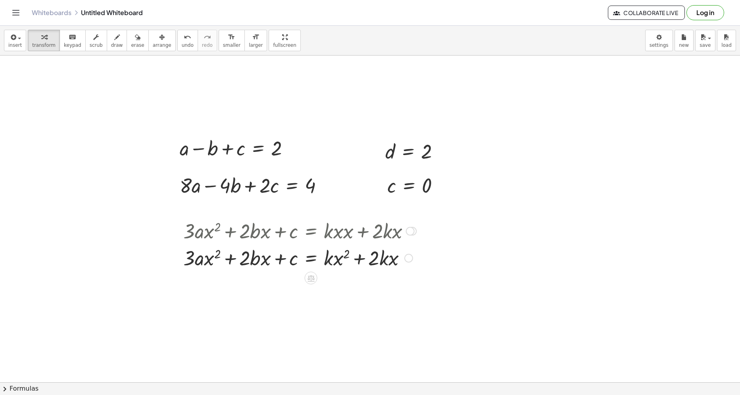
click at [411, 257] on div at bounding box center [408, 258] width 9 height 9
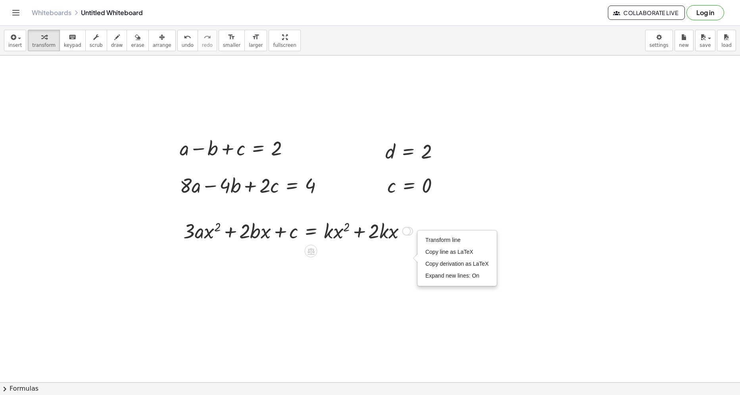
drag, startPoint x: 411, startPoint y: 257, endPoint x: 411, endPoint y: 221, distance: 35.7
click at [311, 231] on div "+ · 3 · a · x 2 + · 2 · b · x + c = + + 2 · k · x · k · x · 2 Transform line Co…" at bounding box center [311, 231] width 0 height 0
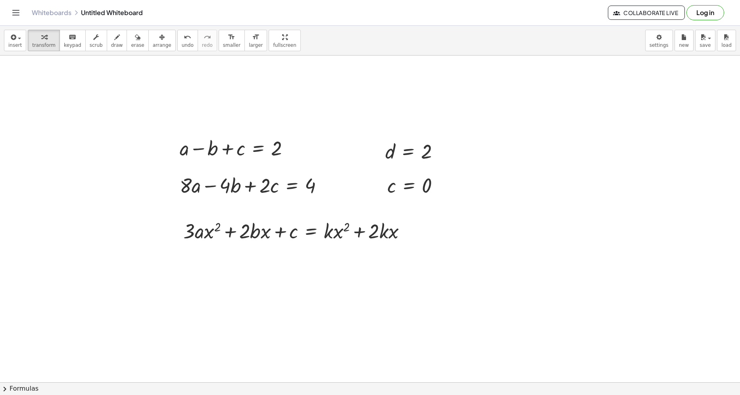
drag, startPoint x: 259, startPoint y: 349, endPoint x: 248, endPoint y: 330, distance: 21.4
click at [248, 330] on div at bounding box center [249, 329] width 12 height 31
drag, startPoint x: 302, startPoint y: 293, endPoint x: 322, endPoint y: 339, distance: 50.1
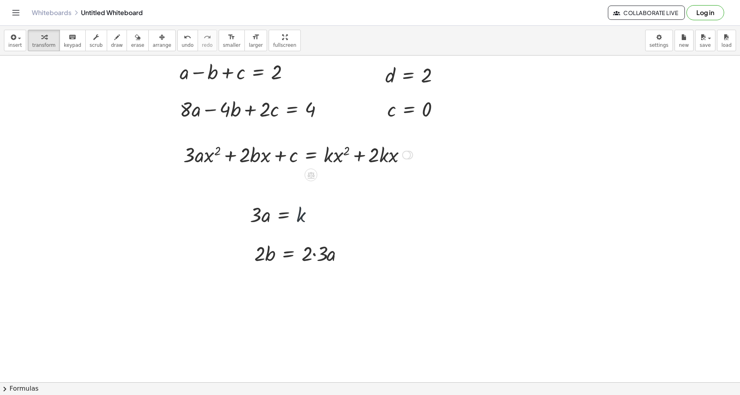
scroll to position [79, 0]
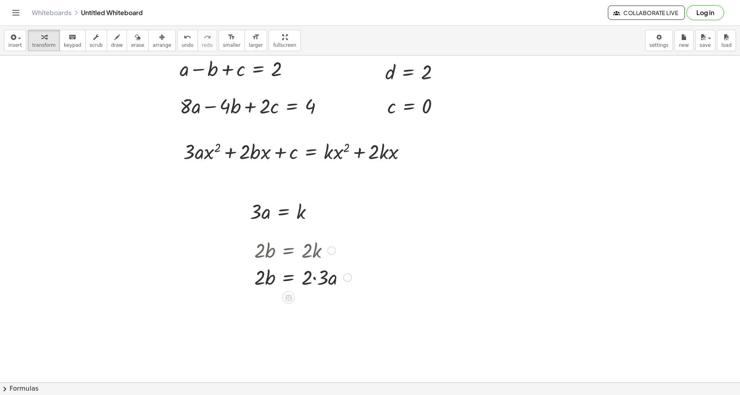
click at [322, 279] on div at bounding box center [302, 276] width 105 height 27
drag, startPoint x: 313, startPoint y: 279, endPoint x: 321, endPoint y: 280, distance: 8.8
click at [288, 251] on div "· 2 · b = · 2 · k · 2 · b = · 2 · 3 · a · a · 2 · b = · · a 6" at bounding box center [288, 251] width 0 height 0
drag, startPoint x: 330, startPoint y: 307, endPoint x: 332, endPoint y: 249, distance: 57.6
click at [288, 251] on div "· 2 · b = · · a 6" at bounding box center [288, 251] width 0 height 0
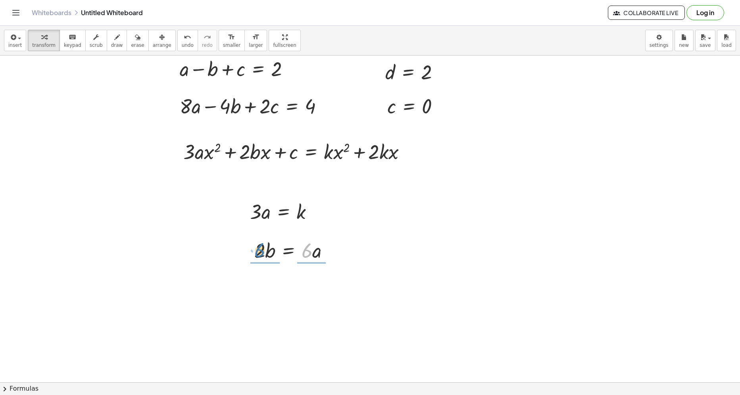
drag, startPoint x: 307, startPoint y: 253, endPoint x: 260, endPoint y: 253, distance: 47.2
click at [260, 253] on div at bounding box center [294, 249] width 89 height 27
click at [182, 40] on div "undo" at bounding box center [188, 37] width 12 height 10
drag, startPoint x: 259, startPoint y: 252, endPoint x: 302, endPoint y: 271, distance: 46.2
drag, startPoint x: 263, startPoint y: 252, endPoint x: 261, endPoint y: 244, distance: 7.4
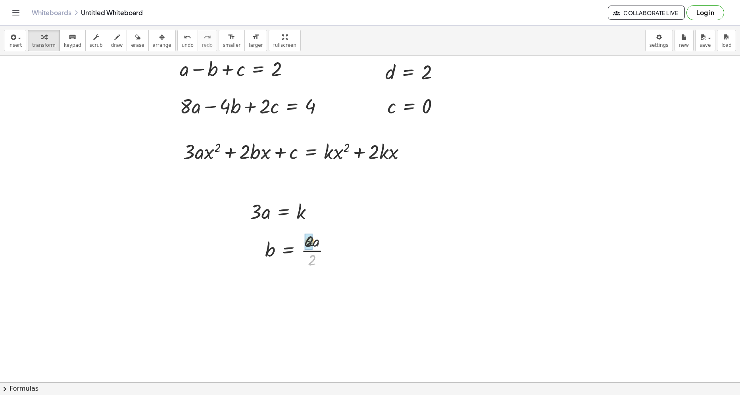
drag, startPoint x: 310, startPoint y: 265, endPoint x: 308, endPoint y: 252, distance: 13.6
drag, startPoint x: 329, startPoint y: 254, endPoint x: 328, endPoint y: 213, distance: 40.9
click at [328, 213] on div "+ a − b + c = 2 d = 2 − · 8 · a + · 4 · b − · 2 · c + 2 = - 2 − · 8 · a + · 4 ·…" at bounding box center [424, 328] width 848 height 705
drag, startPoint x: 331, startPoint y: 252, endPoint x: 331, endPoint y: 207, distance: 44.8
click at [331, 207] on div "+ a − b + c = 2 d = 2 − · 8 · a + · 4 · b − · 2 · c + 2 = - 2 − · 8 · a + · 4 ·…" at bounding box center [424, 328] width 848 height 705
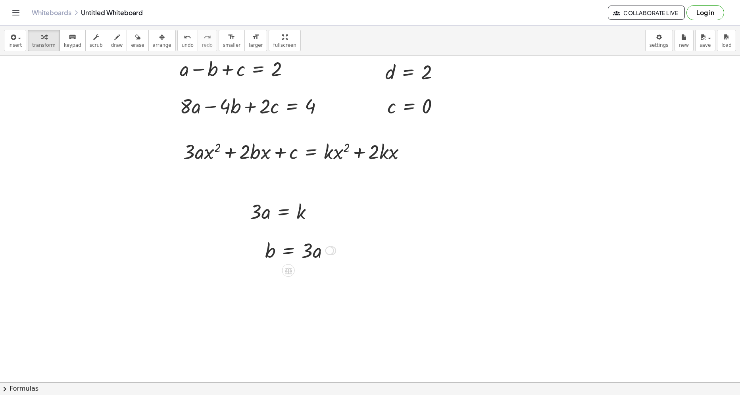
drag, startPoint x: 329, startPoint y: 248, endPoint x: 327, endPoint y: 208, distance: 40.5
click at [327, 208] on div "+ a − b + c = 2 d = 2 − · 8 · a + · 4 · b − · 2 · c + 2 = - 2 − · 8 · a + · 4 ·…" at bounding box center [424, 328] width 848 height 705
drag, startPoint x: 329, startPoint y: 253, endPoint x: 330, endPoint y: 216, distance: 37.3
click at [330, 216] on div "+ a − b + c = 2 d = 2 − · 8 · a + · 4 · b − · 2 · c + 2 = - 2 − · 8 · a + · 4 ·…" at bounding box center [424, 328] width 848 height 705
click at [153, 43] on span "arrange" at bounding box center [162, 45] width 19 height 6
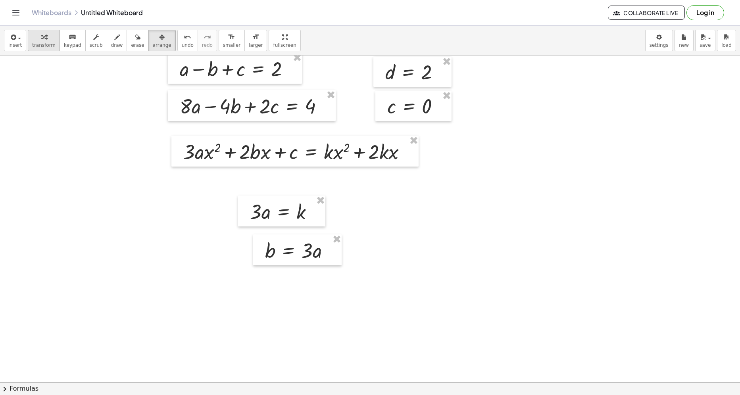
click at [44, 41] on div "button" at bounding box center [43, 37] width 23 height 10
click at [153, 45] on span "arrange" at bounding box center [162, 45] width 19 height 6
click at [41, 50] on button "transform" at bounding box center [44, 40] width 32 height 21
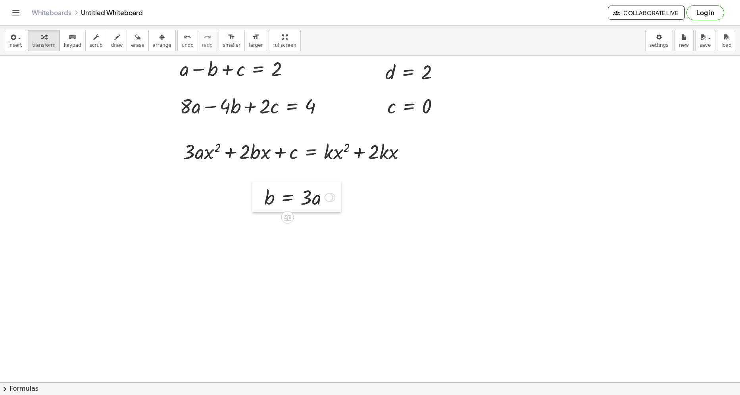
drag, startPoint x: 261, startPoint y: 251, endPoint x: 261, endPoint y: 198, distance: 53.2
click at [261, 198] on div at bounding box center [258, 196] width 12 height 31
drag, startPoint x: 148, startPoint y: 43, endPoint x: 318, endPoint y: 102, distance: 179.9
click at [153, 43] on span "arrange" at bounding box center [162, 45] width 19 height 6
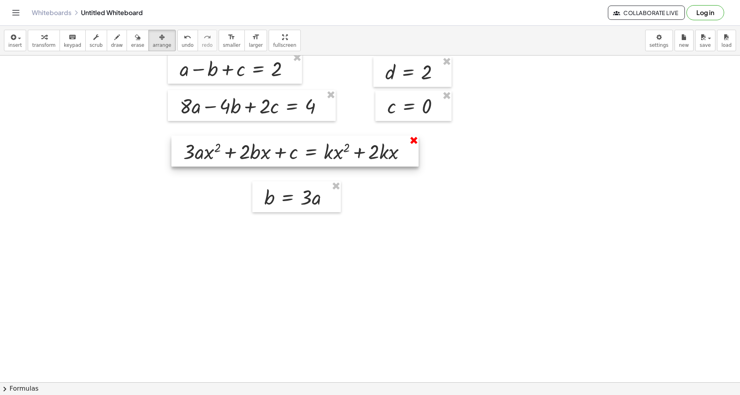
drag, startPoint x: 416, startPoint y: 140, endPoint x: 379, endPoint y: 140, distance: 36.5
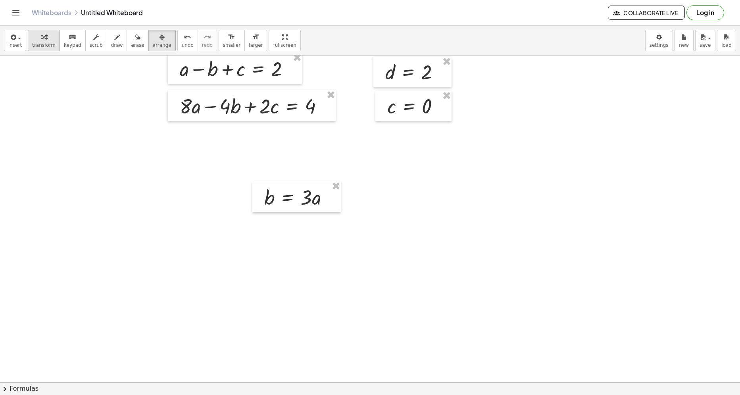
click at [41, 41] on icon "button" at bounding box center [44, 38] width 6 height 10
drag, startPoint x: 391, startPoint y: 106, endPoint x: 241, endPoint y: 73, distance: 153.5
click at [231, 71] on div at bounding box center [237, 68] width 125 height 27
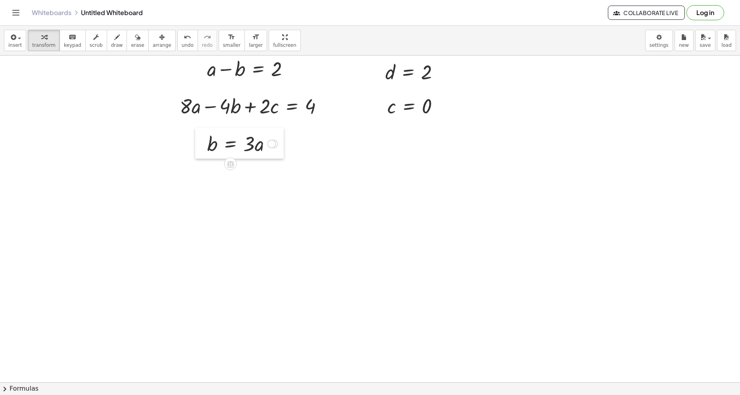
drag, startPoint x: 261, startPoint y: 206, endPoint x: 204, endPoint y: 153, distance: 78.3
click at [204, 153] on div at bounding box center [201, 143] width 12 height 31
drag, startPoint x: 390, startPoint y: 114, endPoint x: 274, endPoint y: 117, distance: 116.3
click at [267, 113] on div at bounding box center [251, 105] width 163 height 27
drag, startPoint x: 234, startPoint y: 111, endPoint x: 194, endPoint y: 115, distance: 40.7
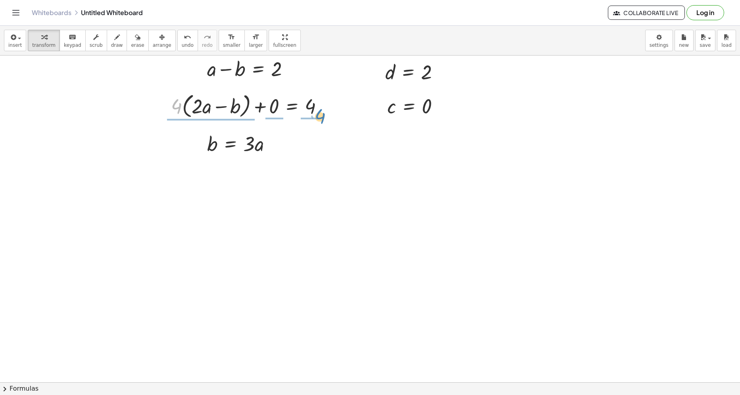
drag, startPoint x: 175, startPoint y: 106, endPoint x: 318, endPoint y: 120, distance: 143.5
click at [318, 120] on div at bounding box center [250, 105] width 167 height 30
drag, startPoint x: 311, startPoint y: 118, endPoint x: 310, endPoint y: 103, distance: 14.7
click at [269, 110] on div at bounding box center [253, 106] width 154 height 42
drag, startPoint x: 220, startPoint y: 118, endPoint x: 196, endPoint y: 104, distance: 27.8
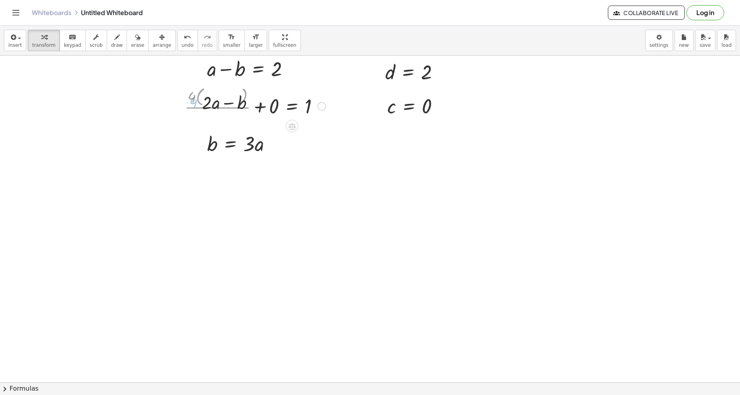
click at [265, 110] on div at bounding box center [264, 105] width 132 height 27
drag, startPoint x: 223, startPoint y: 114, endPoint x: 202, endPoint y: 114, distance: 20.2
click at [202, 114] on div at bounding box center [201, 105] width 12 height 31
click at [287, 194] on div at bounding box center [424, 328] width 848 height 705
click at [413, 216] on div at bounding box center [424, 328] width 848 height 705
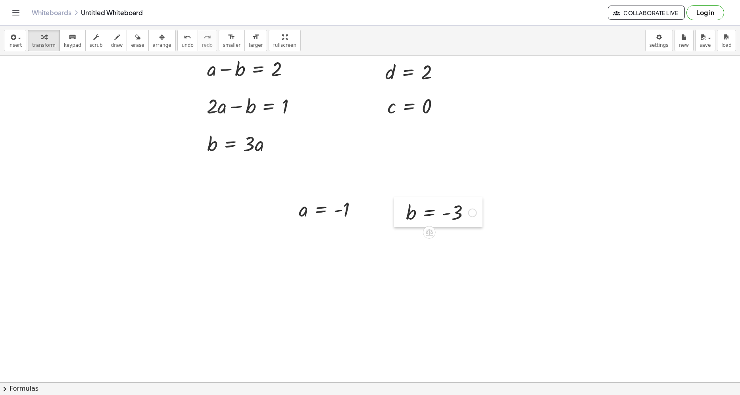
drag, startPoint x: 415, startPoint y: 222, endPoint x: 396, endPoint y: 203, distance: 26.7
click at [396, 203] on div at bounding box center [400, 212] width 12 height 30
drag, startPoint x: 303, startPoint y: 210, endPoint x: 215, endPoint y: 81, distance: 156.2
drag, startPoint x: 407, startPoint y: 213, endPoint x: 233, endPoint y: 71, distance: 225.3
click at [234, 71] on div at bounding box center [241, 68] width 110 height 26
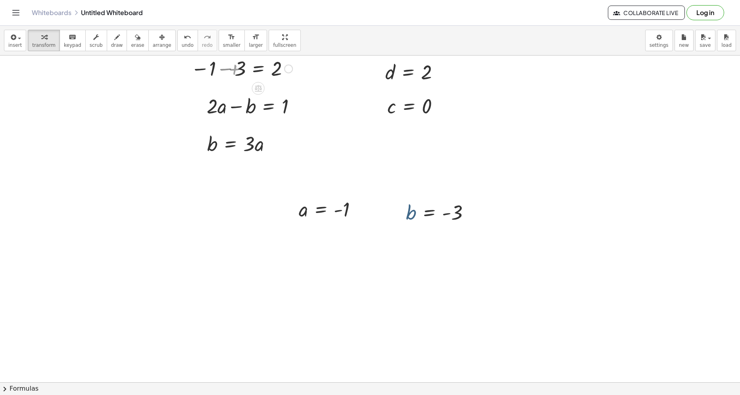
click at [190, 71] on div at bounding box center [184, 68] width 12 height 30
drag, startPoint x: 302, startPoint y: 212, endPoint x: 223, endPoint y: 120, distance: 121.6
click at [409, 217] on div at bounding box center [441, 212] width 79 height 26
drag, startPoint x: 400, startPoint y: 206, endPoint x: 247, endPoint y: 115, distance: 177.5
click at [206, 104] on div at bounding box center [248, 105] width 116 height 27
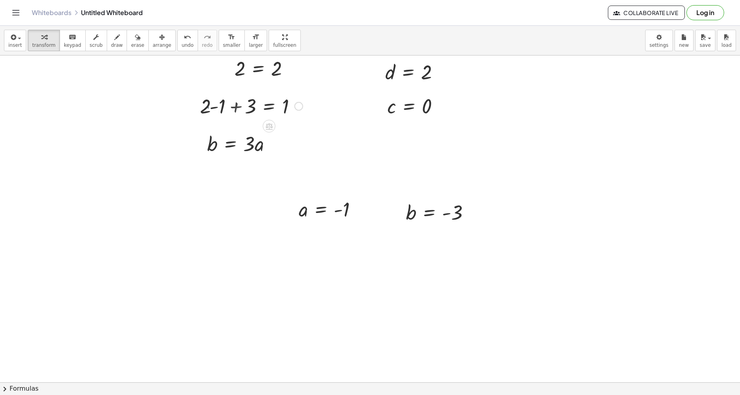
click at [237, 113] on div at bounding box center [254, 105] width 104 height 27
drag, startPoint x: 301, startPoint y: 213, endPoint x: 216, endPoint y: 156, distance: 102.6
click at [216, 156] on div "+ a − b + c = 2 + a − b + 0 = 2 + a − b = 2 − 1 − b = 2 − 1 + 3 = 2 = 2 2 d = 2…" at bounding box center [424, 328] width 848 height 705
click at [216, 155] on div at bounding box center [242, 143] width 77 height 27
click at [177, 42] on button "undo undo" at bounding box center [187, 40] width 21 height 21
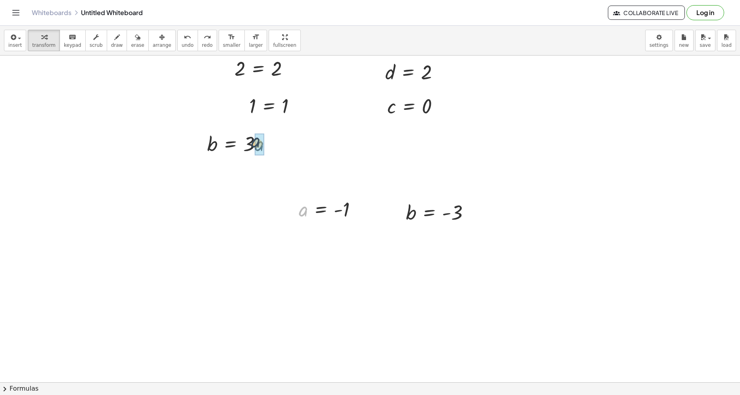
drag, startPoint x: 306, startPoint y: 212, endPoint x: 257, endPoint y: 142, distance: 86.1
drag, startPoint x: 405, startPoint y: 215, endPoint x: 209, endPoint y: 147, distance: 208.2
click at [269, 150] on div at bounding box center [243, 143] width 100 height 27
drag, startPoint x: 379, startPoint y: 117, endPoint x: 498, endPoint y: 201, distance: 145.3
click at [509, 215] on div at bounding box center [512, 205] width 12 height 30
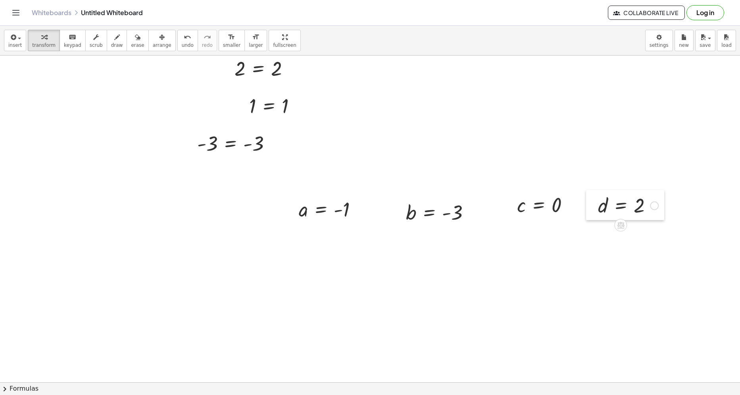
drag, startPoint x: 410, startPoint y: 110, endPoint x: 589, endPoint y: 214, distance: 206.8
click at [589, 214] on div at bounding box center [592, 205] width 12 height 30
click at [140, 259] on div at bounding box center [424, 328] width 848 height 705
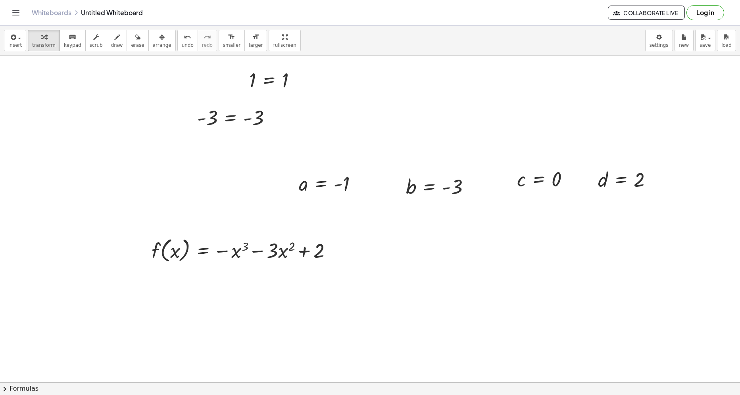
scroll to position [119, 0]
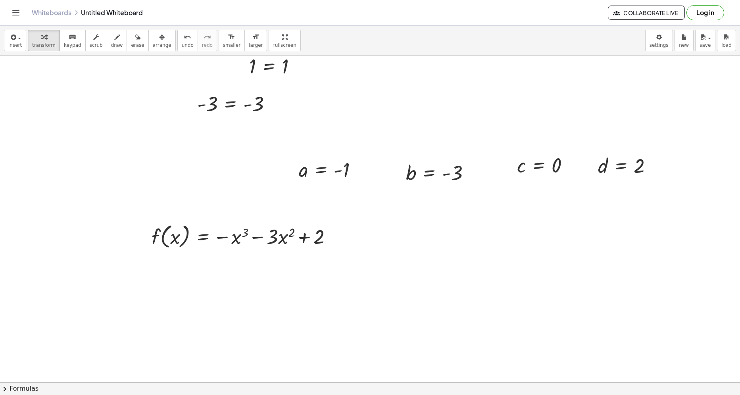
click at [155, 279] on div at bounding box center [424, 289] width 848 height 705
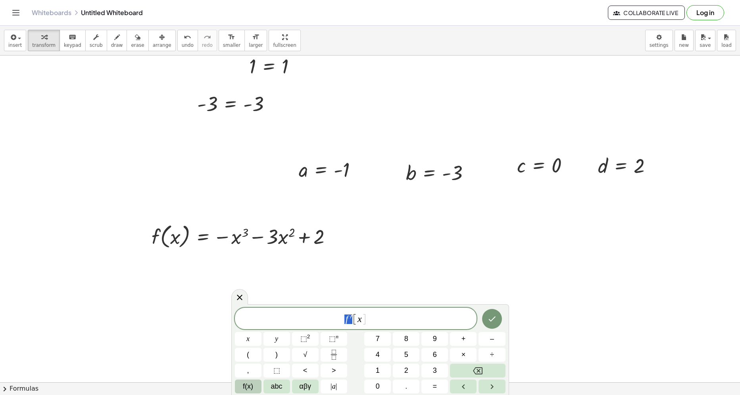
click at [240, 387] on button "f(x)" at bounding box center [248, 387] width 27 height 14
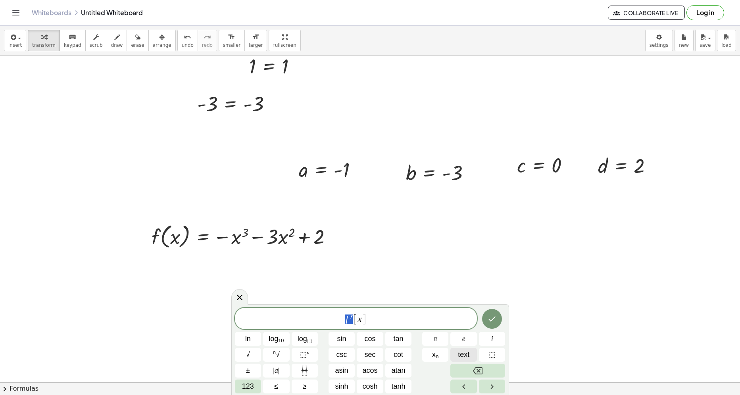
click at [465, 354] on span "text" at bounding box center [464, 355] width 12 height 11
click at [389, 327] on div "f′ ​ [ x ]" at bounding box center [356, 318] width 242 height 21
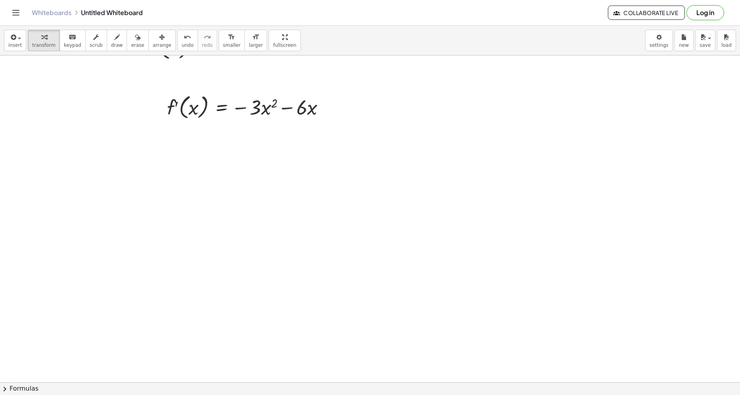
scroll to position [317, 0]
click at [125, 187] on div at bounding box center [424, 90] width 848 height 705
drag, startPoint x: 139, startPoint y: 200, endPoint x: 204, endPoint y: 134, distance: 92.6
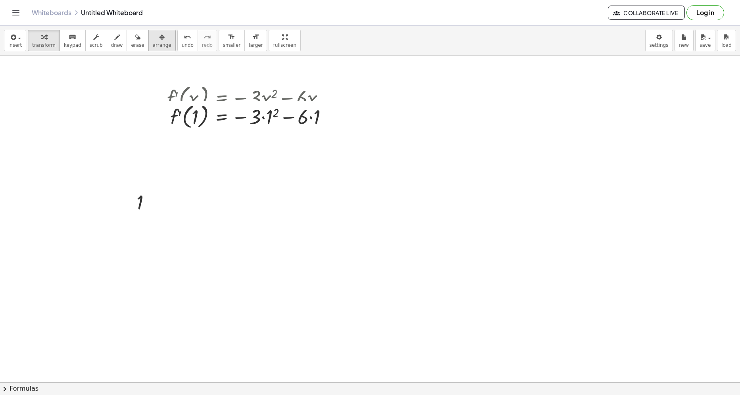
click at [156, 40] on div "button" at bounding box center [162, 37] width 19 height 10
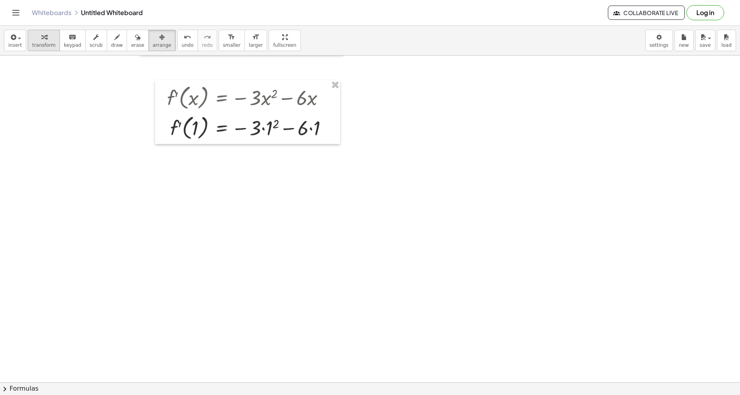
click at [43, 37] on icon "button" at bounding box center [44, 38] width 6 height 10
click at [269, 128] on div at bounding box center [250, 127] width 175 height 30
click at [261, 129] on div at bounding box center [249, 127] width 172 height 30
click at [290, 131] on div at bounding box center [250, 127] width 175 height 30
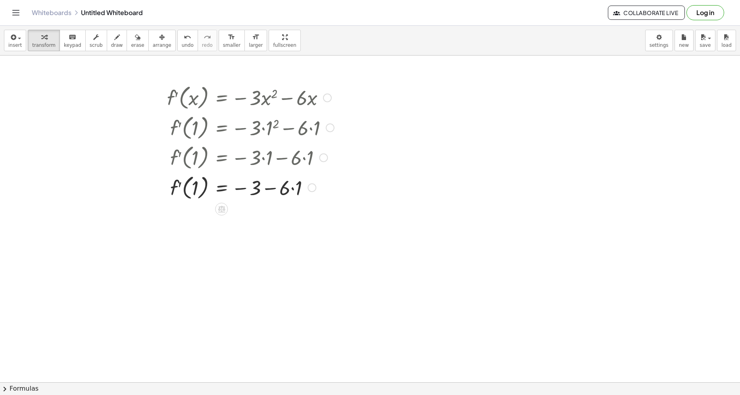
click at [294, 188] on div at bounding box center [250, 187] width 175 height 30
click at [307, 188] on div at bounding box center [311, 187] width 9 height 9
click at [273, 189] on div at bounding box center [250, 187] width 175 height 30
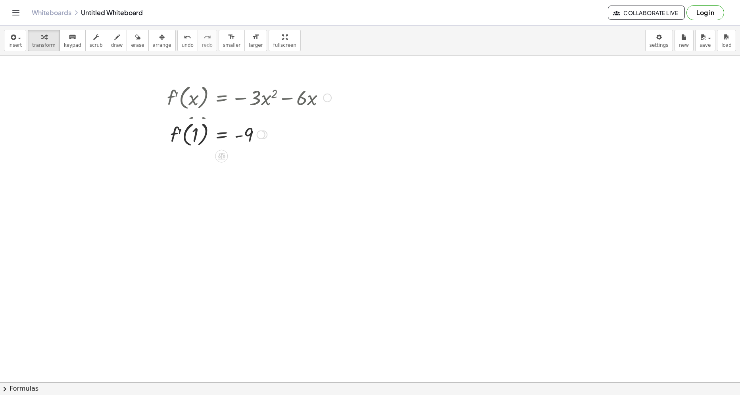
drag, startPoint x: 262, startPoint y: 219, endPoint x: 262, endPoint y: 136, distance: 82.9
click at [221, 135] on div "f′ ( , ) = - 1 9 Transform line Copy line as LaTeX Copy derivation as LaTeX Exp…" at bounding box center [221, 135] width 0 height 0
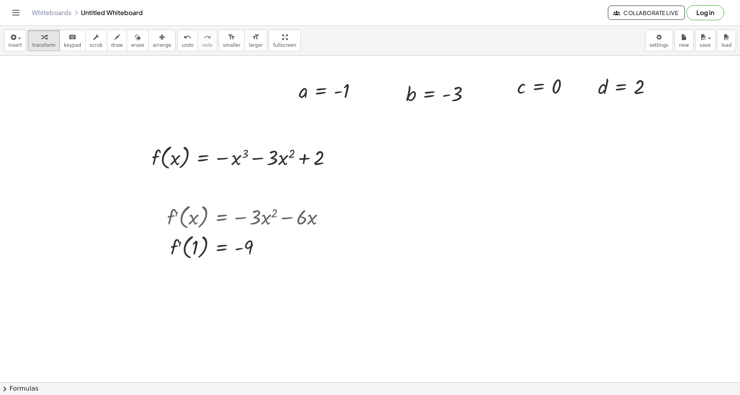
scroll to position [198, 0]
click at [184, 39] on icon "undo" at bounding box center [188, 38] width 8 height 10
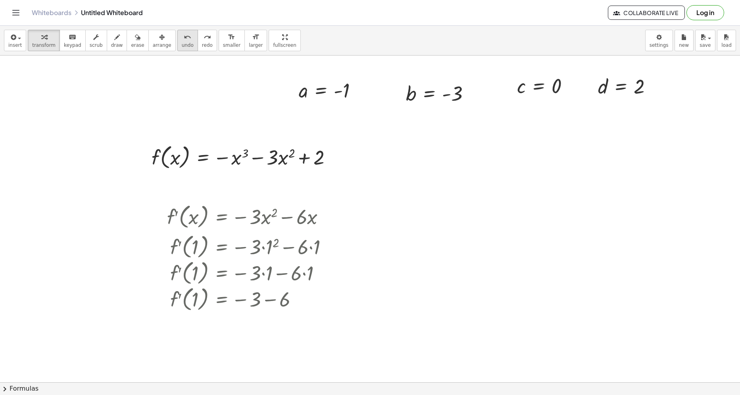
click at [184, 39] on icon "undo" at bounding box center [188, 38] width 8 height 10
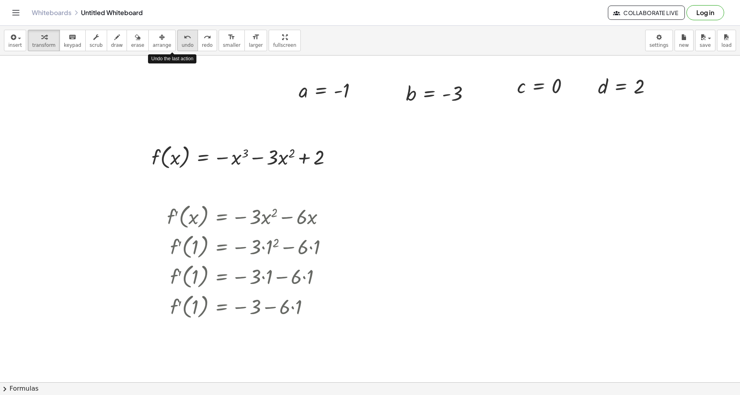
click at [184, 39] on icon "undo" at bounding box center [188, 38] width 8 height 10
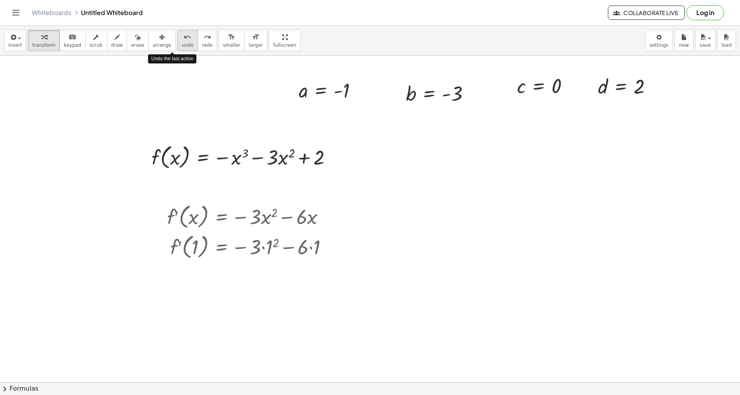
click at [184, 39] on icon "undo" at bounding box center [188, 38] width 8 height 10
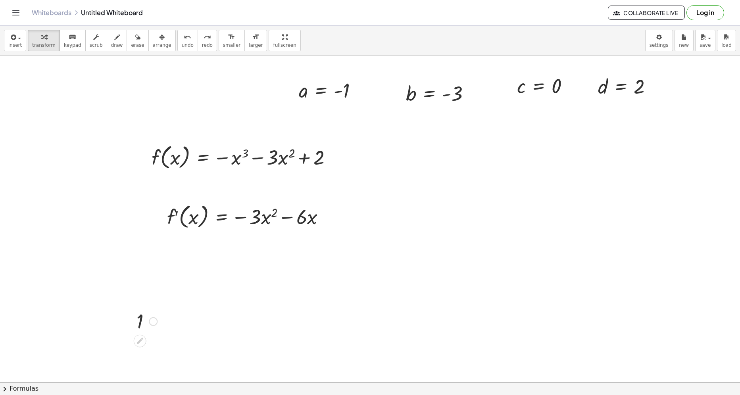
click at [156, 320] on div at bounding box center [153, 321] width 9 height 9
click at [173, 298] on span "Fix a mistake" at bounding box center [186, 297] width 33 height 6
drag, startPoint x: 146, startPoint y: 320, endPoint x: 200, endPoint y: 217, distance: 116.6
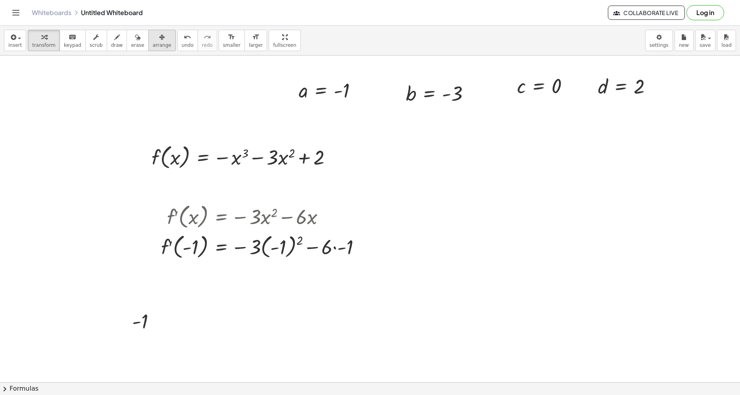
click at [153, 46] on span "arrange" at bounding box center [162, 45] width 19 height 6
click at [169, 312] on div at bounding box center [424, 209] width 848 height 705
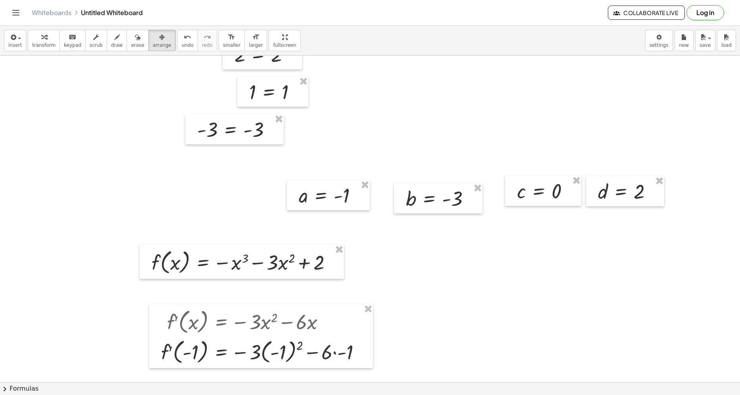
scroll to position [79, 0]
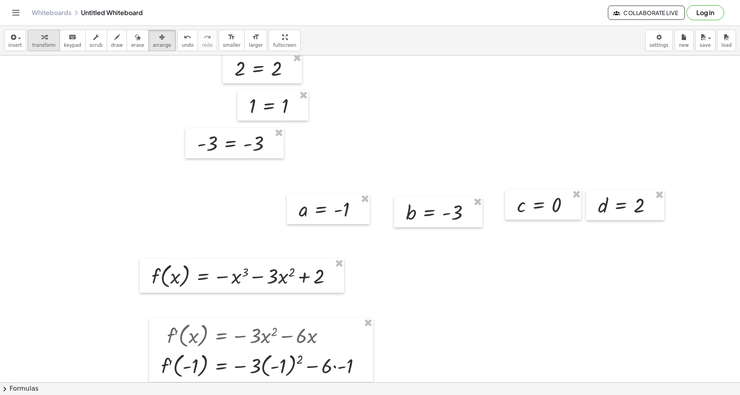
click at [35, 33] on div "button" at bounding box center [43, 37] width 23 height 10
click at [300, 360] on div at bounding box center [264, 365] width 214 height 30
click at [265, 361] on div at bounding box center [248, 365] width 183 height 30
click at [298, 365] on div at bounding box center [246, 365] width 178 height 30
click at [286, 371] on div at bounding box center [246, 365] width 178 height 30
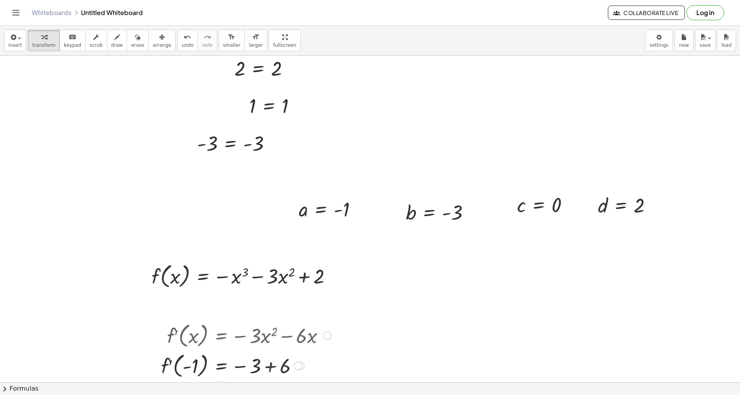
click at [267, 368] on div at bounding box center [246, 365] width 178 height 30
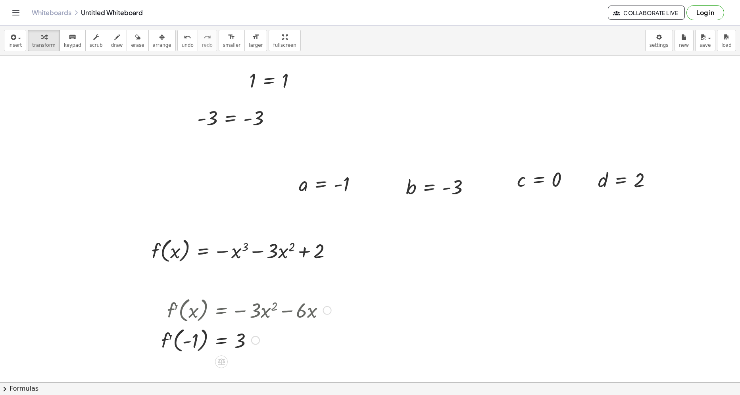
scroll to position [119, 0]
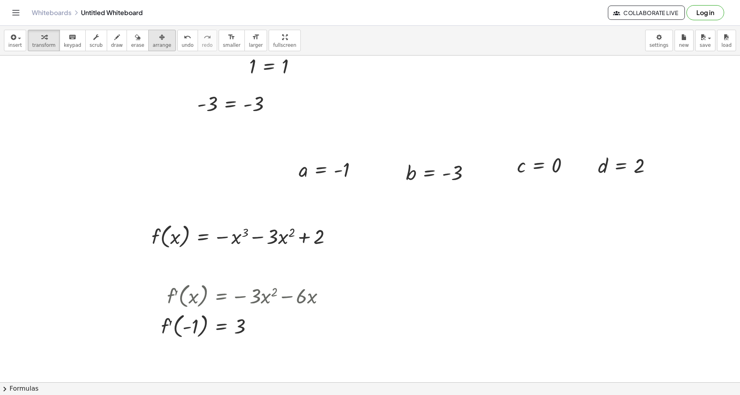
click at [159, 40] on icon "button" at bounding box center [162, 38] width 6 height 10
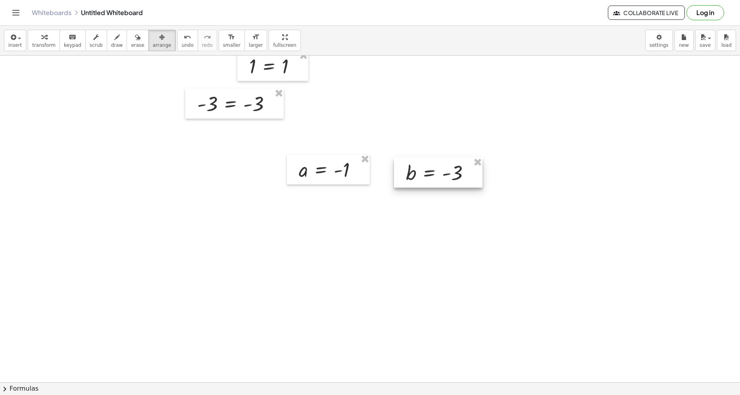
click at [477, 163] on div at bounding box center [424, 289] width 848 height 705
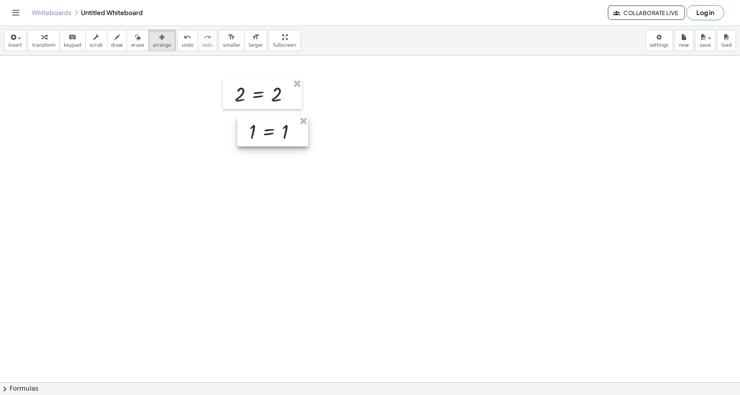
scroll to position [0, 0]
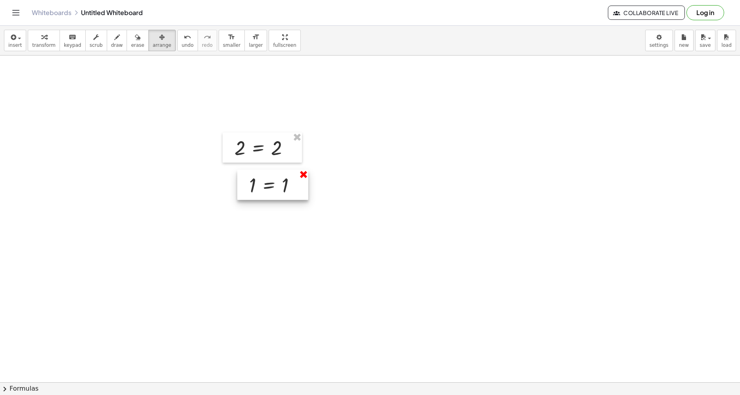
drag, startPoint x: 303, startPoint y: 178, endPoint x: 297, endPoint y: 150, distance: 28.7
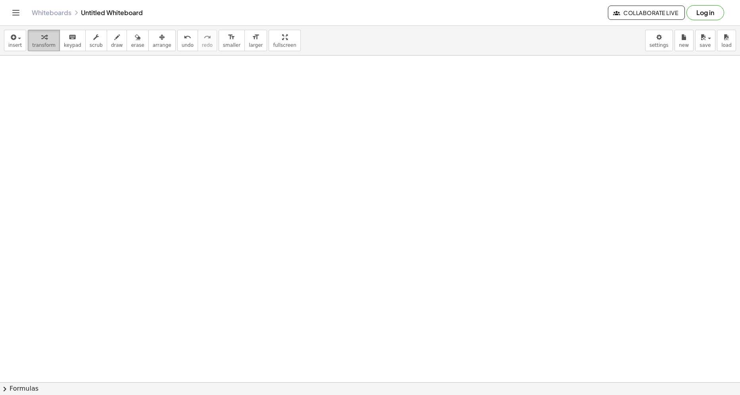
click at [46, 49] on button "transform" at bounding box center [44, 40] width 32 height 21
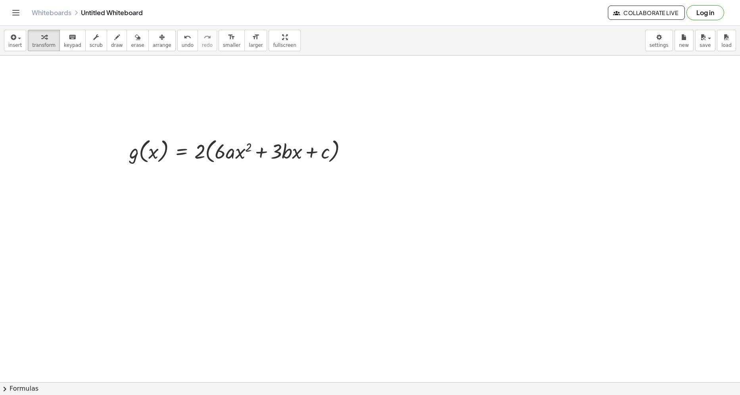
drag, startPoint x: 156, startPoint y: 267, endPoint x: 156, endPoint y: 148, distance: 119.0
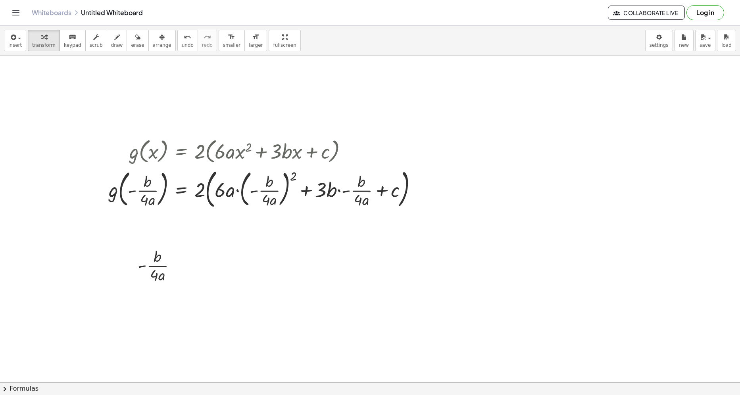
drag, startPoint x: 151, startPoint y: 42, endPoint x: 150, endPoint y: 127, distance: 84.9
click at [159, 41] on icon "button" at bounding box center [162, 38] width 6 height 10
click at [44, 44] on span "transform" at bounding box center [43, 45] width 23 height 6
click at [292, 179] on div at bounding box center [266, 189] width 323 height 46
drag, startPoint x: 349, startPoint y: 150, endPoint x: 430, endPoint y: 108, distance: 91.2
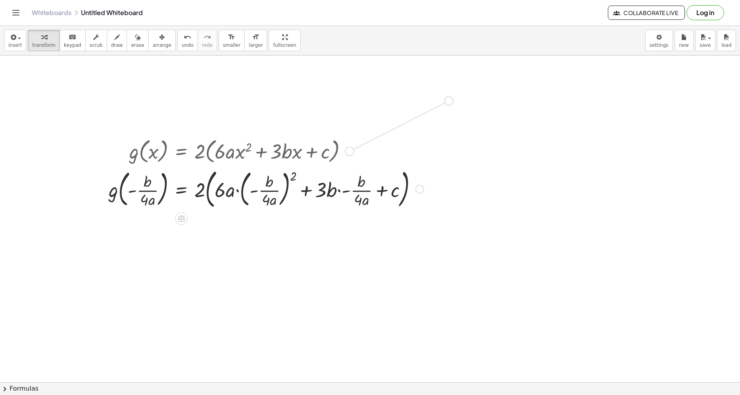
click at [295, 175] on div at bounding box center [266, 189] width 323 height 46
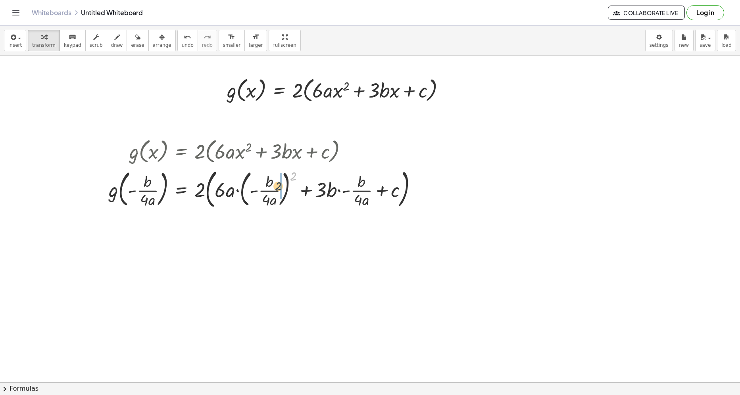
drag, startPoint x: 285, startPoint y: 181, endPoint x: 277, endPoint y: 186, distance: 10.3
click at [277, 186] on div at bounding box center [266, 189] width 323 height 46
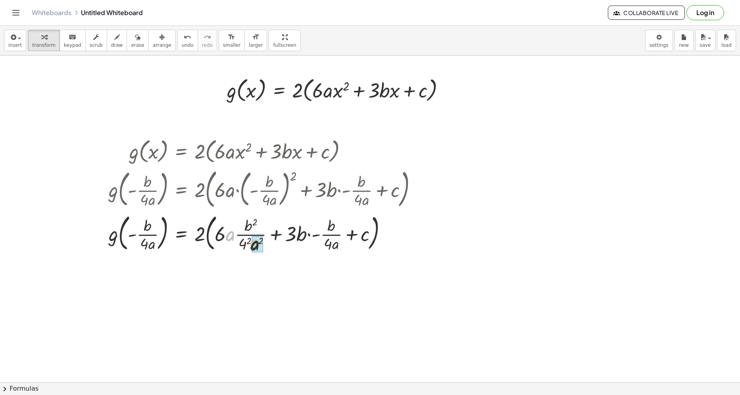
drag, startPoint x: 231, startPoint y: 235, endPoint x: 254, endPoint y: 245, distance: 24.9
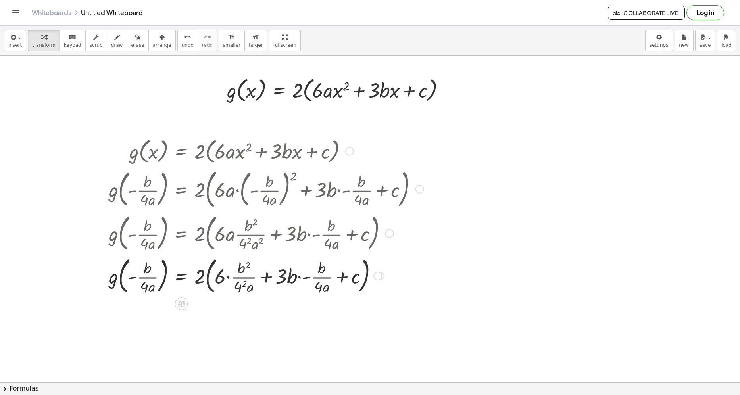
click at [237, 288] on div at bounding box center [266, 275] width 323 height 43
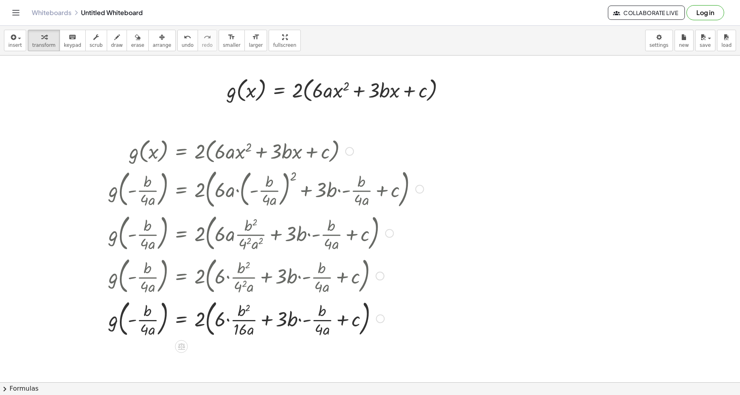
drag, startPoint x: 241, startPoint y: 330, endPoint x: 219, endPoint y: 317, distance: 24.7
click at [229, 323] on div at bounding box center [266, 318] width 323 height 43
click at [220, 318] on div at bounding box center [266, 318] width 323 height 43
click at [220, 321] on div at bounding box center [266, 318] width 323 height 43
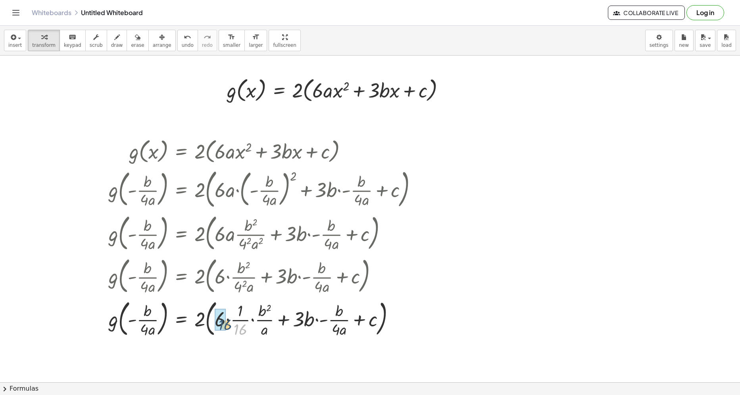
drag, startPoint x: 238, startPoint y: 329, endPoint x: 226, endPoint y: 327, distance: 12.1
drag, startPoint x: 222, startPoint y: 323, endPoint x: 240, endPoint y: 311, distance: 21.6
click at [240, 311] on div at bounding box center [266, 318] width 323 height 43
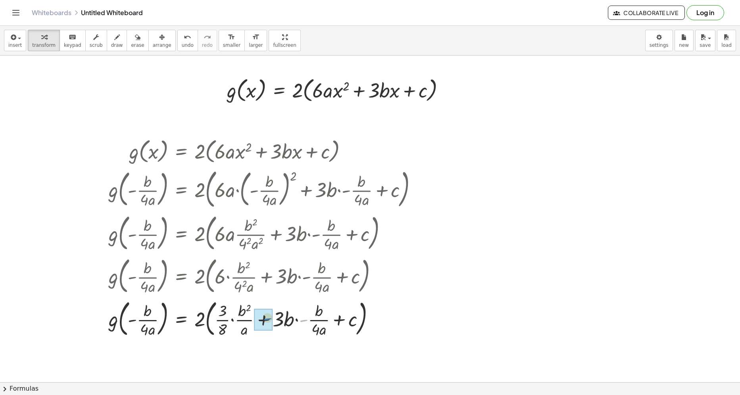
drag, startPoint x: 304, startPoint y: 322, endPoint x: 268, endPoint y: 320, distance: 36.6
drag, startPoint x: 286, startPoint y: 322, endPoint x: 304, endPoint y: 312, distance: 19.5
click at [304, 312] on div at bounding box center [266, 318] width 323 height 43
drag, startPoint x: 304, startPoint y: 315, endPoint x: 296, endPoint y: 313, distance: 8.2
drag, startPoint x: 242, startPoint y: 313, endPoint x: 296, endPoint y: 313, distance: 54.4
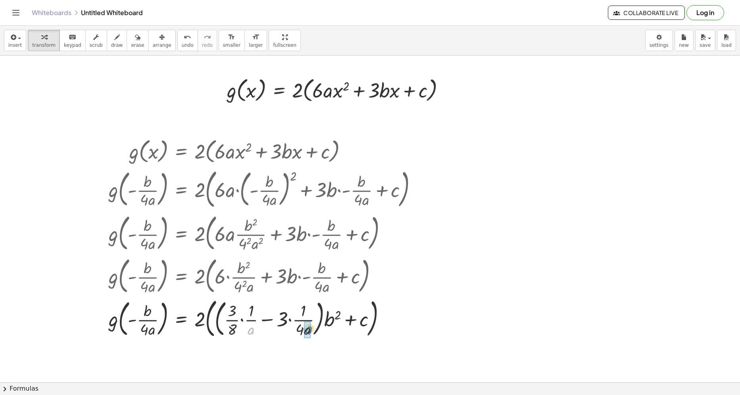
drag, startPoint x: 249, startPoint y: 330, endPoint x: 302, endPoint y: 330, distance: 53.2
drag, startPoint x: 263, startPoint y: 320, endPoint x: 276, endPoint y: 318, distance: 12.4
click at [282, 311] on div at bounding box center [266, 318] width 323 height 46
click at [257, 322] on div at bounding box center [266, 318] width 323 height 46
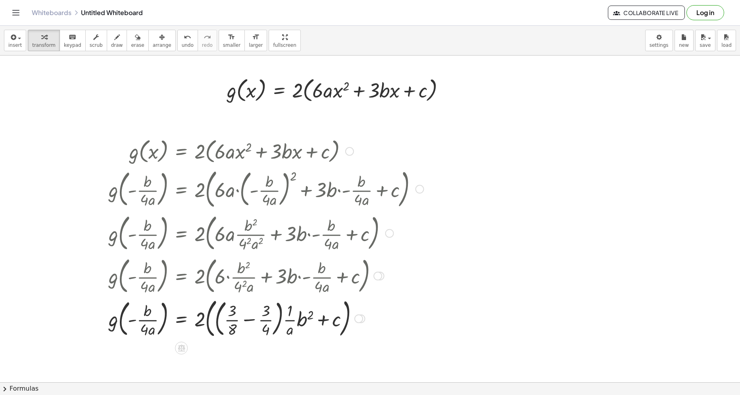
click at [257, 322] on div at bounding box center [266, 318] width 323 height 46
click at [257, 322] on div at bounding box center [266, 318] width 323 height 43
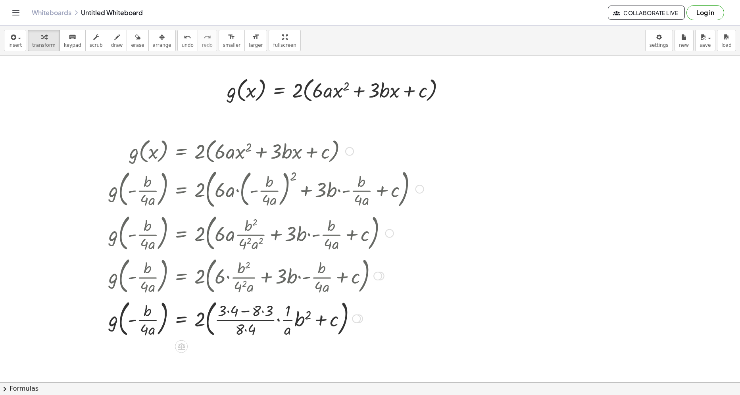
click at [262, 312] on div at bounding box center [266, 318] width 323 height 43
click at [246, 313] on div at bounding box center [266, 318] width 323 height 43
click at [232, 312] on div at bounding box center [266, 318] width 323 height 43
click at [245, 313] on div at bounding box center [266, 318] width 323 height 43
click at [231, 330] on div at bounding box center [266, 318] width 323 height 43
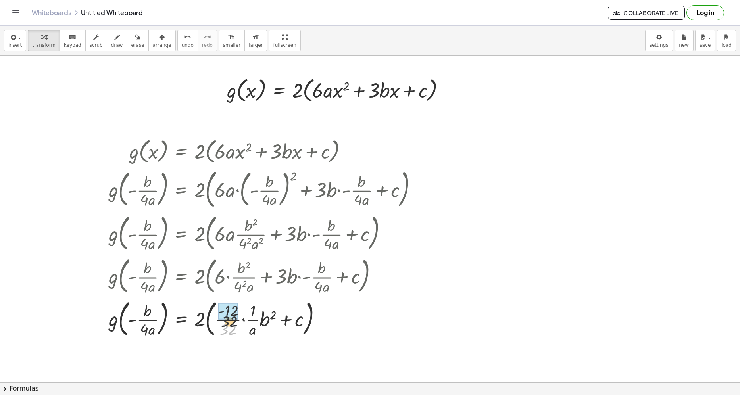
drag, startPoint x: 228, startPoint y: 332, endPoint x: 225, endPoint y: 323, distance: 9.2
drag, startPoint x: 221, startPoint y: 313, endPoint x: 213, endPoint y: 321, distance: 11.5
click at [200, 319] on div at bounding box center [266, 318] width 323 height 43
drag, startPoint x: 227, startPoint y: 319, endPoint x: 233, endPoint y: 320, distance: 5.6
drag, startPoint x: 214, startPoint y: 319, endPoint x: 227, endPoint y: 325, distance: 13.7
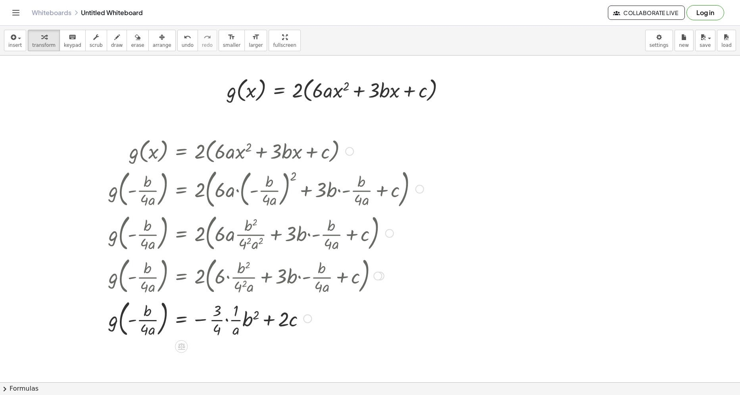
click at [229, 319] on div at bounding box center [266, 318] width 323 height 43
click at [238, 321] on div at bounding box center [266, 318] width 323 height 43
drag, startPoint x: 228, startPoint y: 316, endPoint x: 235, endPoint y: 321, distance: 8.8
click at [235, 321] on div at bounding box center [266, 318] width 323 height 43
drag, startPoint x: 245, startPoint y: 323, endPoint x: 172, endPoint y: 321, distance: 73.0
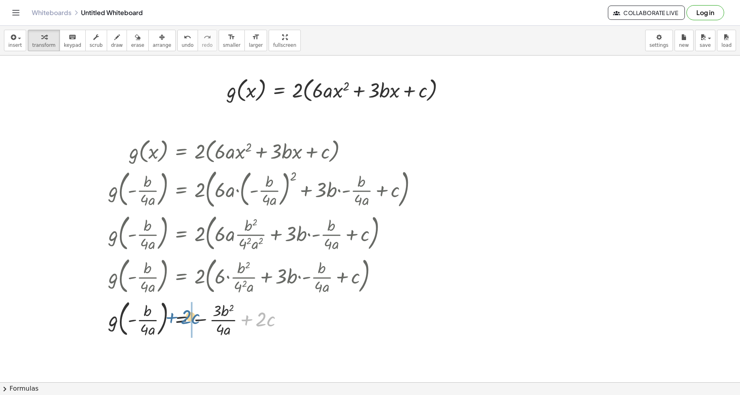
click at [172, 321] on div at bounding box center [266, 318] width 323 height 43
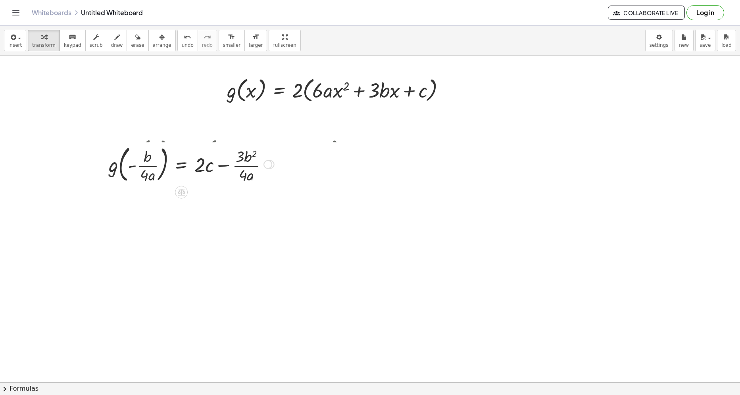
drag, startPoint x: 267, startPoint y: 320, endPoint x: 271, endPoint y: 160, distance: 159.5
click at [271, 160] on div at bounding box center [267, 164] width 9 height 9
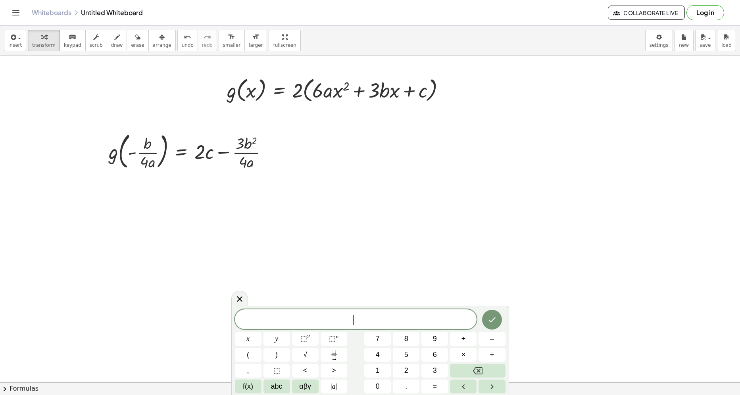
drag, startPoint x: 246, startPoint y: 292, endPoint x: 240, endPoint y: 295, distance: 6.4
click at [245, 292] on body "Graspable Math Activities Get Started Activity Bank Assigned Work Classes White…" at bounding box center [370, 197] width 740 height 395
